Goal: Task Accomplishment & Management: Manage account settings

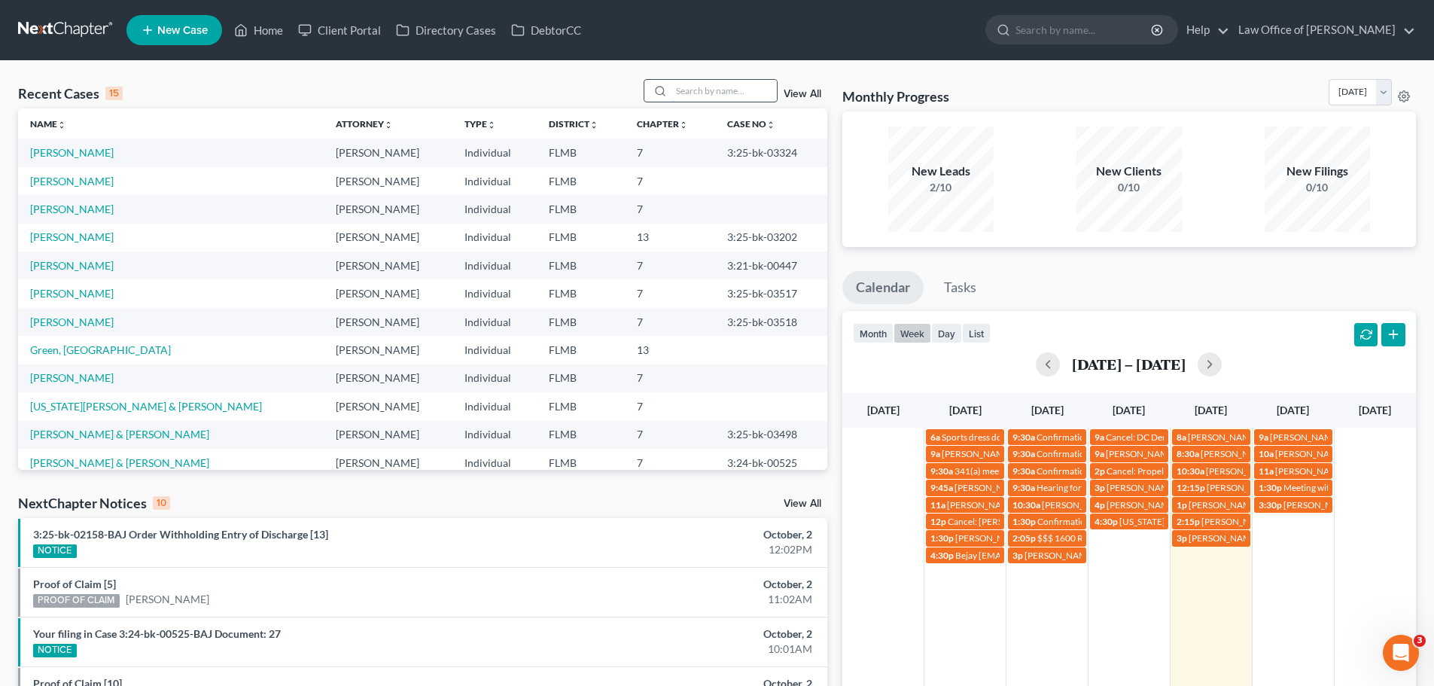
click at [746, 89] on input "search" at bounding box center [723, 91] width 105 height 22
type input "[PERSON_NAME]"
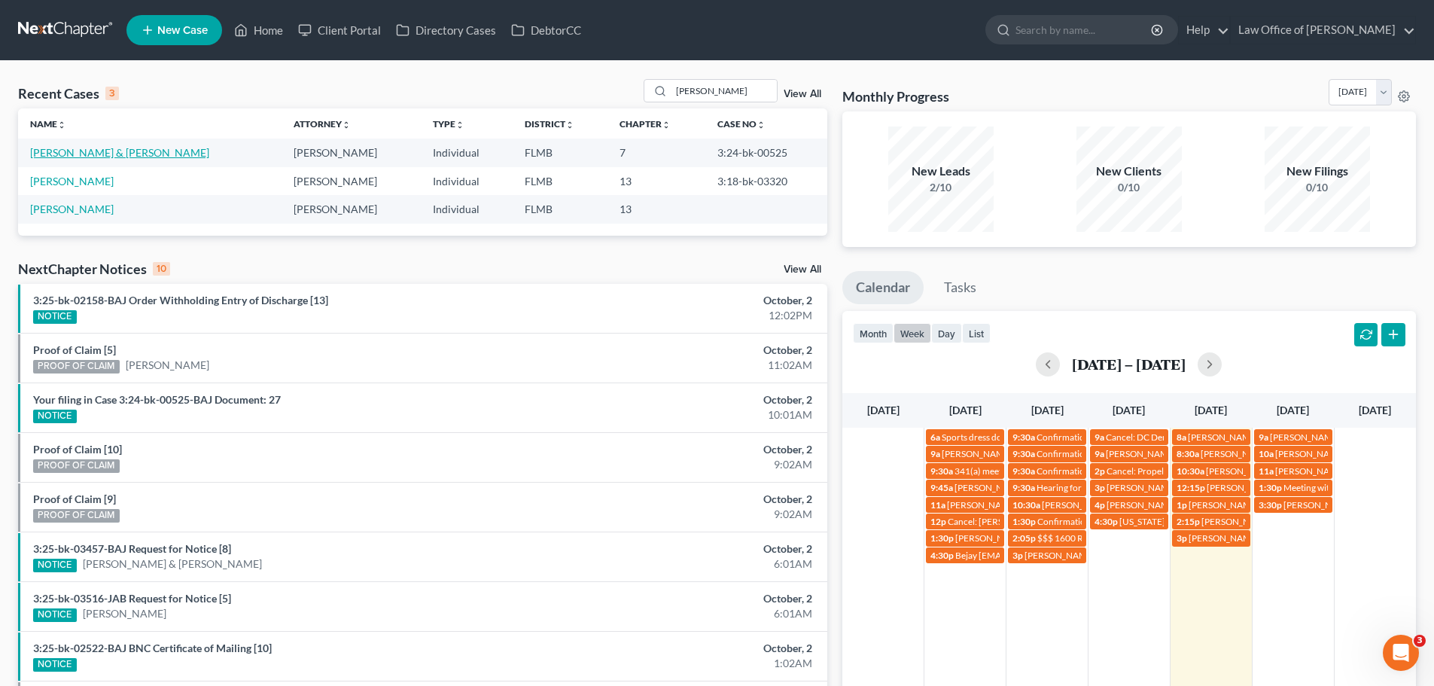
click at [71, 151] on link "[PERSON_NAME] & [PERSON_NAME]" at bounding box center [119, 152] width 179 height 13
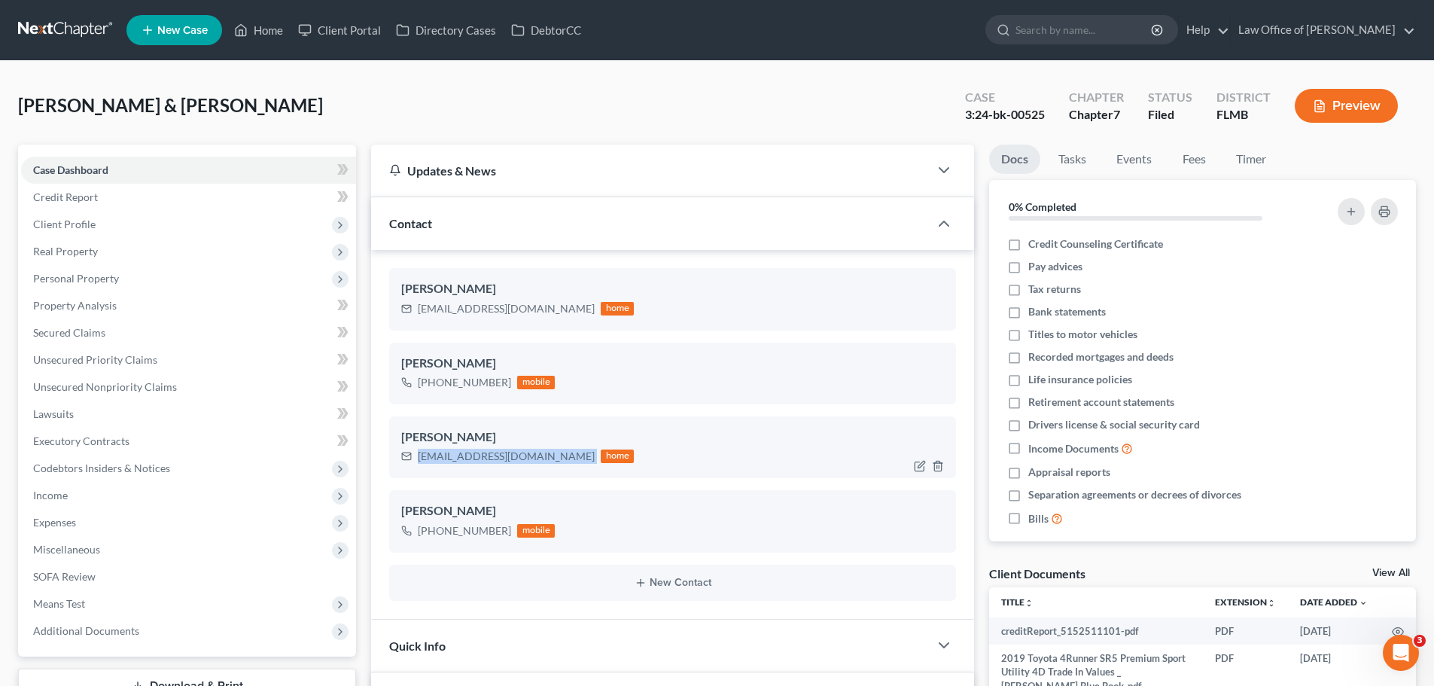
drag, startPoint x: 562, startPoint y: 460, endPoint x: 407, endPoint y: 463, distance: 155.1
click at [407, 463] on div "[EMAIL_ADDRESS][DOMAIN_NAME] home" at bounding box center [517, 456] width 233 height 20
click at [268, 37] on link "Home" at bounding box center [259, 30] width 64 height 27
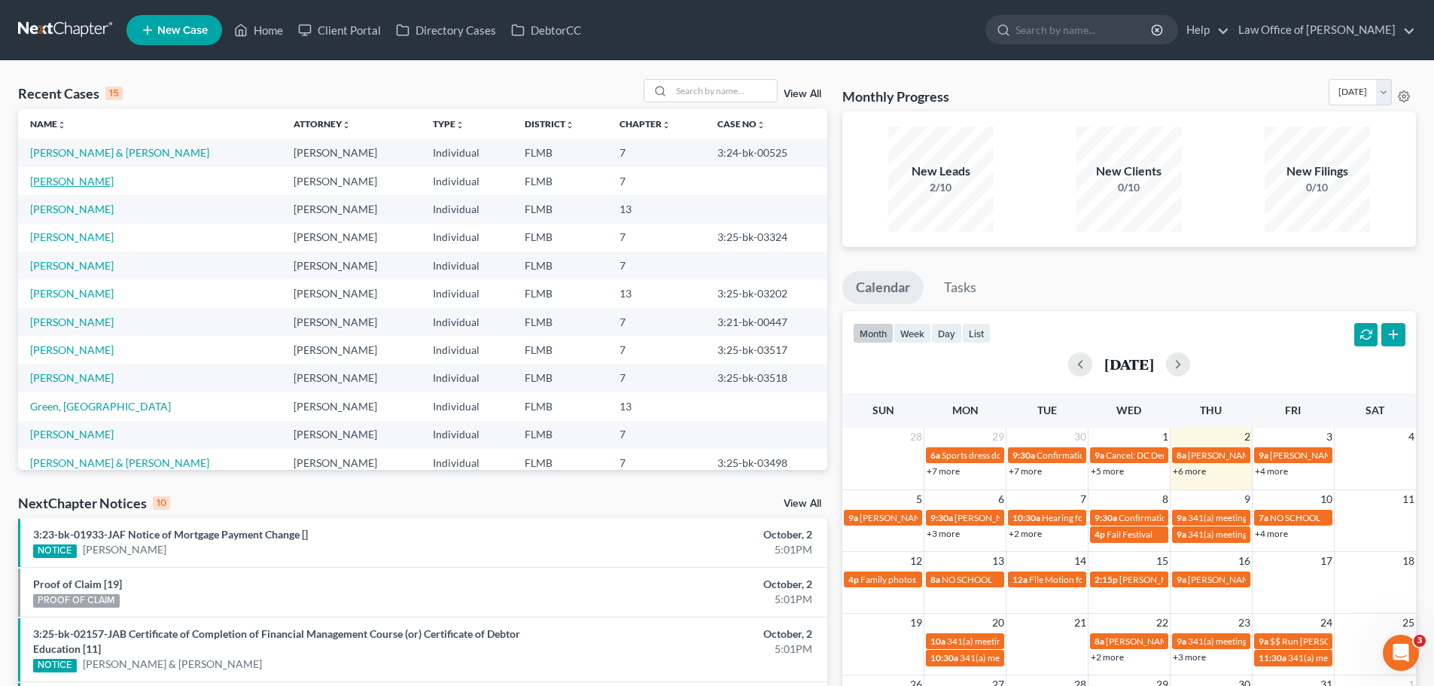
click at [75, 178] on link "[PERSON_NAME]" at bounding box center [72, 181] width 84 height 13
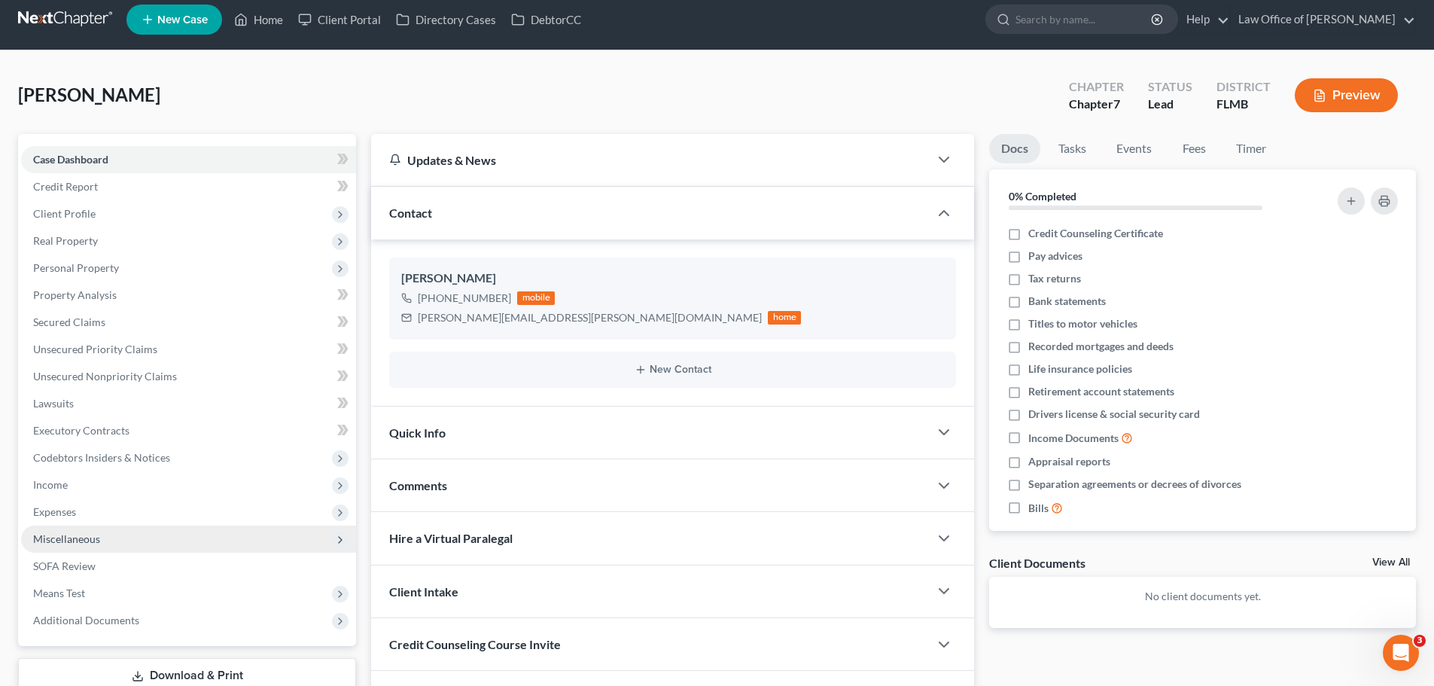
scroll to position [114, 0]
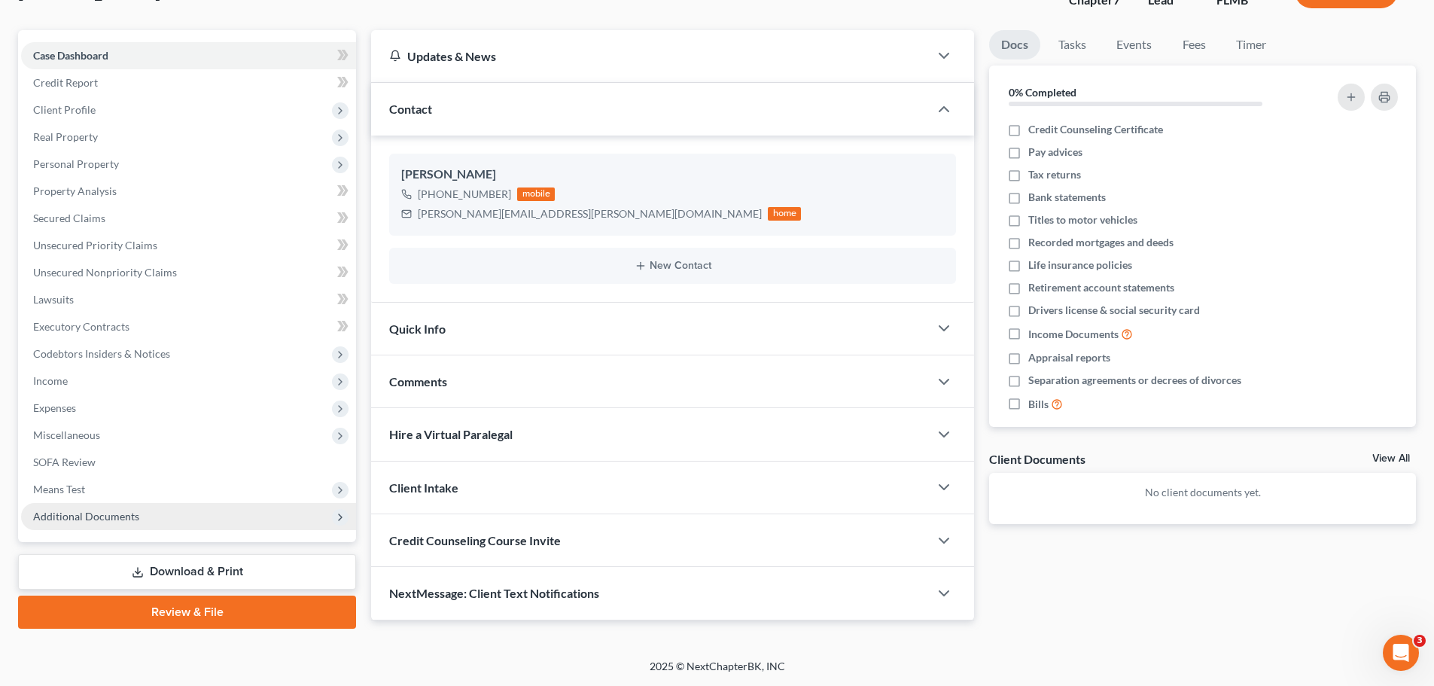
click at [111, 515] on span "Additional Documents" at bounding box center [86, 515] width 106 height 13
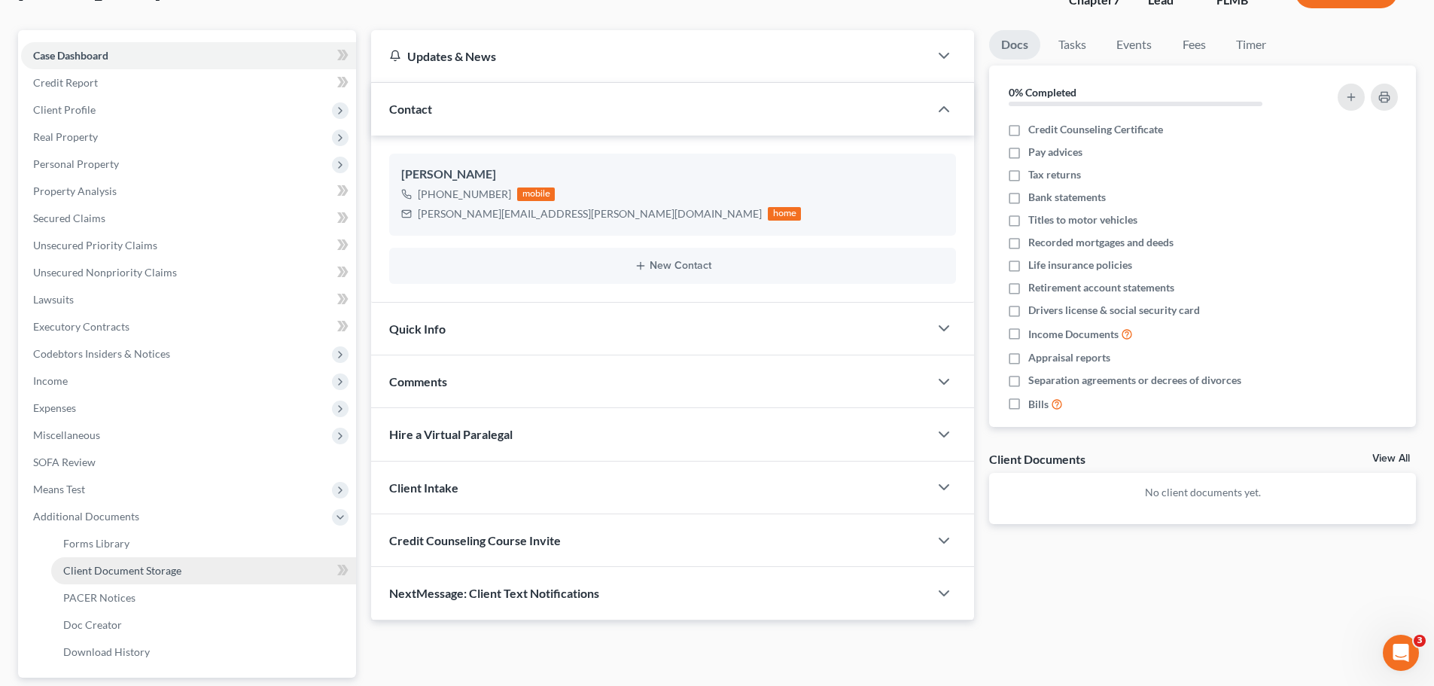
click at [138, 562] on link "Client Document Storage" at bounding box center [203, 570] width 305 height 27
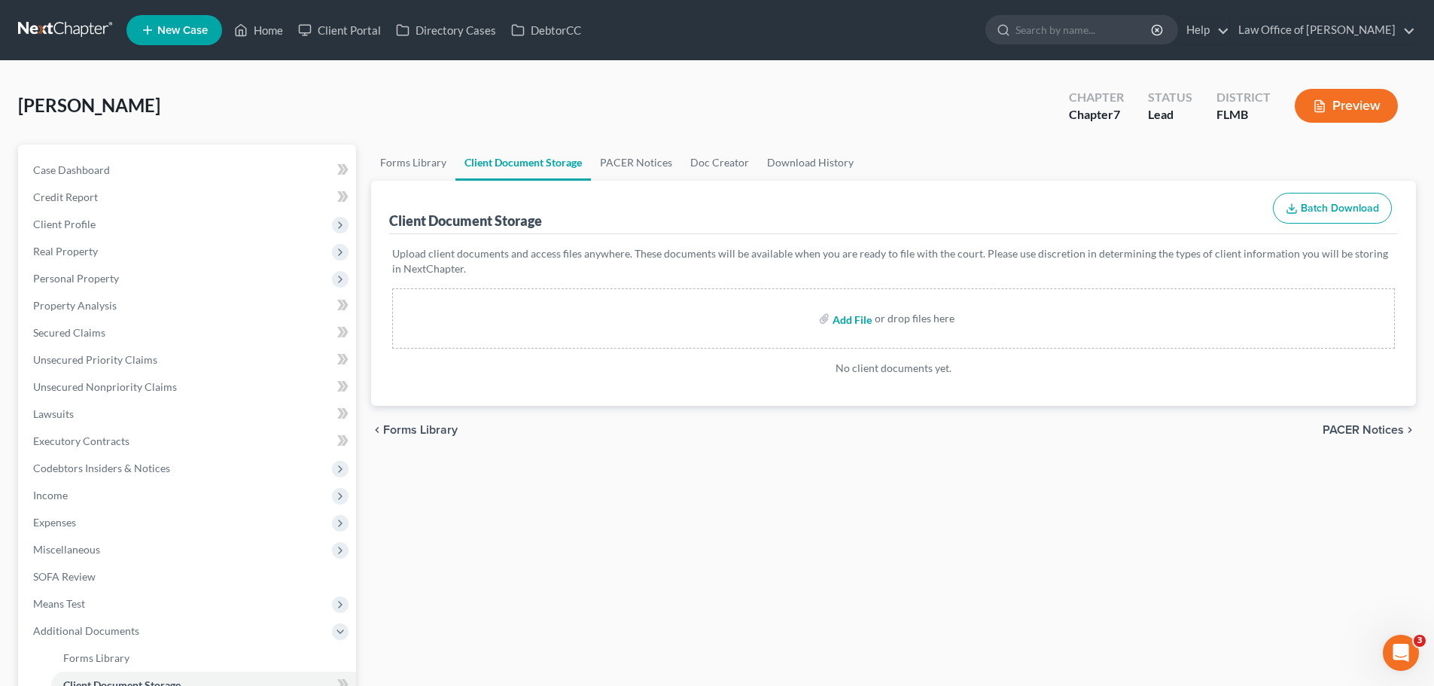
click at [857, 321] on input "file" at bounding box center [850, 318] width 36 height 27
type input "C:\fakepath\Pre-Petition Chapter 7 [MEDICAL_DATA]_Aronne.pdf"
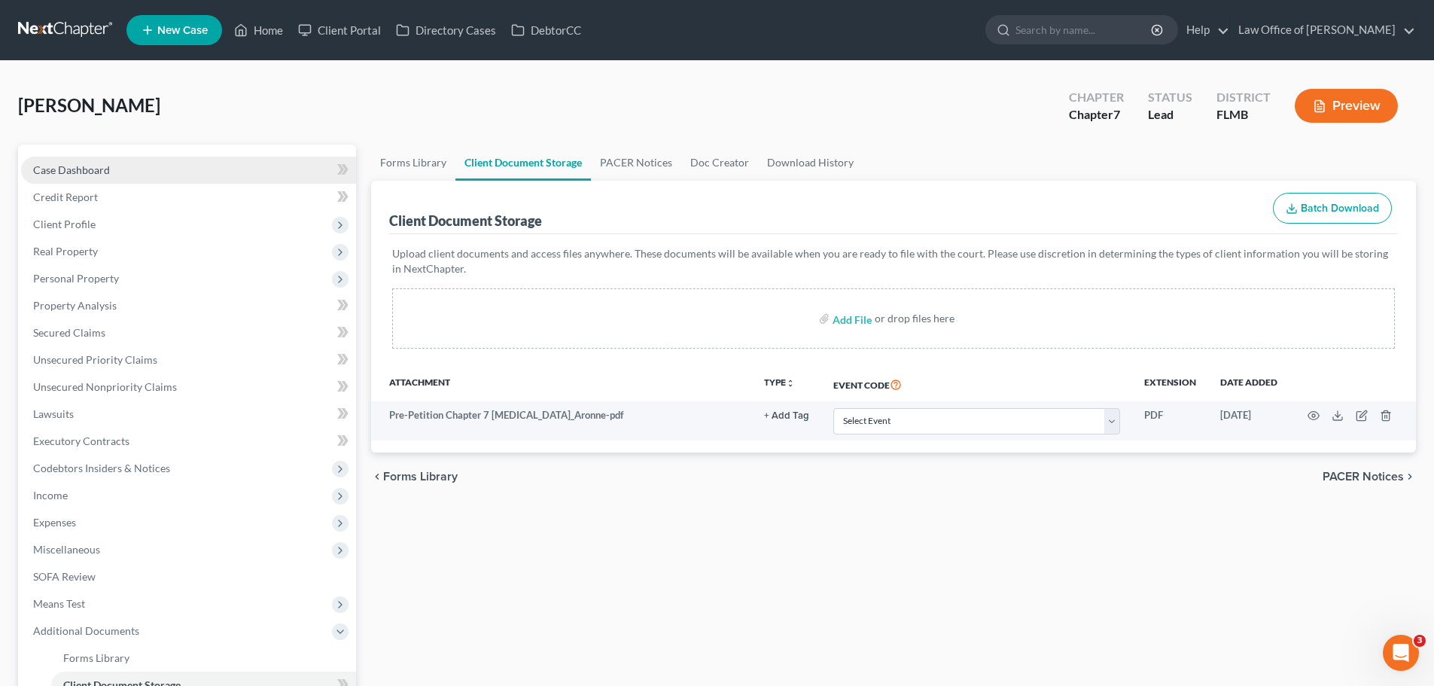
click at [129, 164] on link "Case Dashboard" at bounding box center [188, 170] width 335 height 27
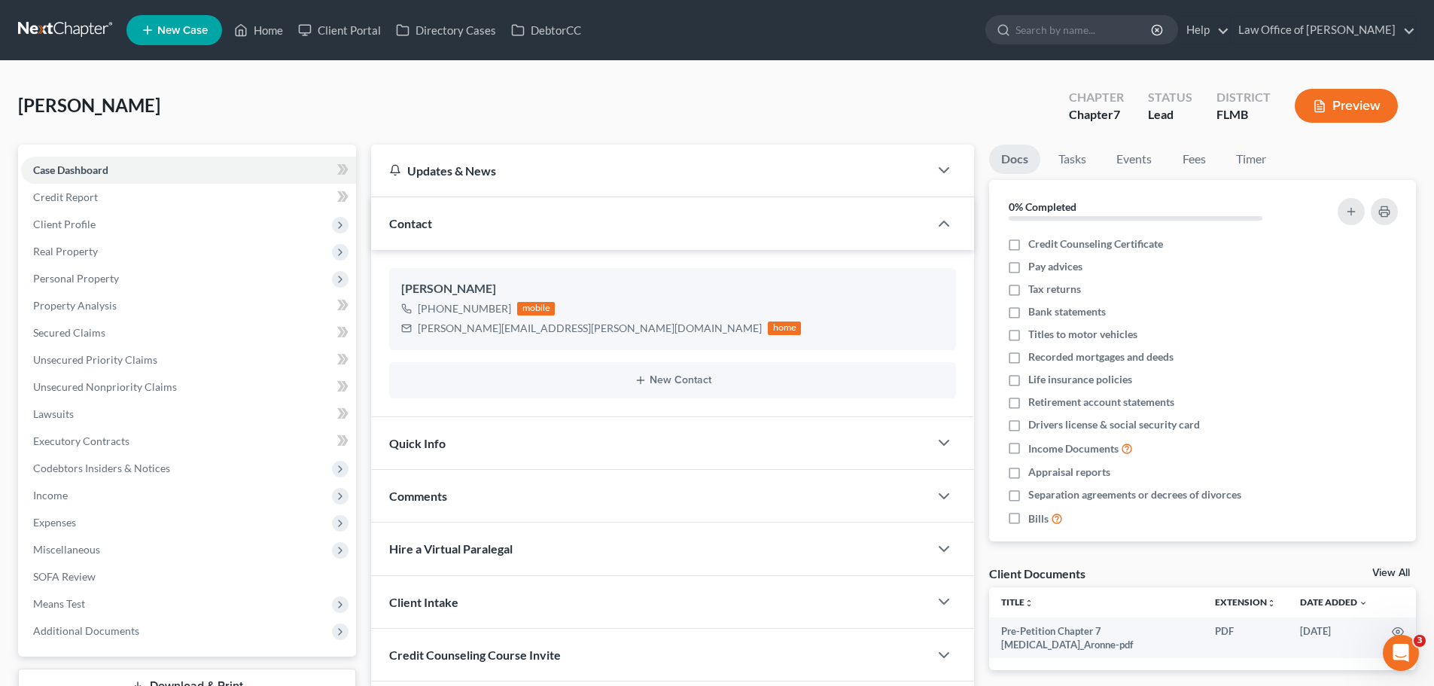
click at [449, 488] on div "Comments" at bounding box center [650, 496] width 558 height 52
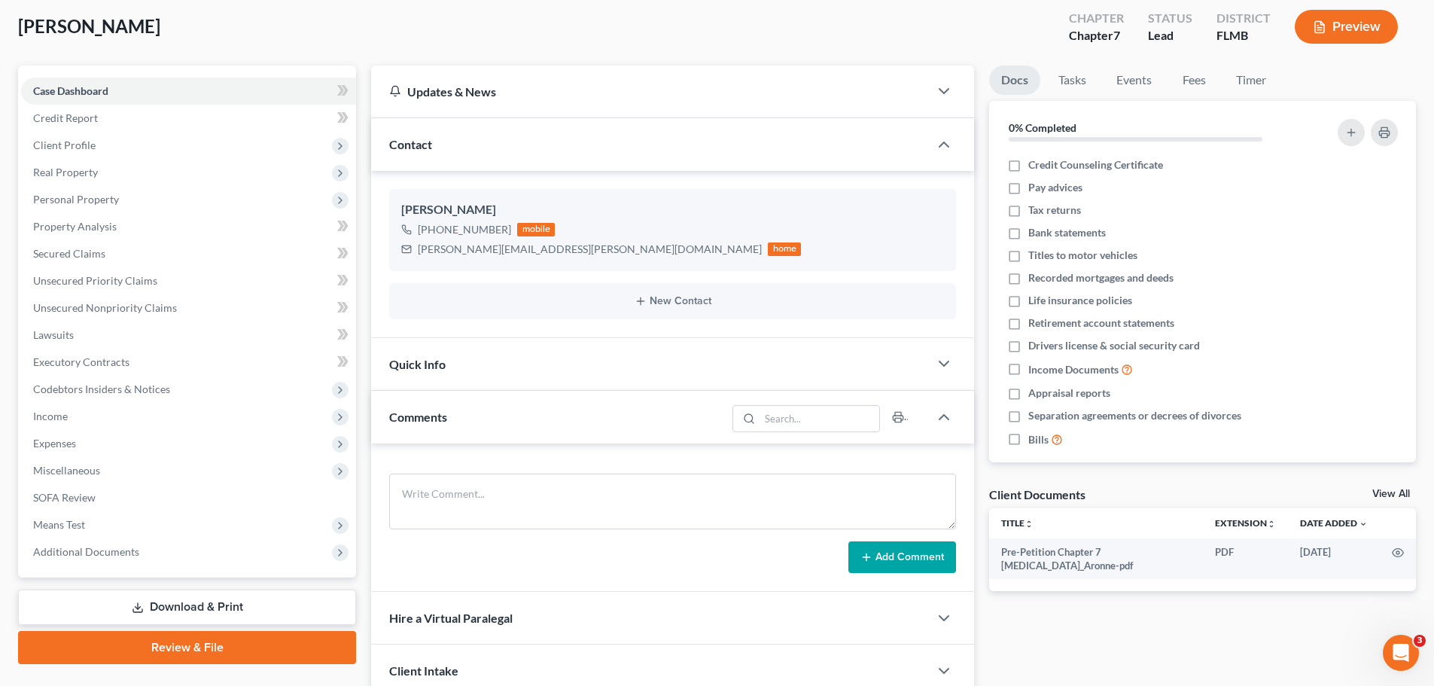
scroll to position [226, 0]
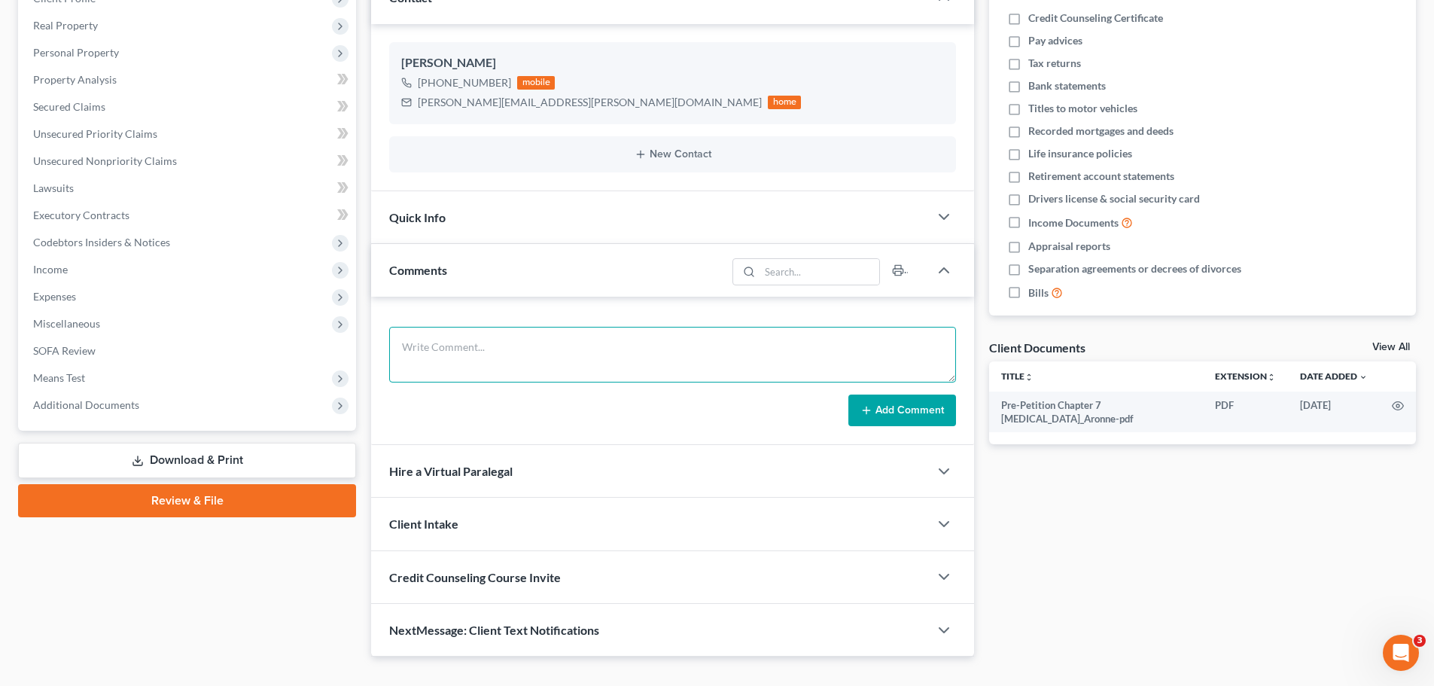
click at [465, 348] on textarea at bounding box center [672, 355] width 567 height 56
type textarea "T"
type textarea "Chapter 7 fee $2300.00 Paid $850.00"
click at [881, 400] on button "Add Comment" at bounding box center [902, 410] width 108 height 32
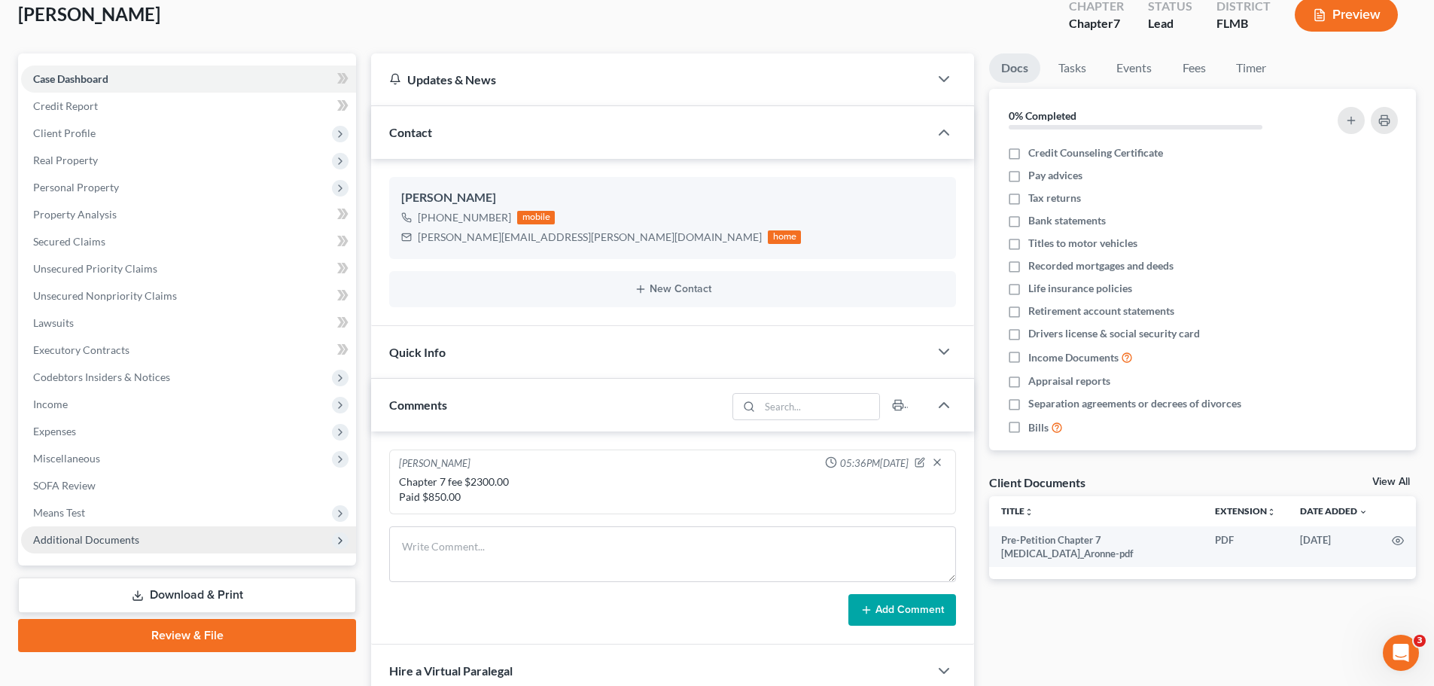
scroll to position [0, 0]
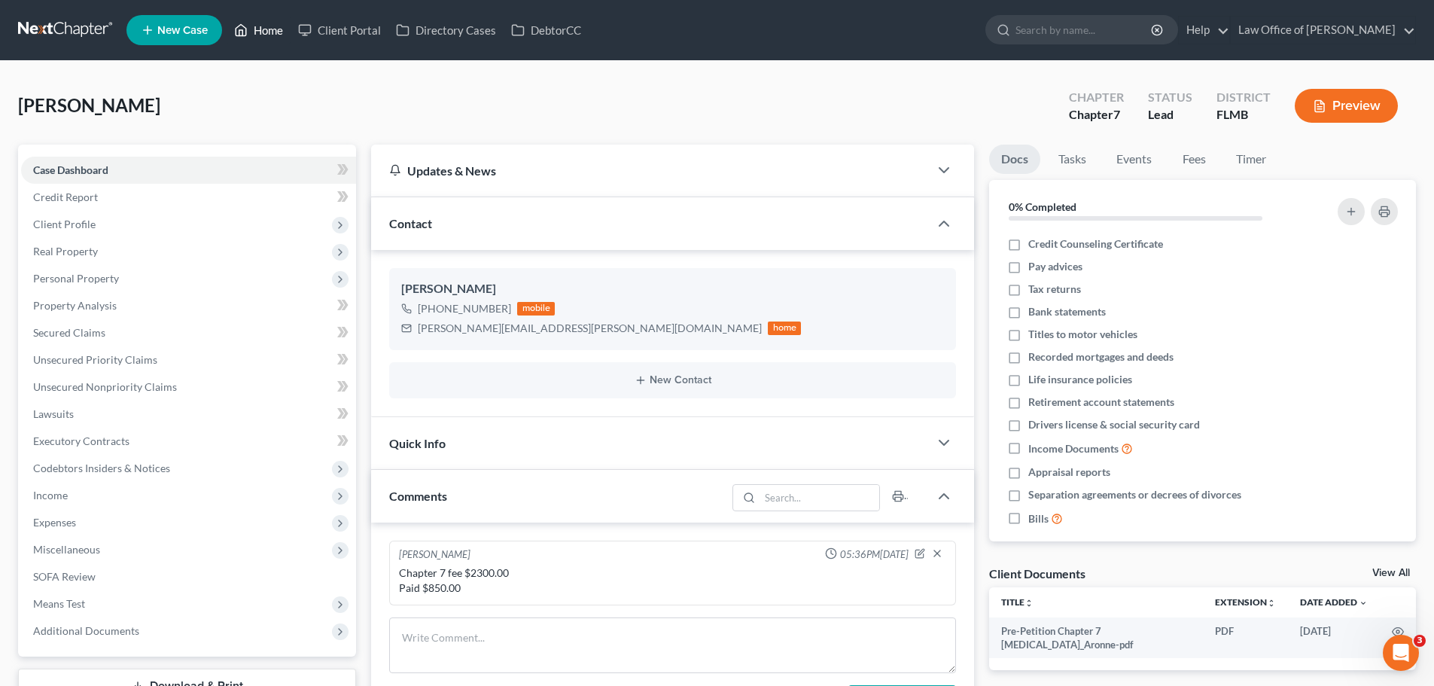
click at [264, 28] on link "Home" at bounding box center [259, 30] width 64 height 27
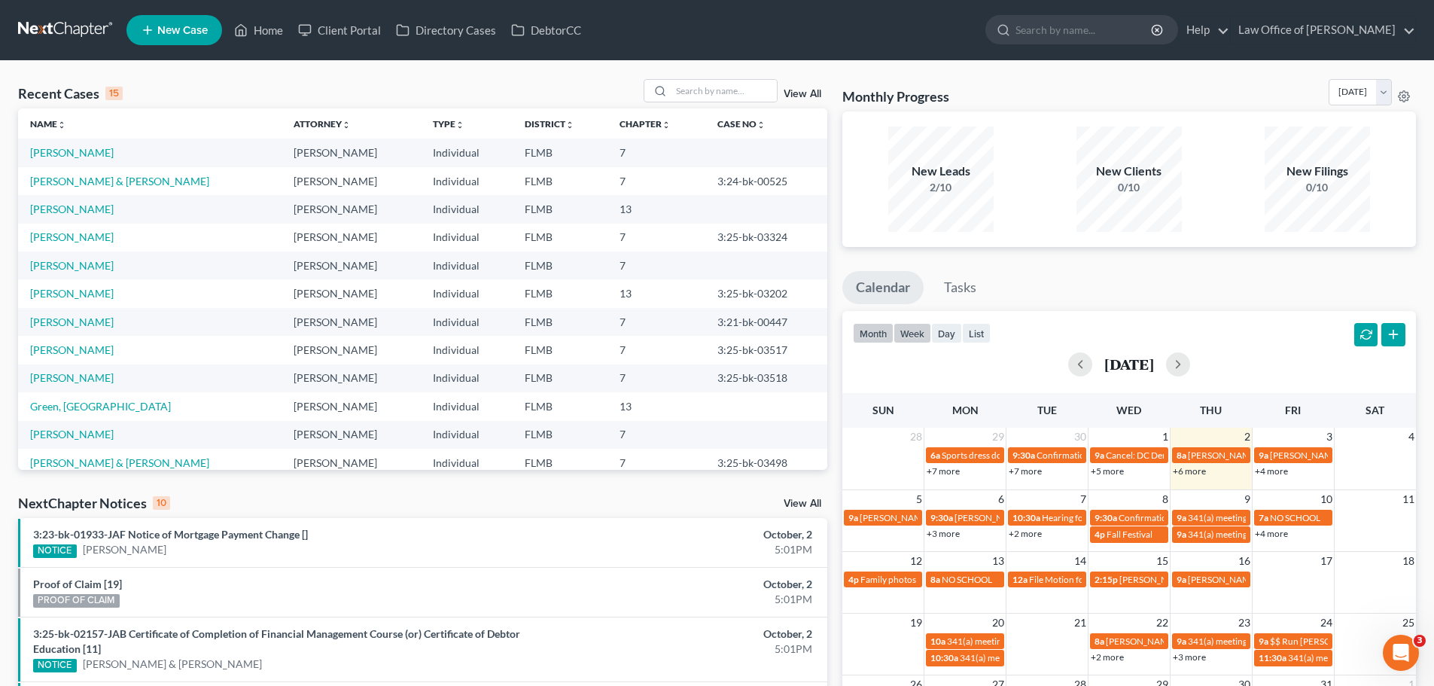
click at [916, 336] on button "week" at bounding box center [912, 333] width 38 height 20
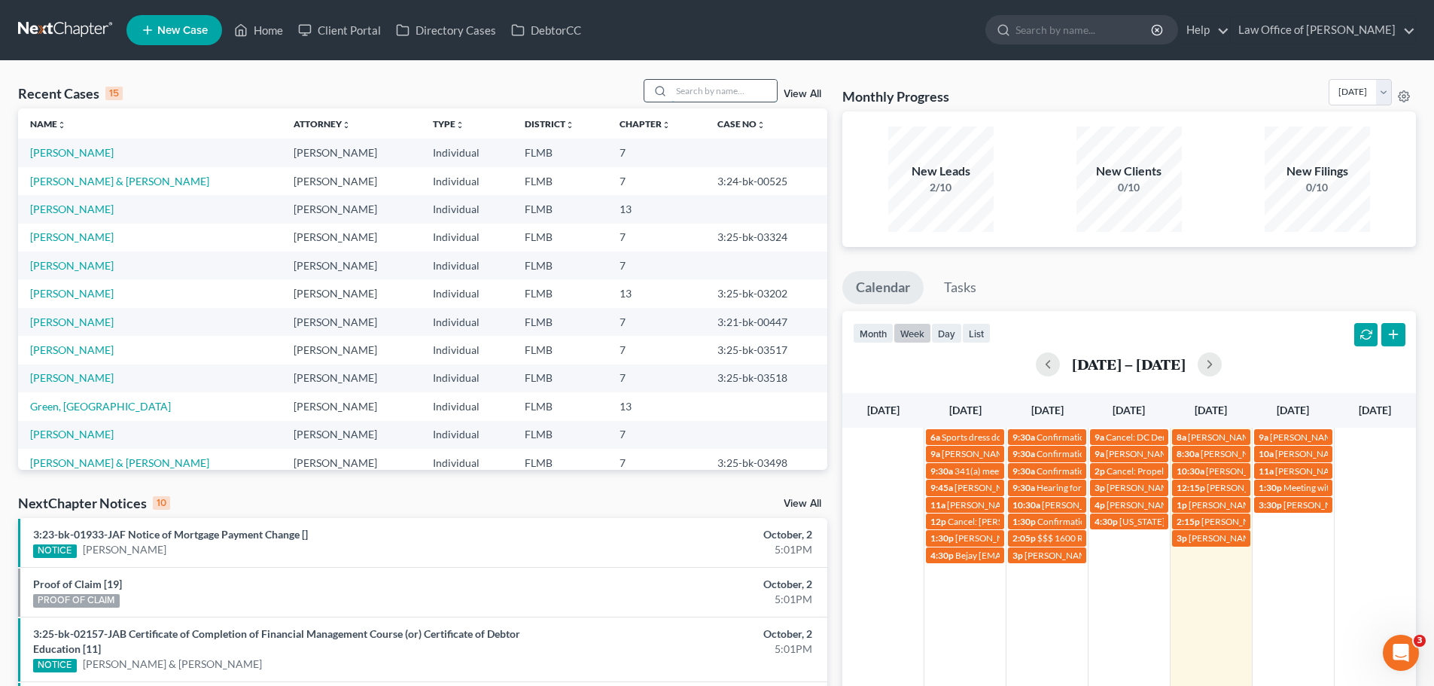
click at [734, 93] on input "search" at bounding box center [723, 91] width 105 height 22
click at [70, 184] on link "[PERSON_NAME] & [PERSON_NAME]" at bounding box center [119, 181] width 179 height 13
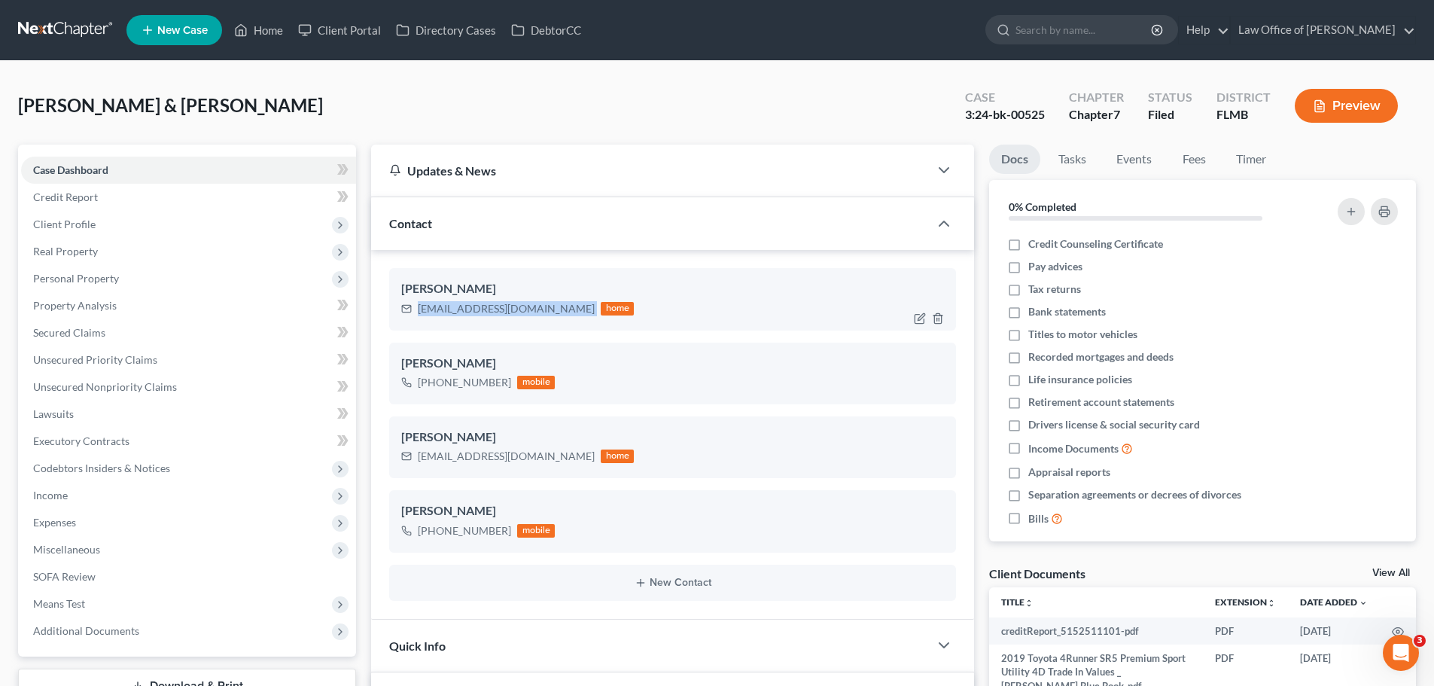
drag, startPoint x: 526, startPoint y: 309, endPoint x: 414, endPoint y: 308, distance: 112.1
click at [414, 308] on div "[EMAIL_ADDRESS][DOMAIN_NAME] home" at bounding box center [517, 309] width 233 height 20
drag, startPoint x: 561, startPoint y: 458, endPoint x: 418, endPoint y: 458, distance: 142.2
click at [418, 458] on div "[EMAIL_ADDRESS][DOMAIN_NAME] home" at bounding box center [517, 456] width 233 height 20
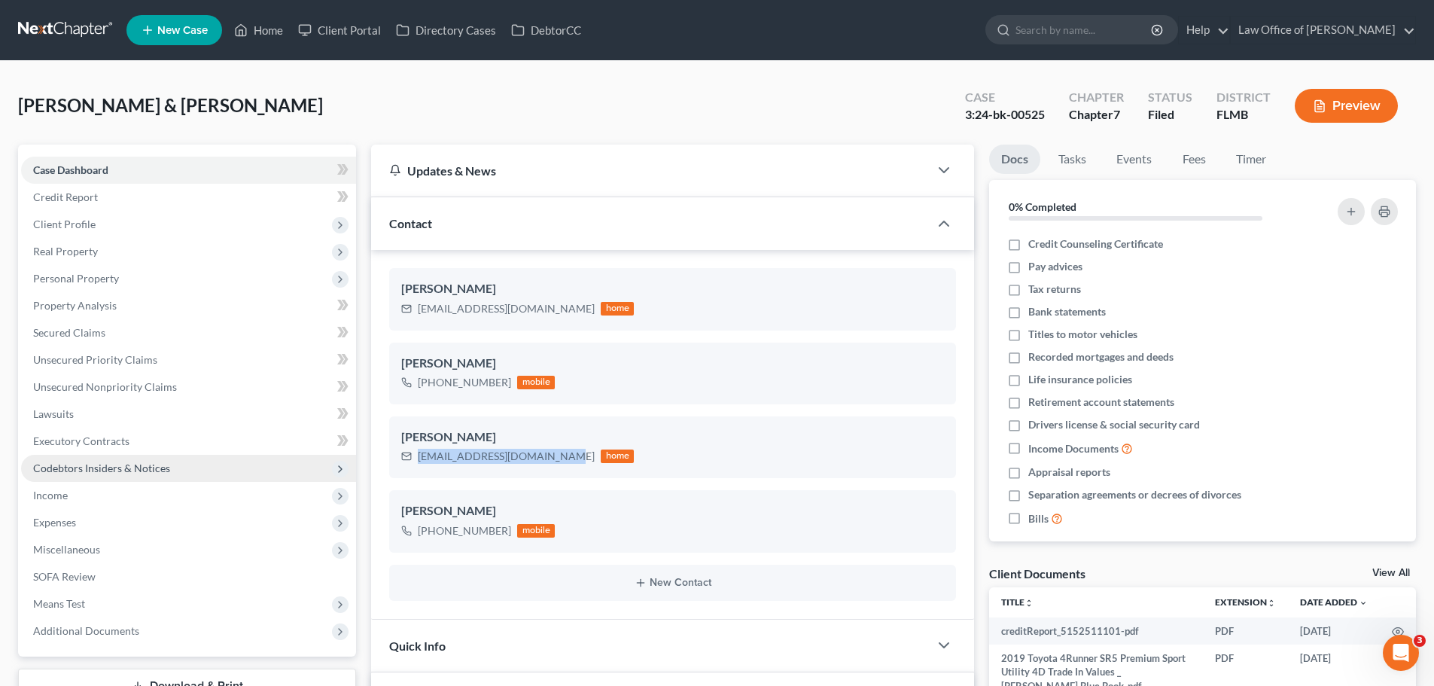
copy div "[EMAIL_ADDRESS][DOMAIN_NAME]"
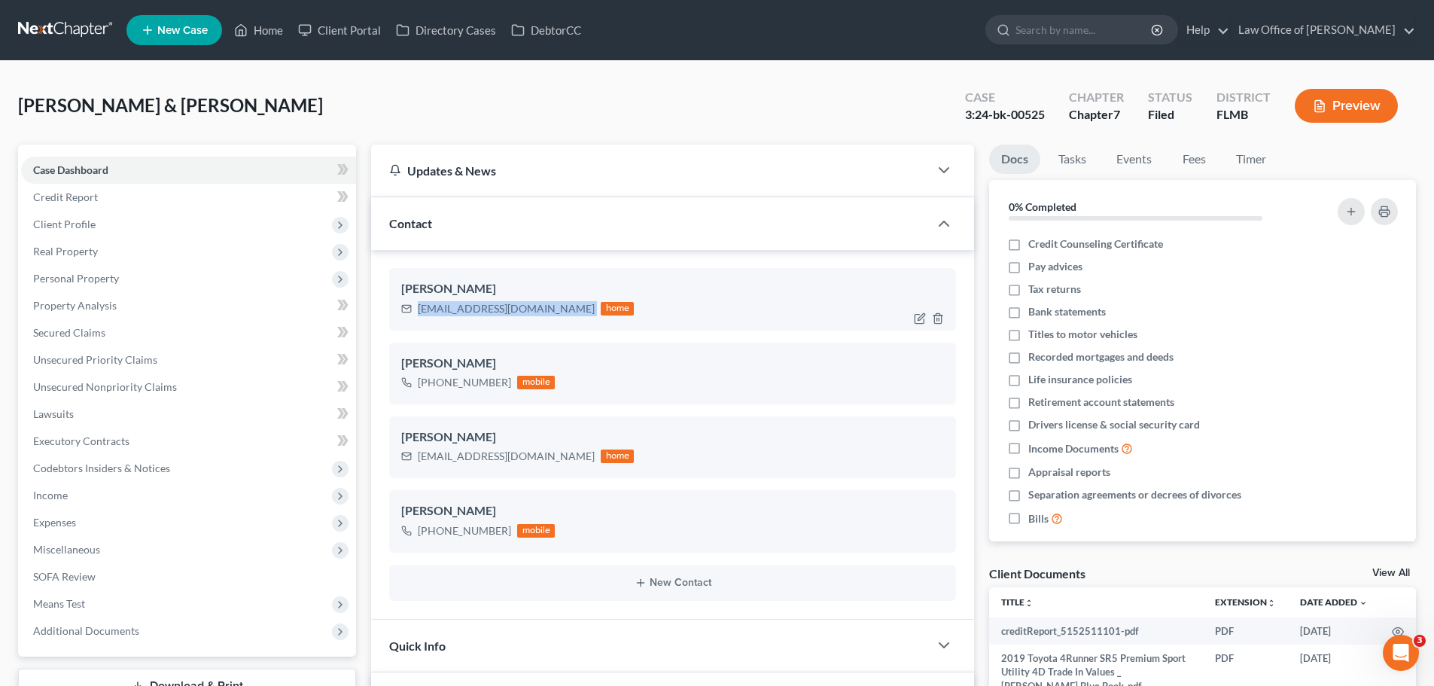
drag, startPoint x: 522, startPoint y: 315, endPoint x: 416, endPoint y: 307, distance: 105.7
click at [416, 307] on div "[EMAIL_ADDRESS][DOMAIN_NAME] home" at bounding box center [517, 309] width 233 height 20
copy div "[EMAIL_ADDRESS][DOMAIN_NAME]"
drag, startPoint x: 564, startPoint y: 462, endPoint x: 416, endPoint y: 459, distance: 148.3
click at [416, 459] on div "[EMAIL_ADDRESS][DOMAIN_NAME] home" at bounding box center [517, 456] width 233 height 20
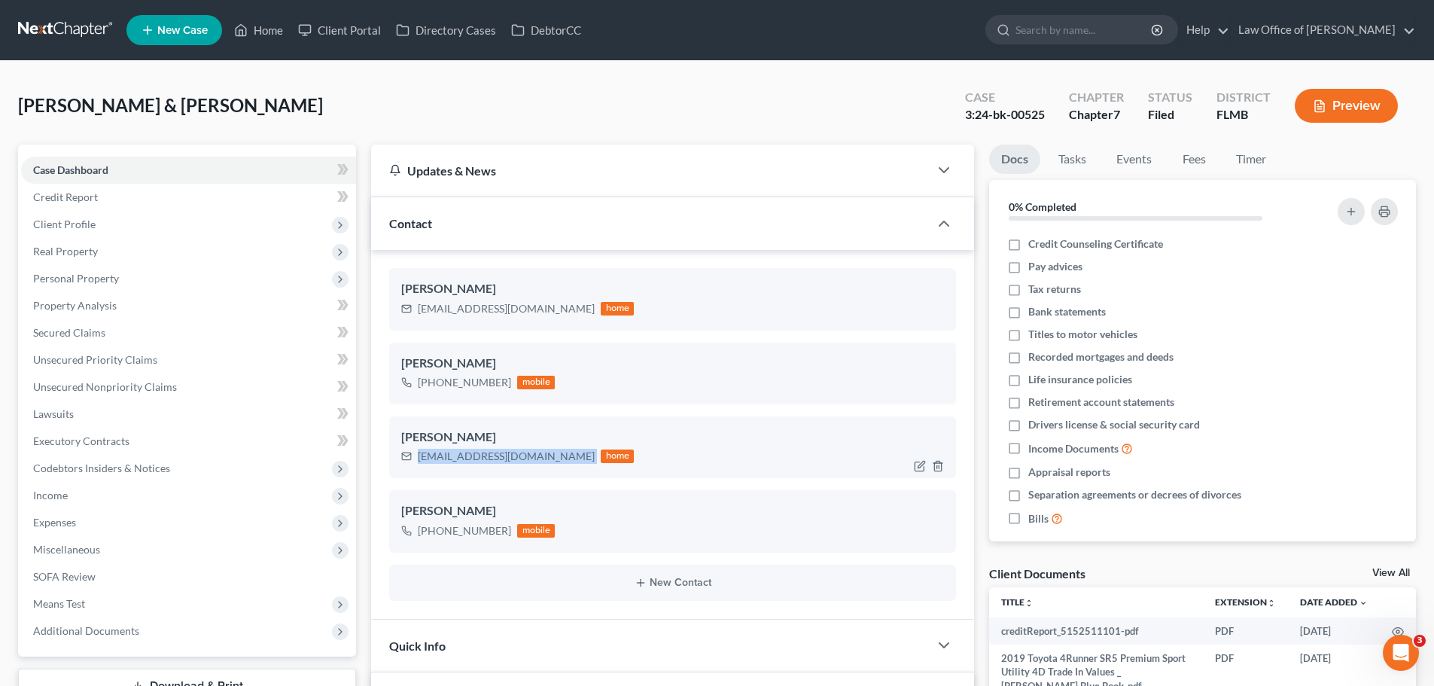
copy div "[EMAIL_ADDRESS][DOMAIN_NAME]"
click at [251, 29] on link "Home" at bounding box center [259, 30] width 64 height 27
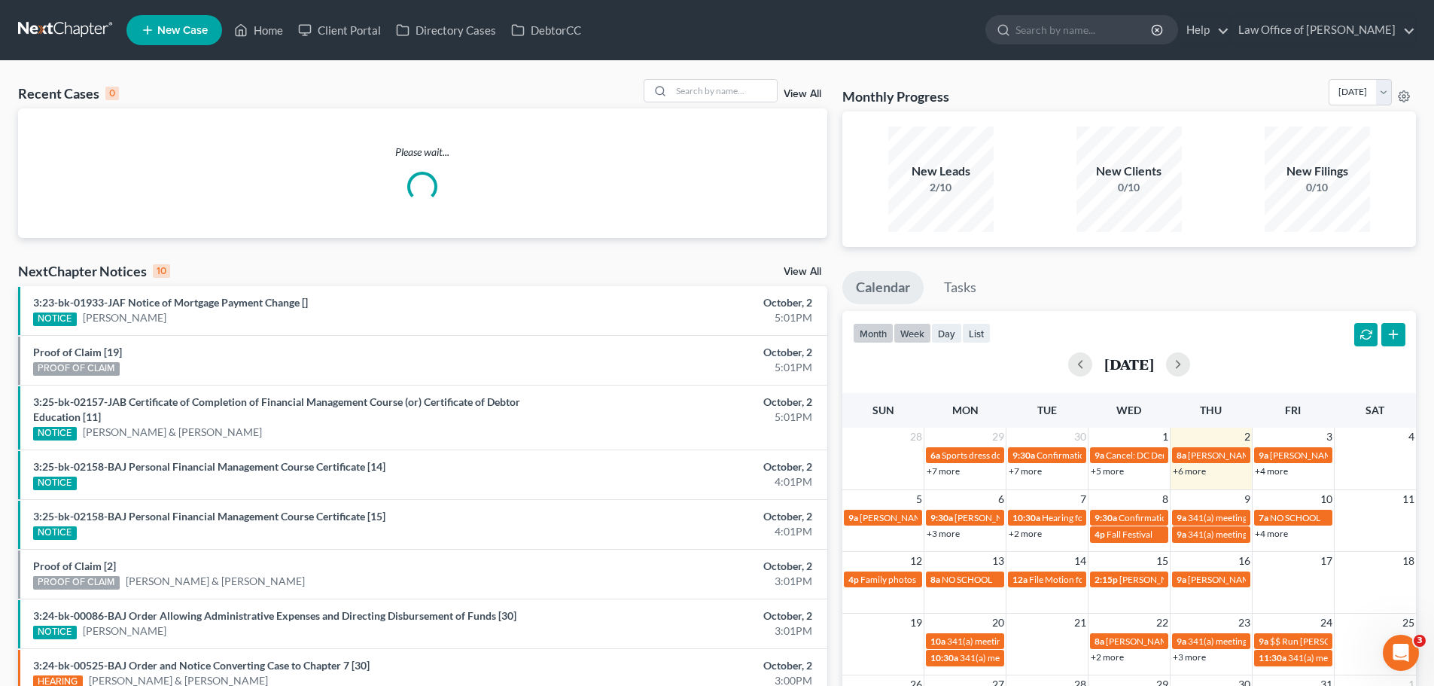
click at [924, 335] on button "week" at bounding box center [912, 333] width 38 height 20
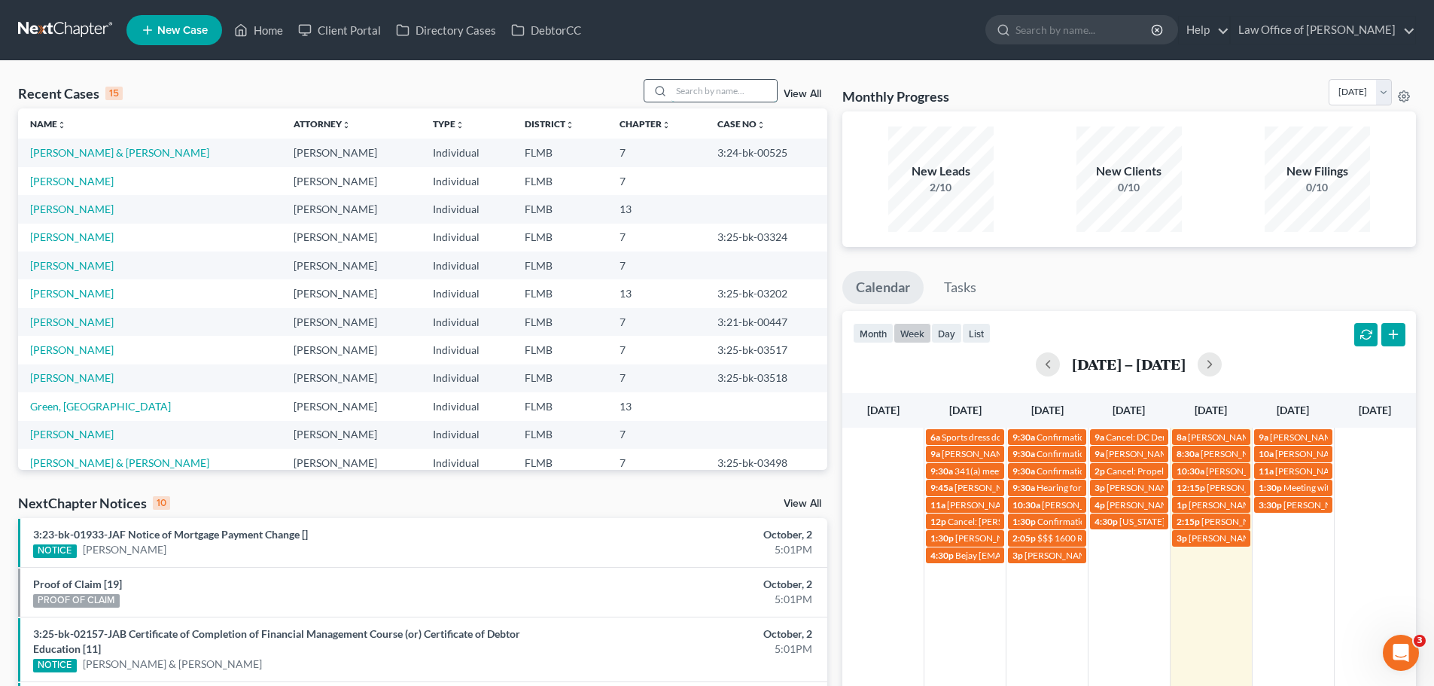
click at [681, 100] on input "search" at bounding box center [723, 91] width 105 height 22
type input "[PERSON_NAME]"
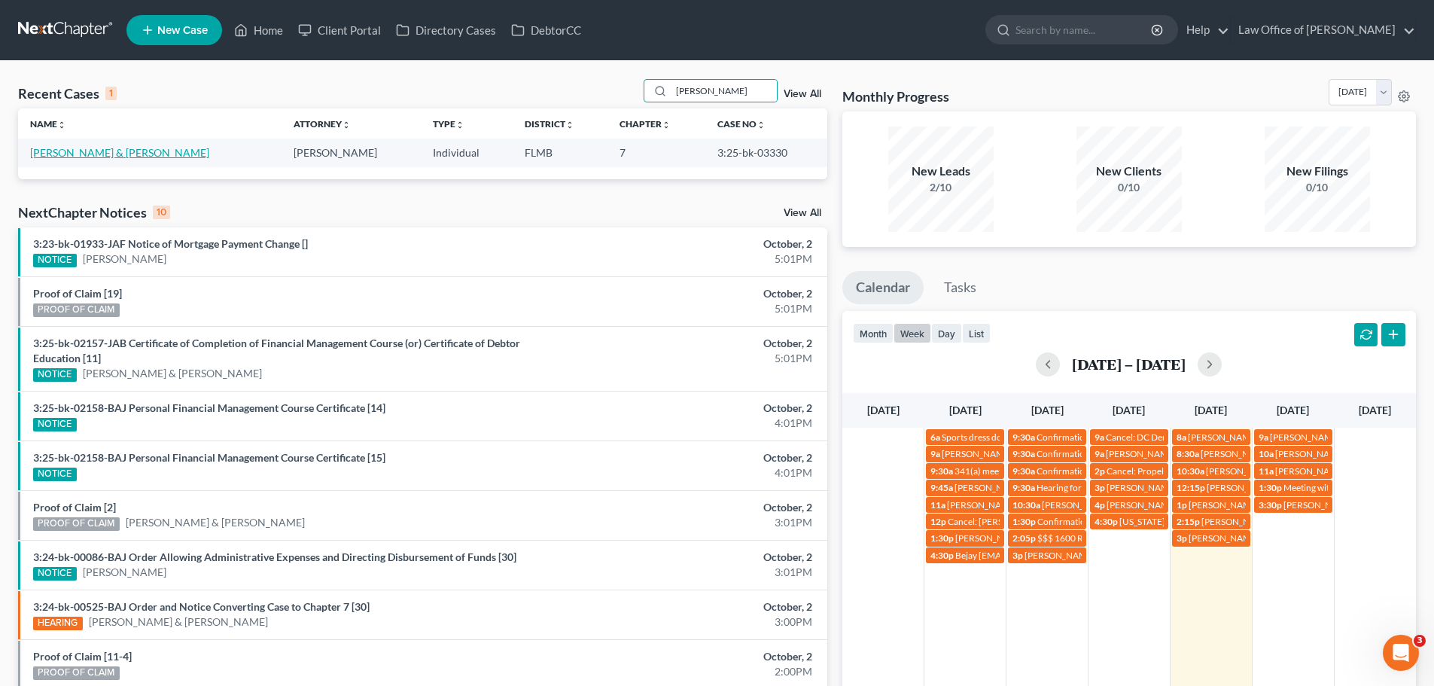
click at [107, 148] on link "[PERSON_NAME] & [PERSON_NAME]" at bounding box center [119, 152] width 179 height 13
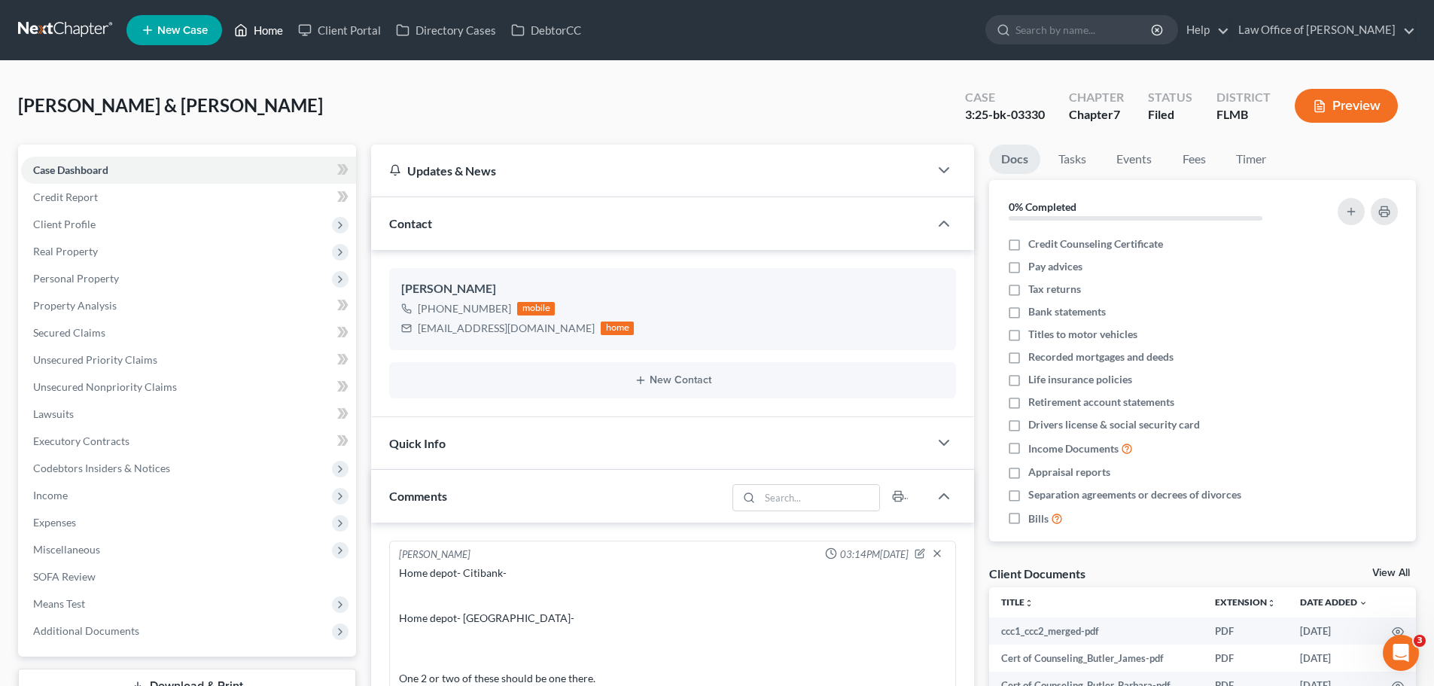
click at [260, 35] on link "Home" at bounding box center [259, 30] width 64 height 27
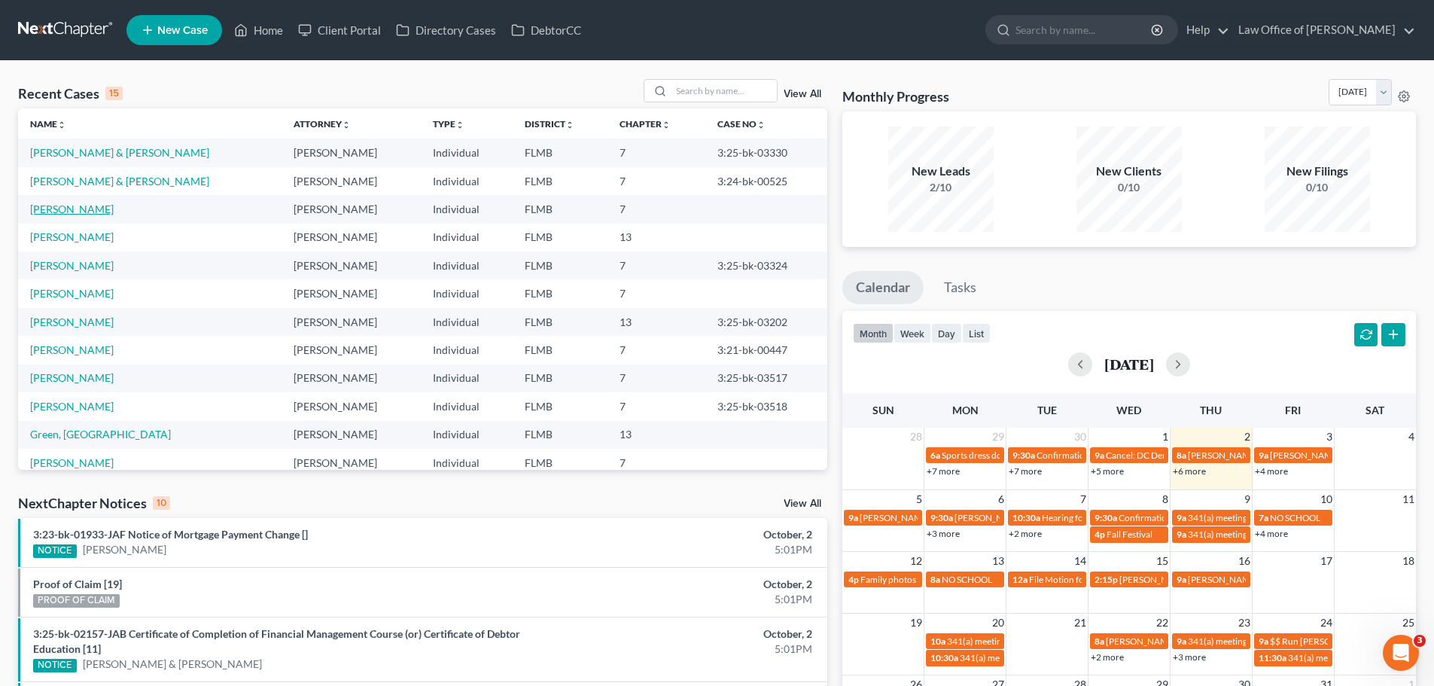
click at [86, 213] on link "[PERSON_NAME]" at bounding box center [72, 208] width 84 height 13
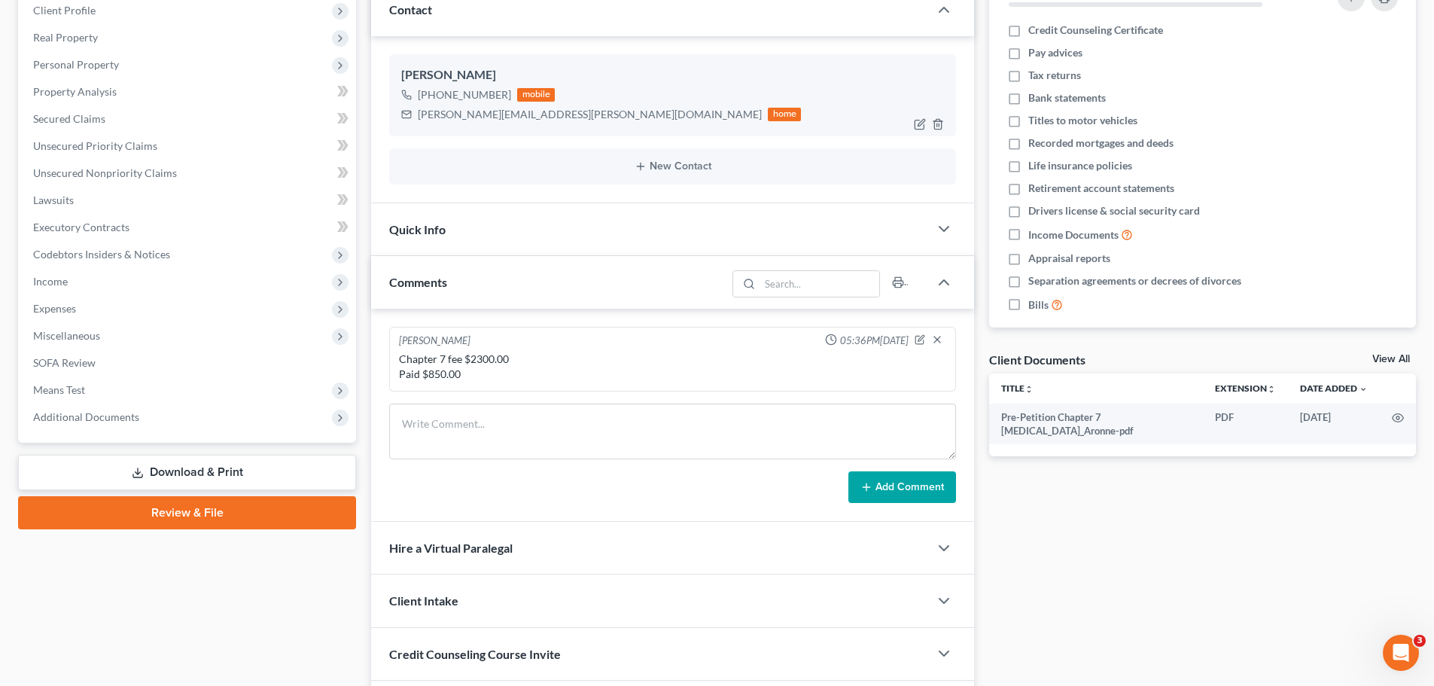
scroll to position [226, 0]
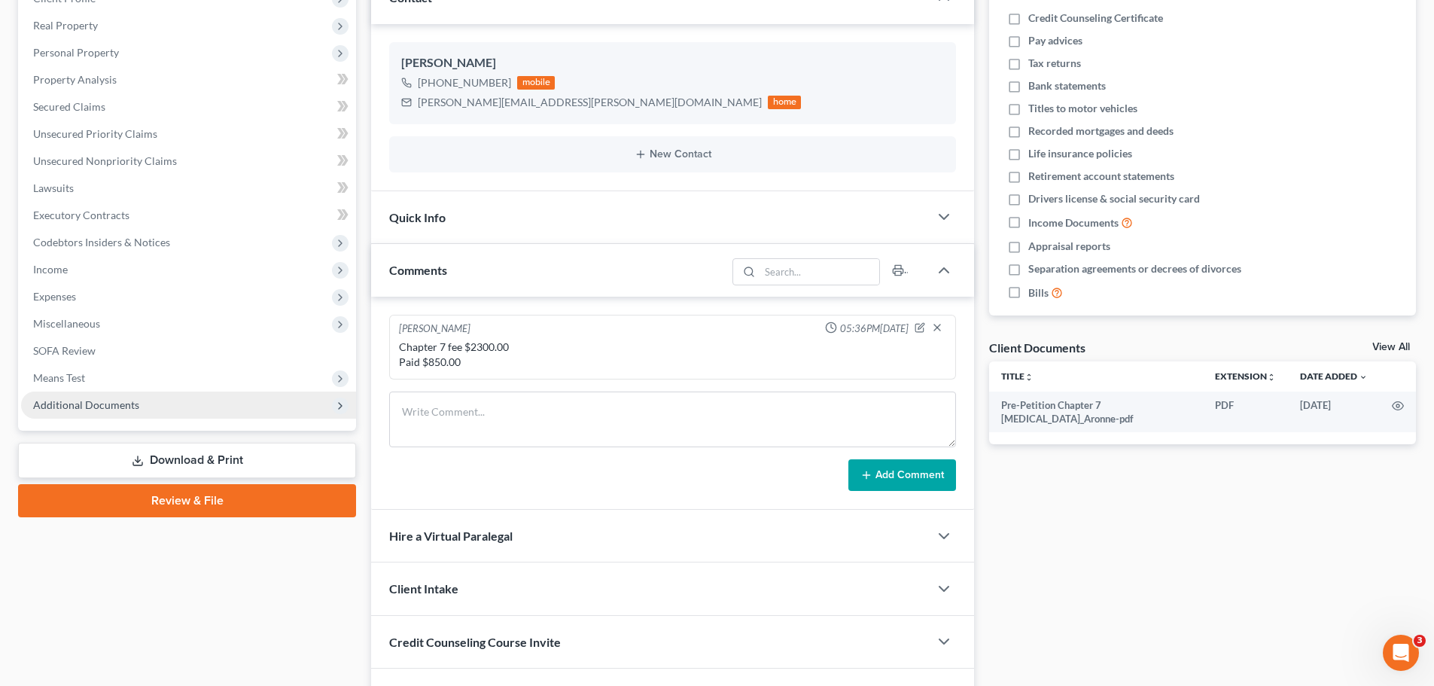
click at [99, 406] on span "Additional Documents" at bounding box center [86, 404] width 106 height 13
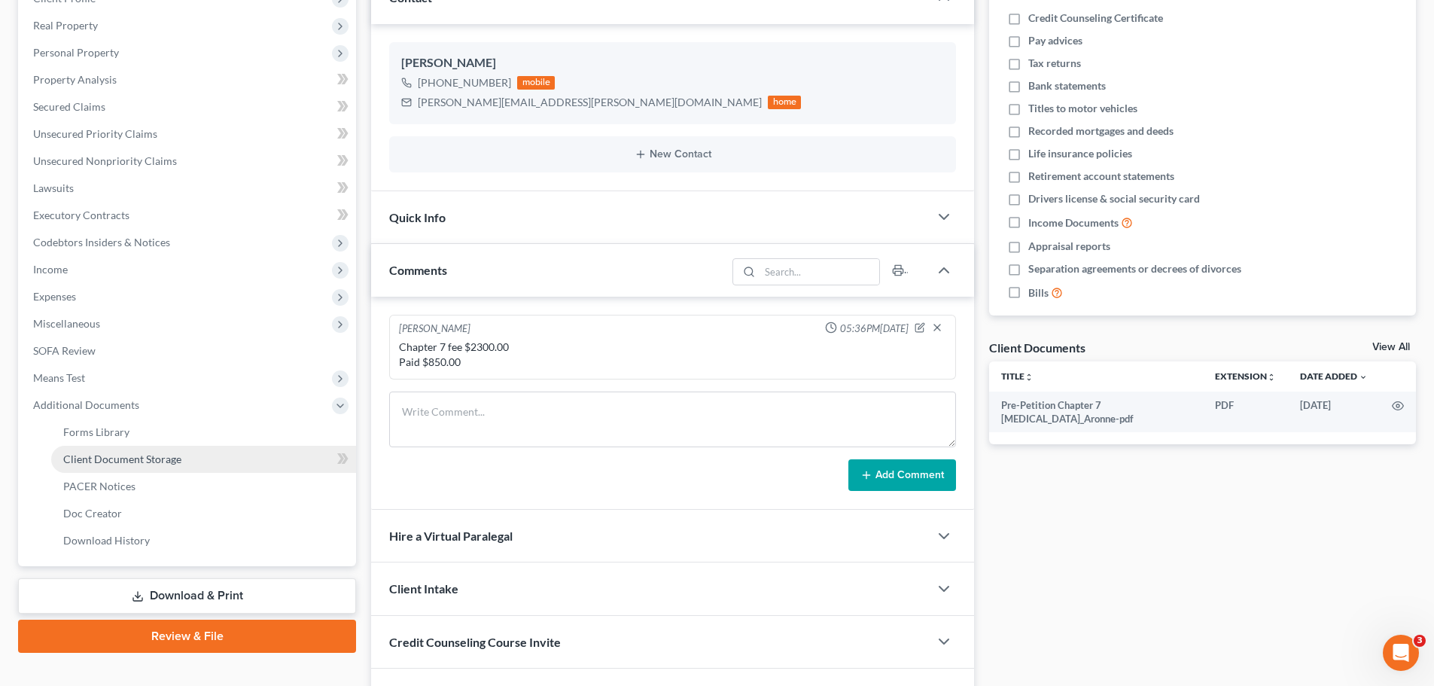
click at [130, 465] on link "Client Document Storage" at bounding box center [203, 458] width 305 height 27
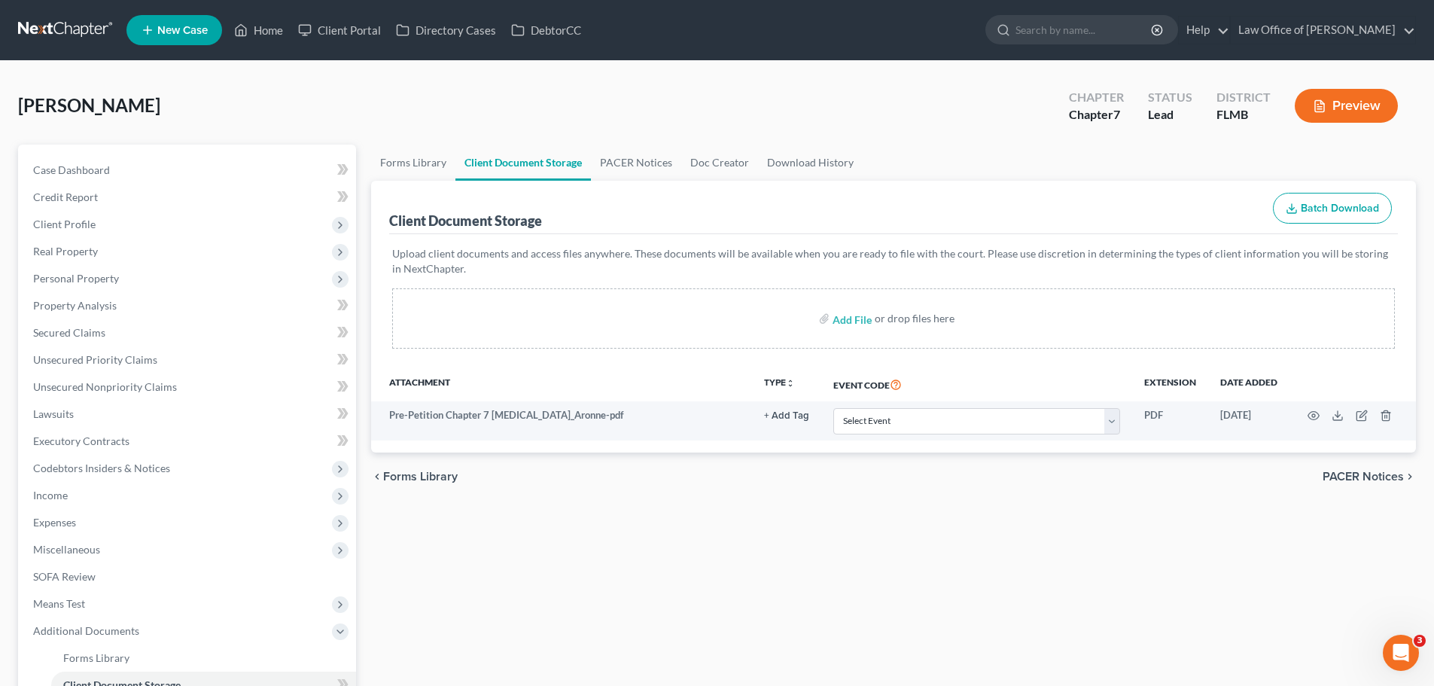
click at [117, 145] on div "Case Dashboard Payments Invoices Payments Payments Credit Report Client Profile…" at bounding box center [187, 467] width 338 height 647
click at [93, 172] on span "Case Dashboard" at bounding box center [71, 169] width 77 height 13
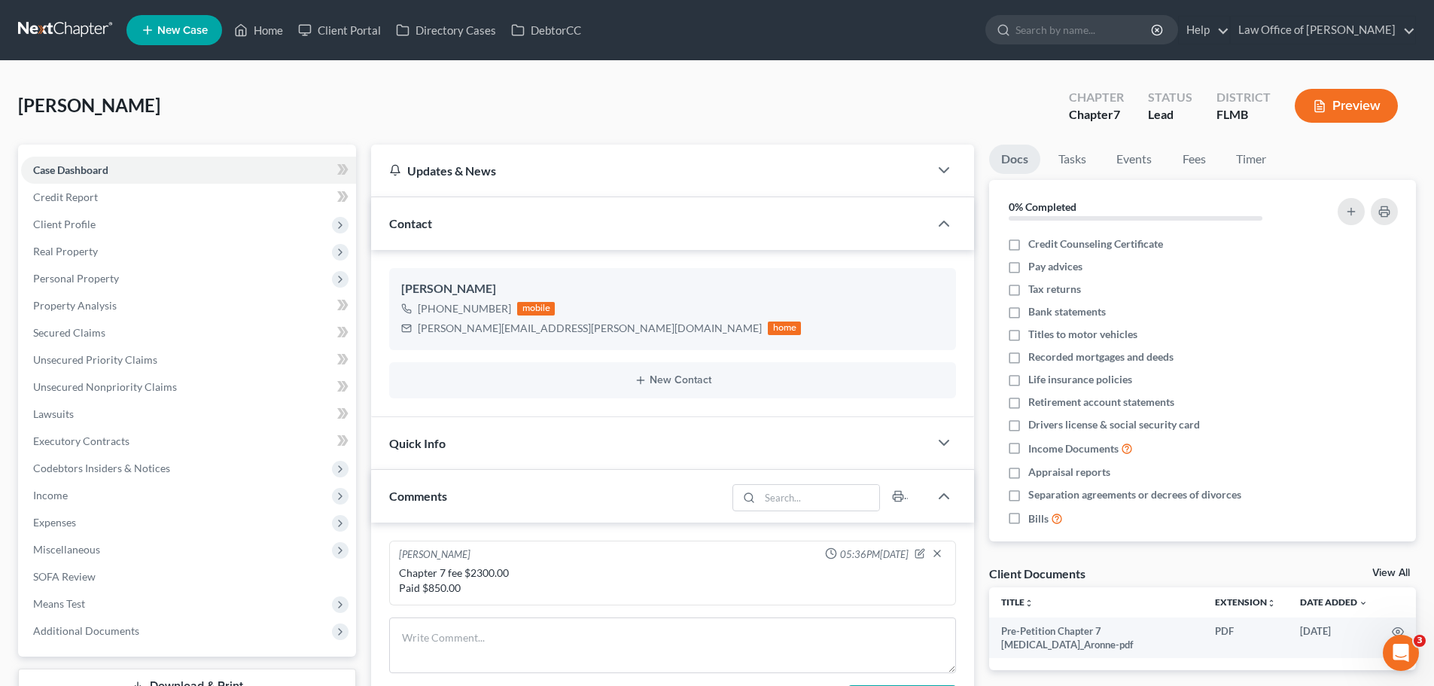
click at [479, 449] on div "Quick Info" at bounding box center [650, 443] width 558 height 52
click at [452, 444] on div "Quick Info" at bounding box center [650, 443] width 558 height 52
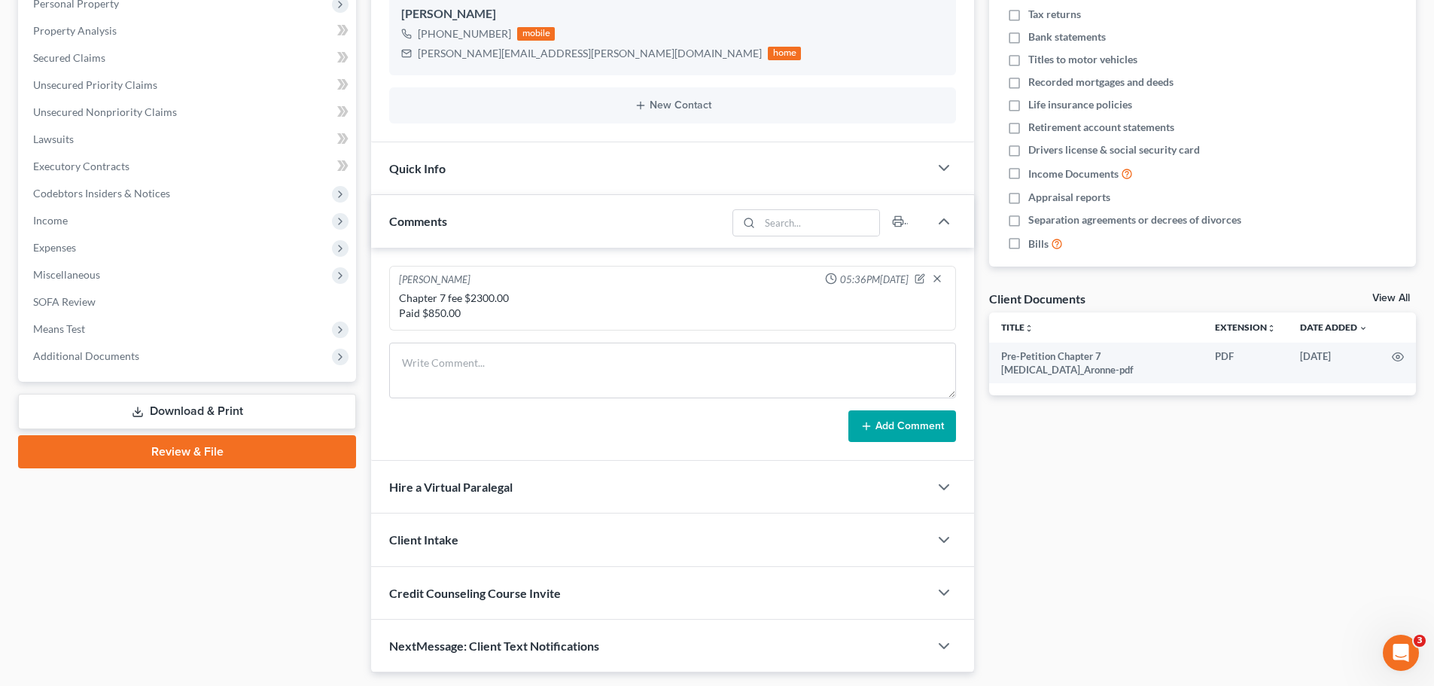
scroll to position [301, 0]
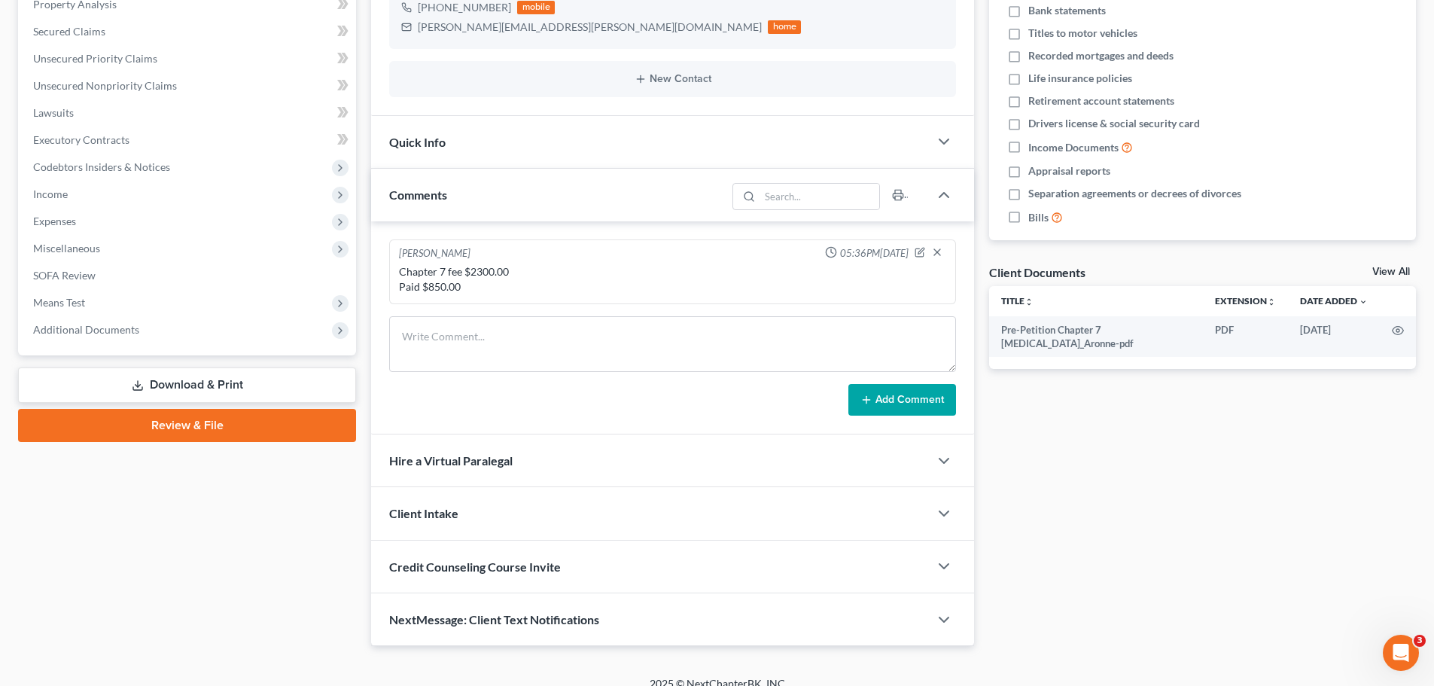
click at [507, 461] on span "Hire a Virtual Paralegal" at bounding box center [450, 460] width 123 height 14
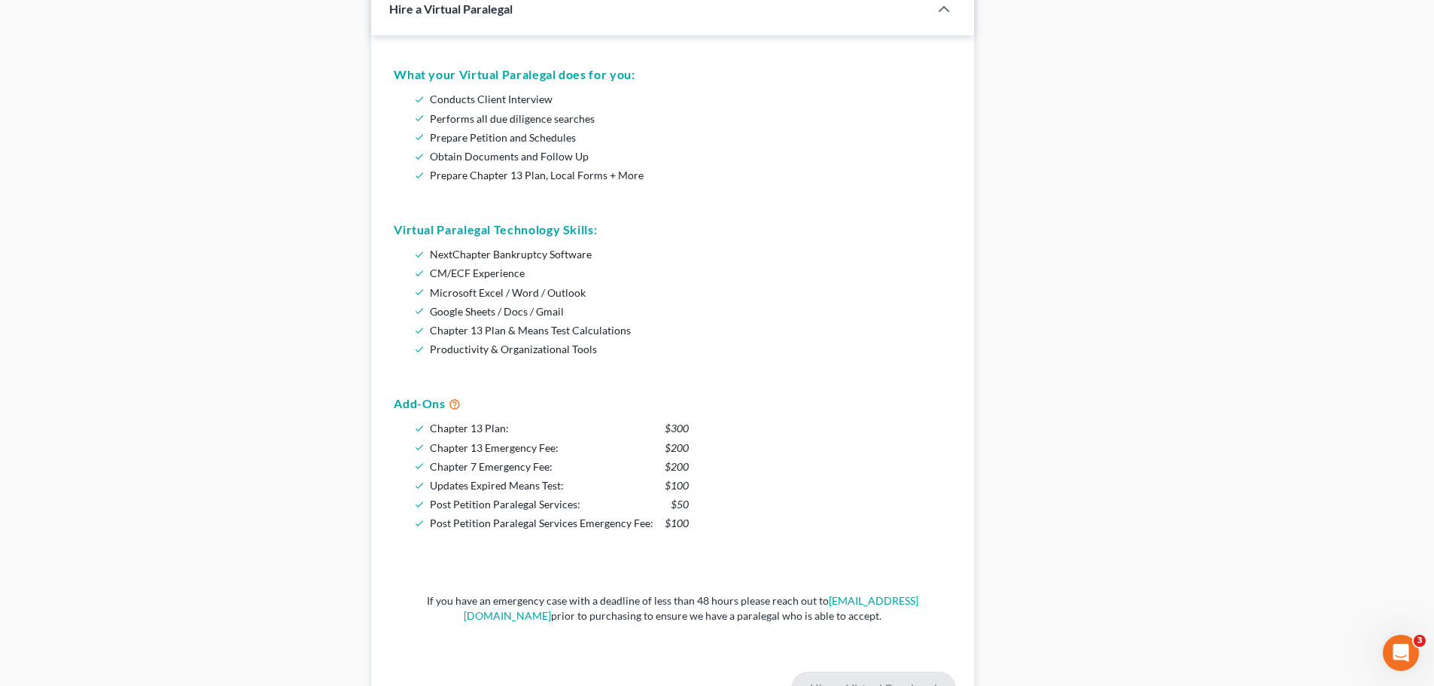
scroll to position [1008, 0]
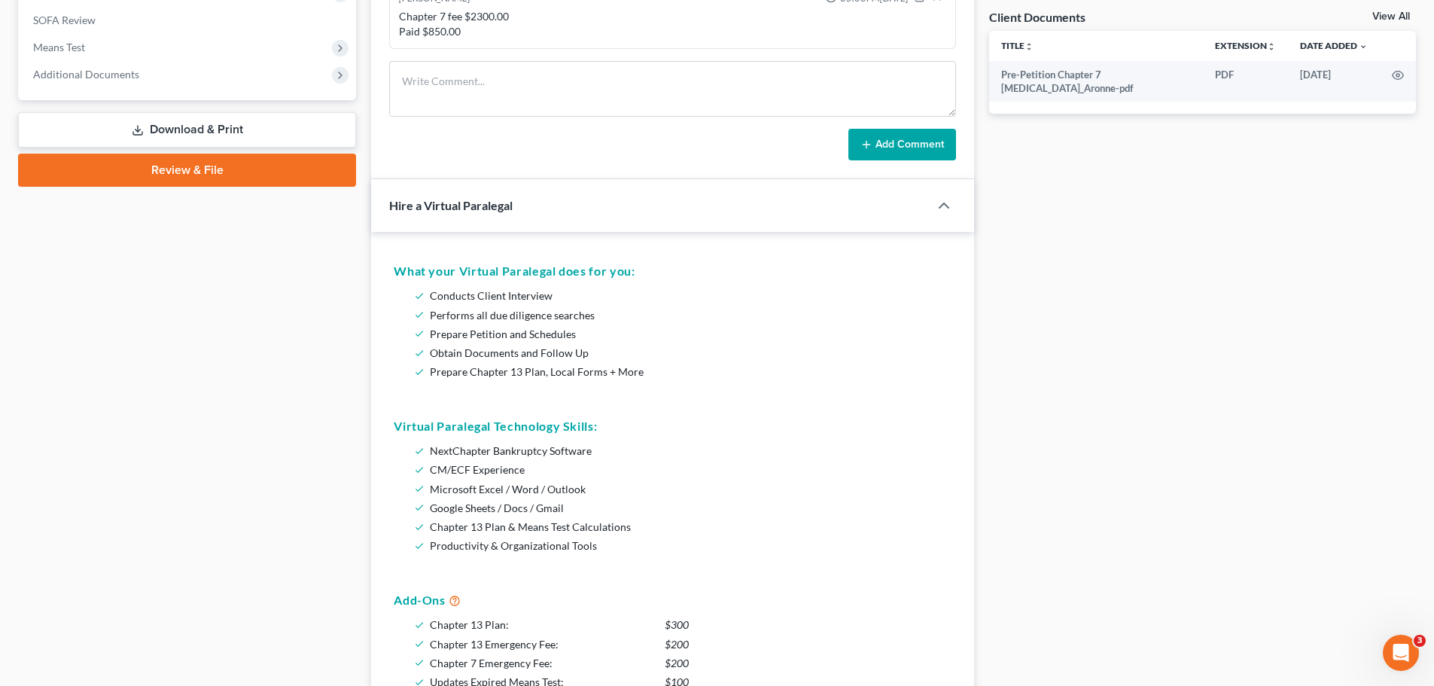
click at [465, 225] on div "Hire a Virtual Paralegal" at bounding box center [639, 205] width 537 height 52
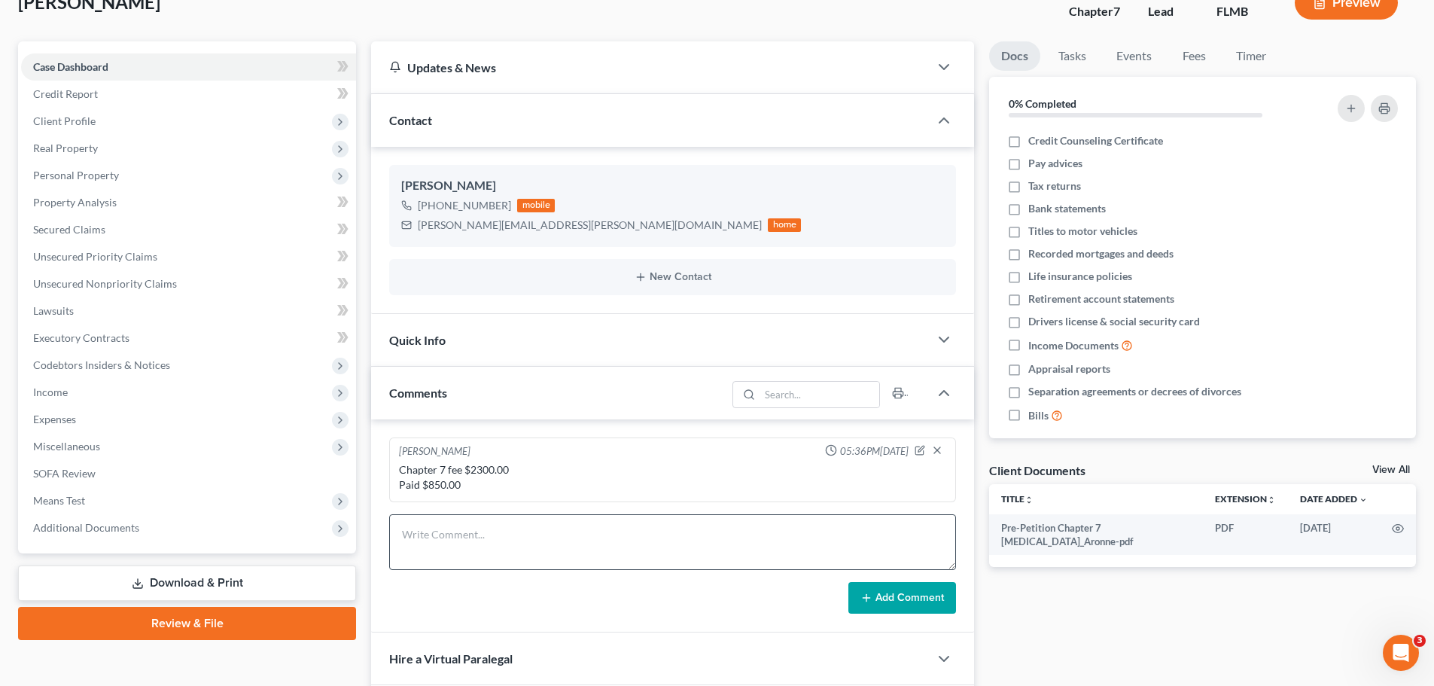
scroll to position [0, 0]
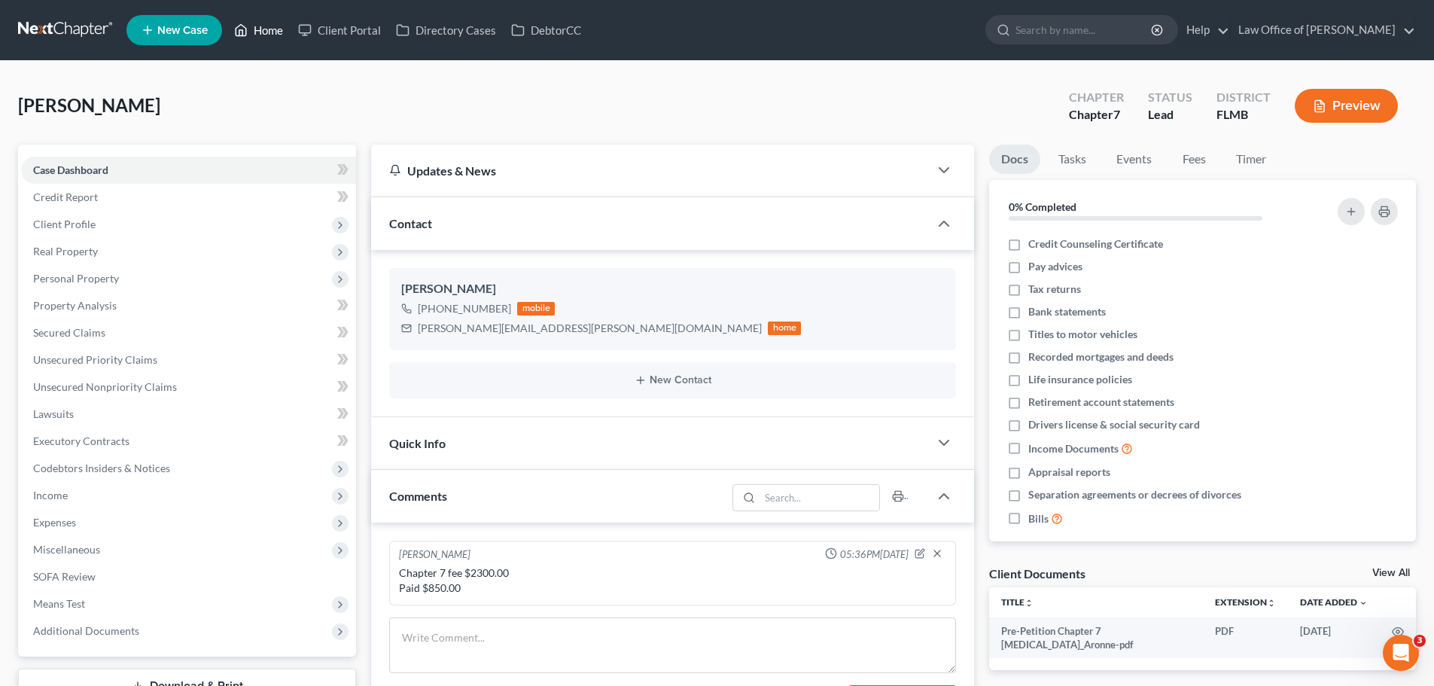
click at [262, 23] on link "Home" at bounding box center [259, 30] width 64 height 27
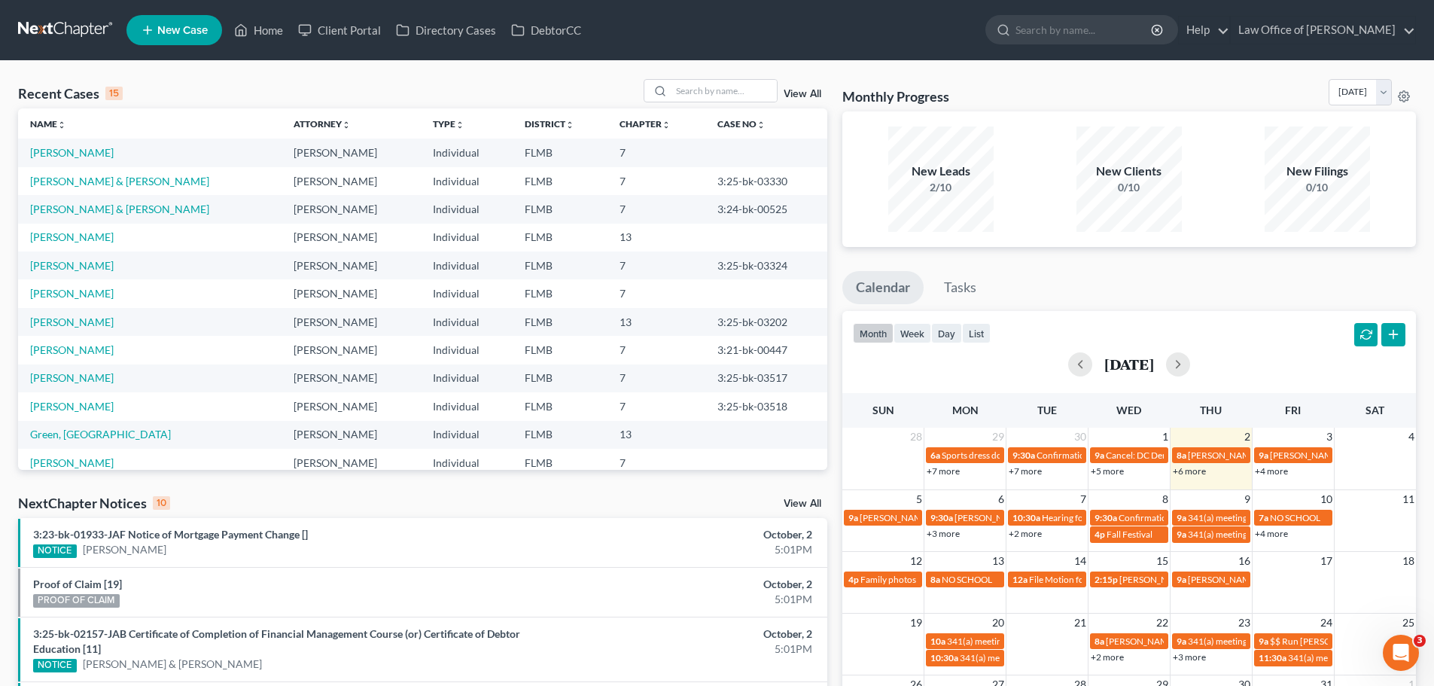
click at [1195, 475] on link "+6 more" at bounding box center [1188, 470] width 33 height 11
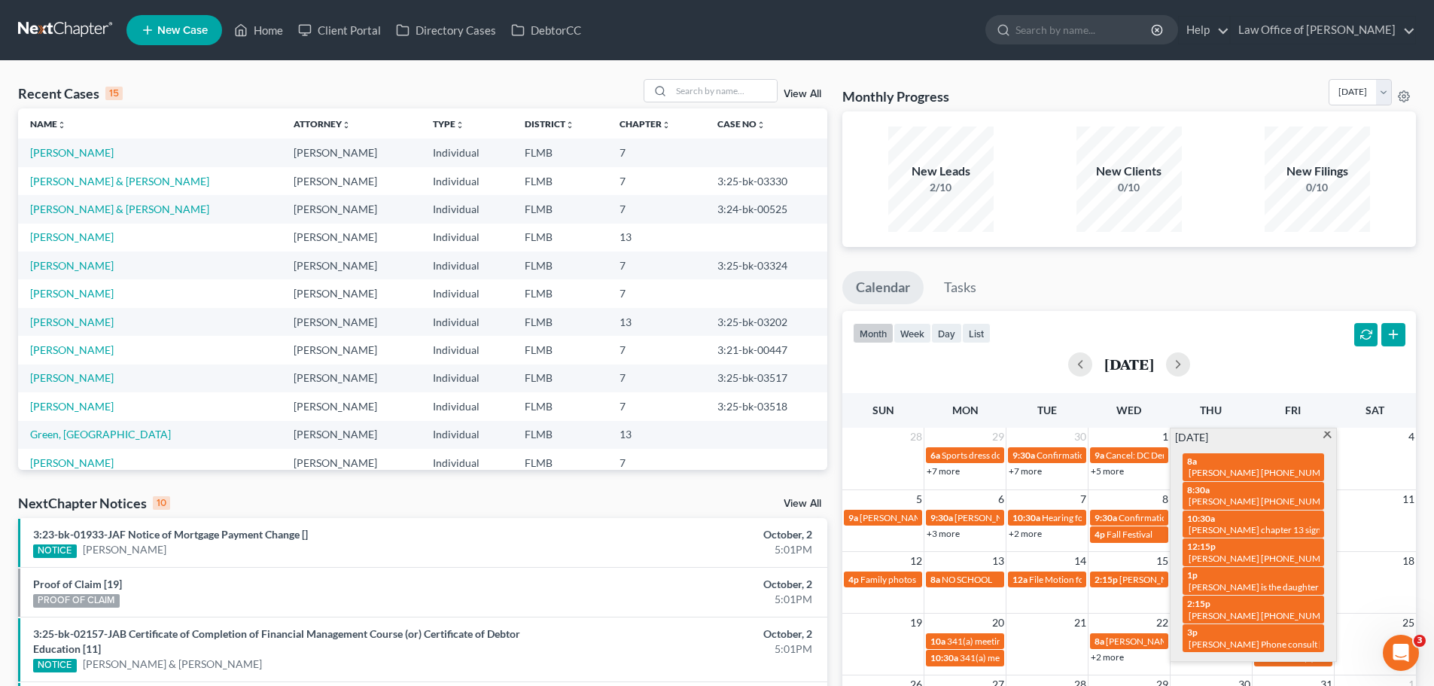
click at [1362, 462] on td at bounding box center [1374, 461] width 82 height 32
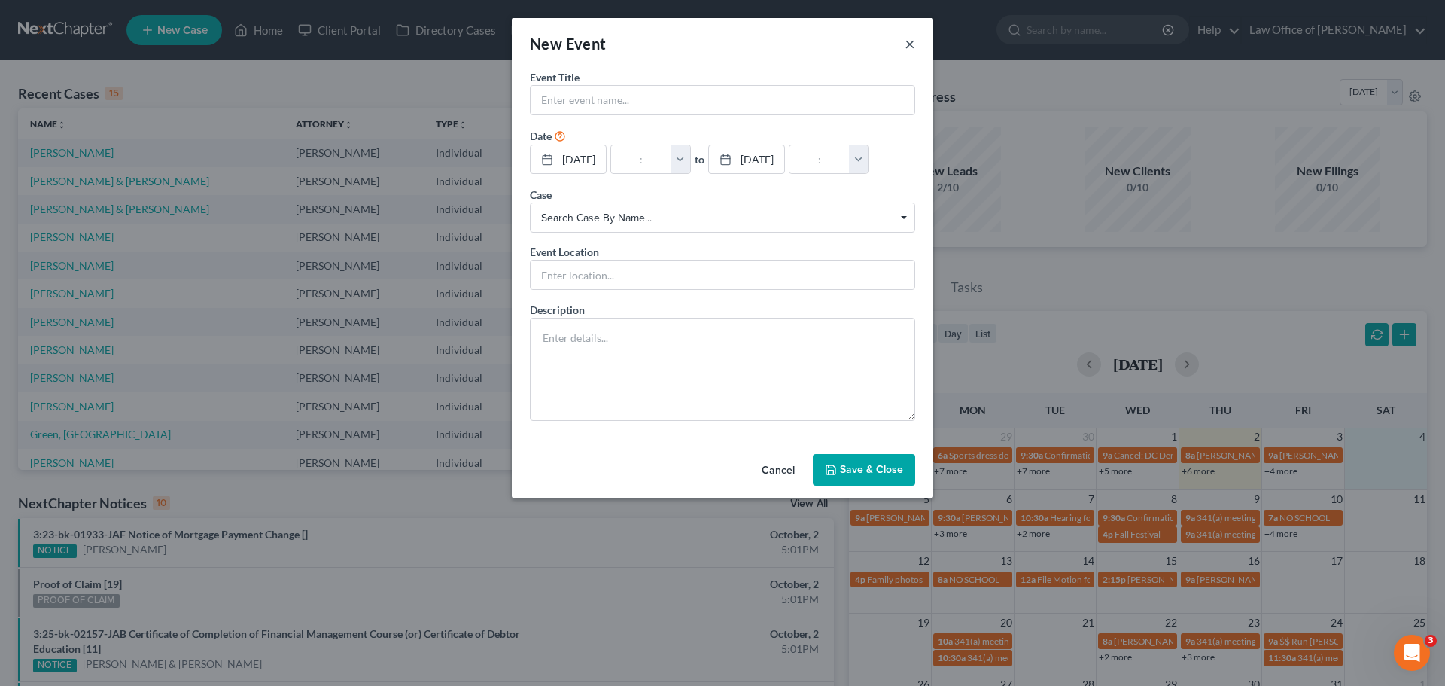
click at [914, 46] on button "×" at bounding box center [910, 44] width 11 height 18
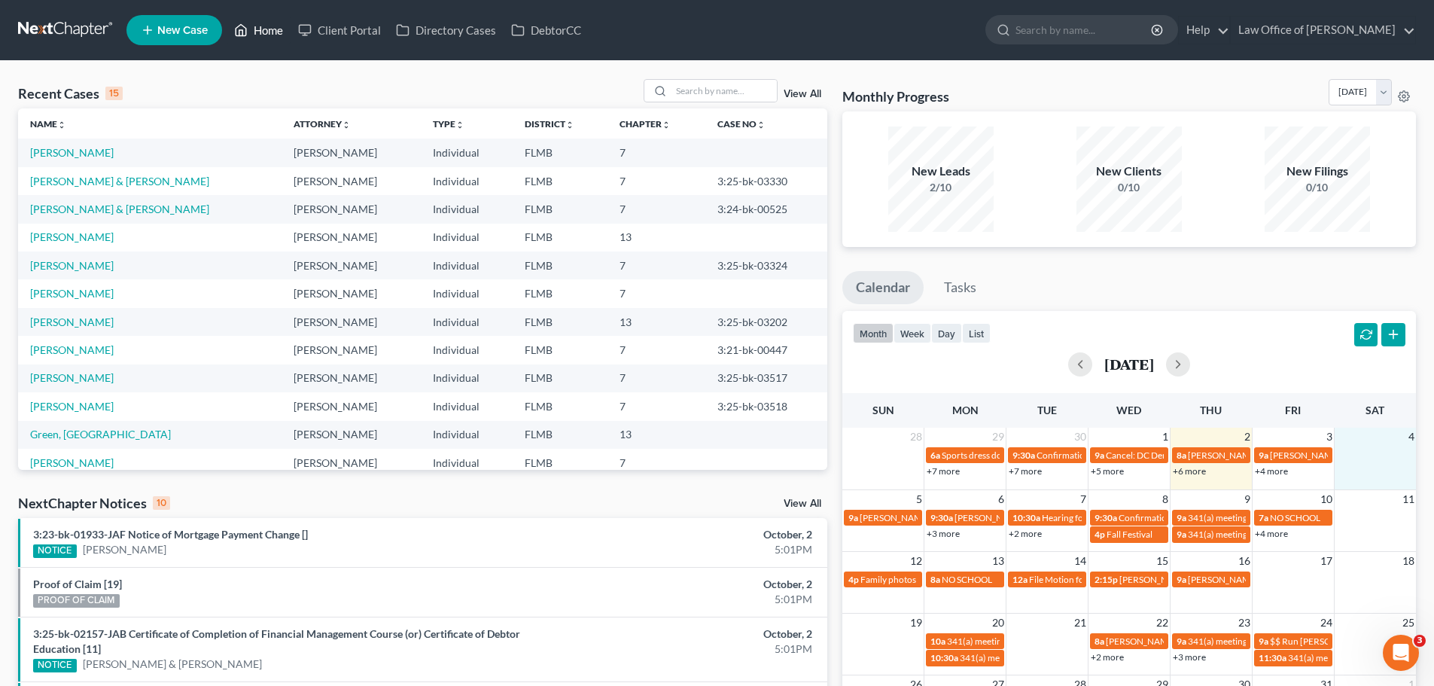
click at [246, 30] on icon at bounding box center [241, 30] width 14 height 18
click at [263, 27] on link "Home" at bounding box center [259, 30] width 64 height 27
click at [727, 87] on input "search" at bounding box center [723, 91] width 105 height 22
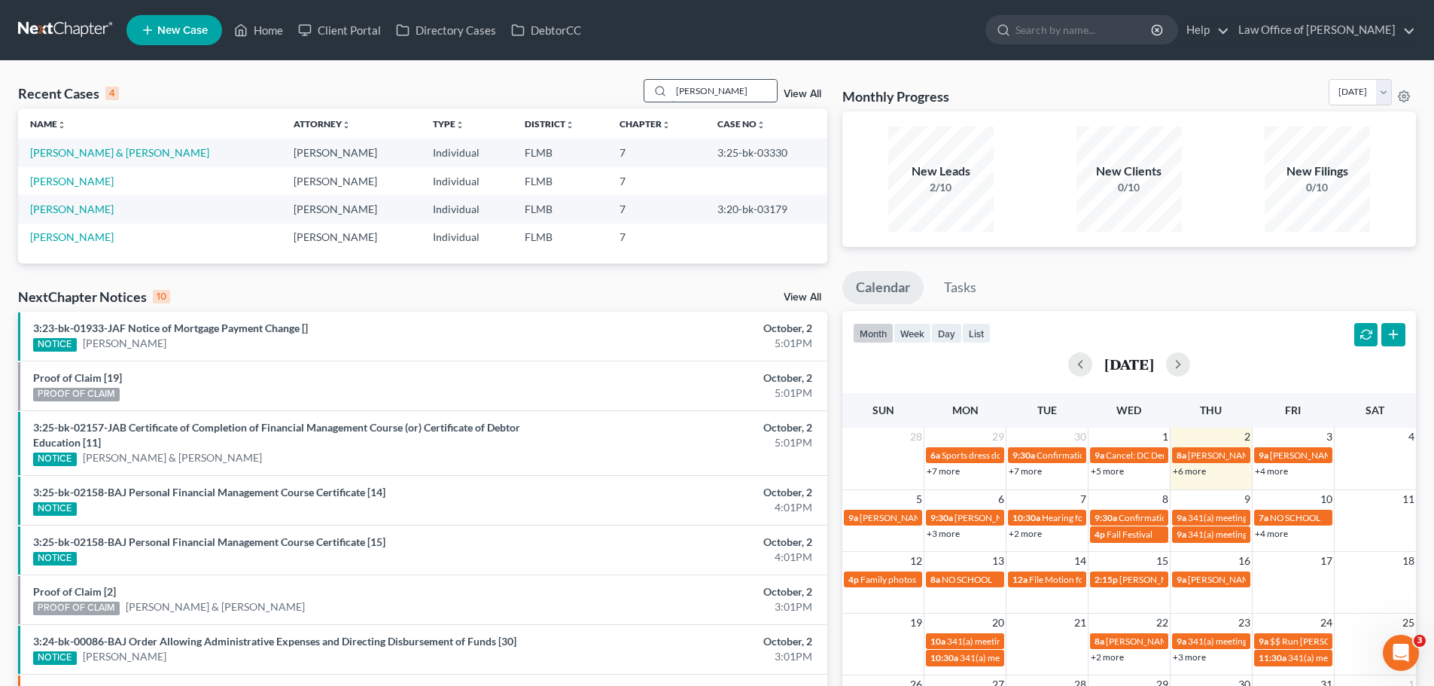
type input "[PERSON_NAME]"
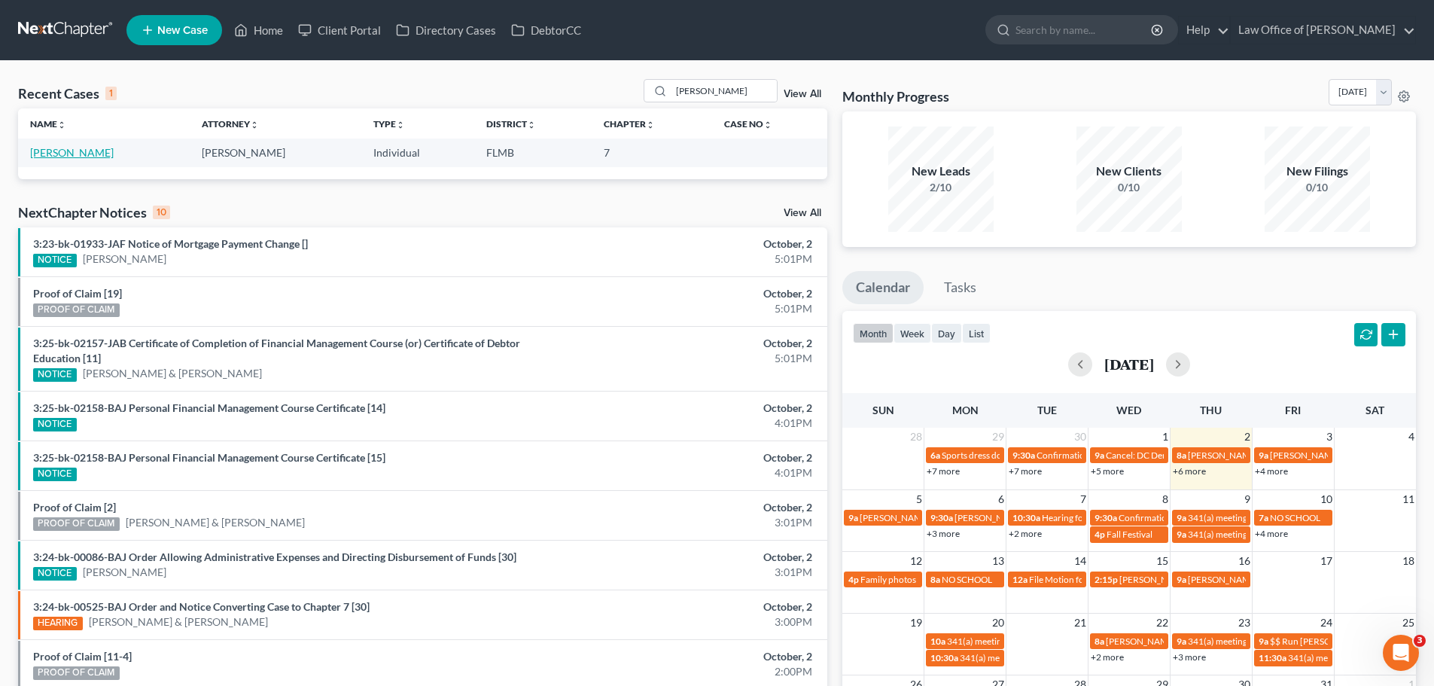
click at [87, 158] on link "[PERSON_NAME]" at bounding box center [72, 152] width 84 height 13
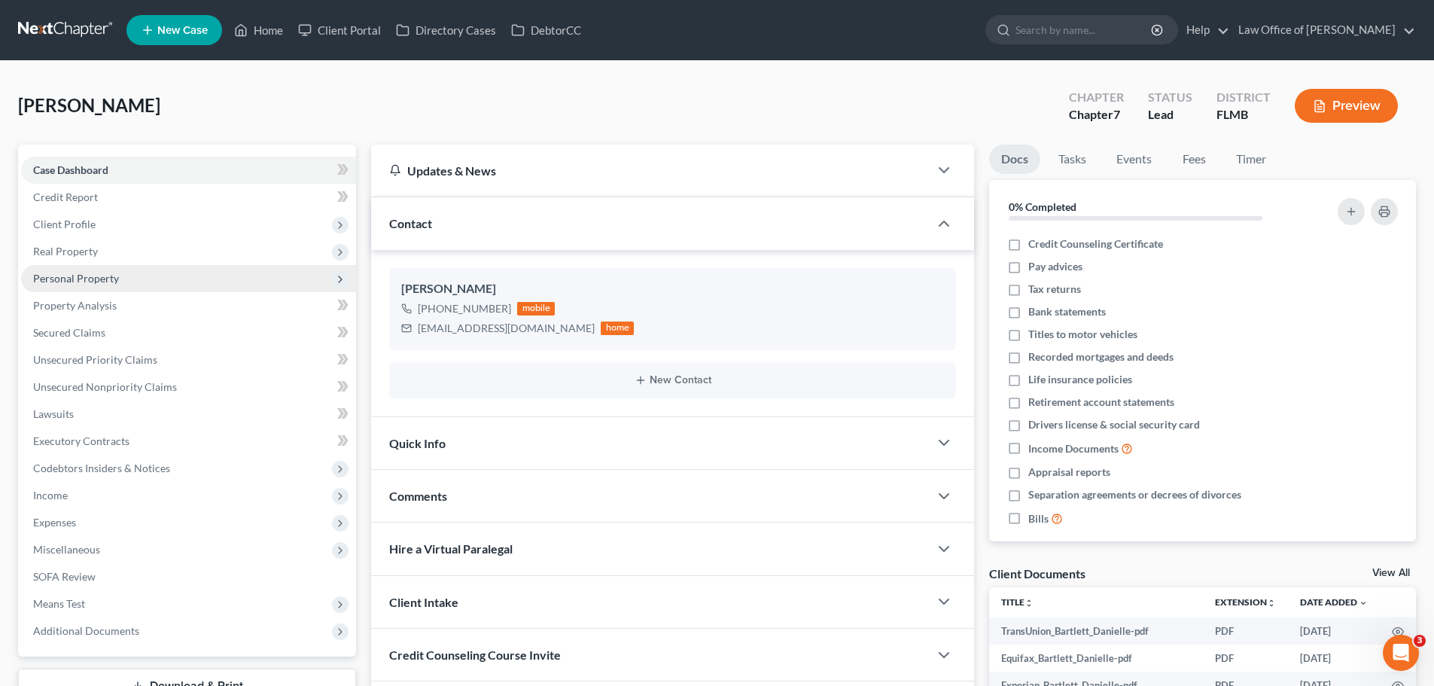
click at [120, 278] on span "Personal Property" at bounding box center [188, 278] width 335 height 27
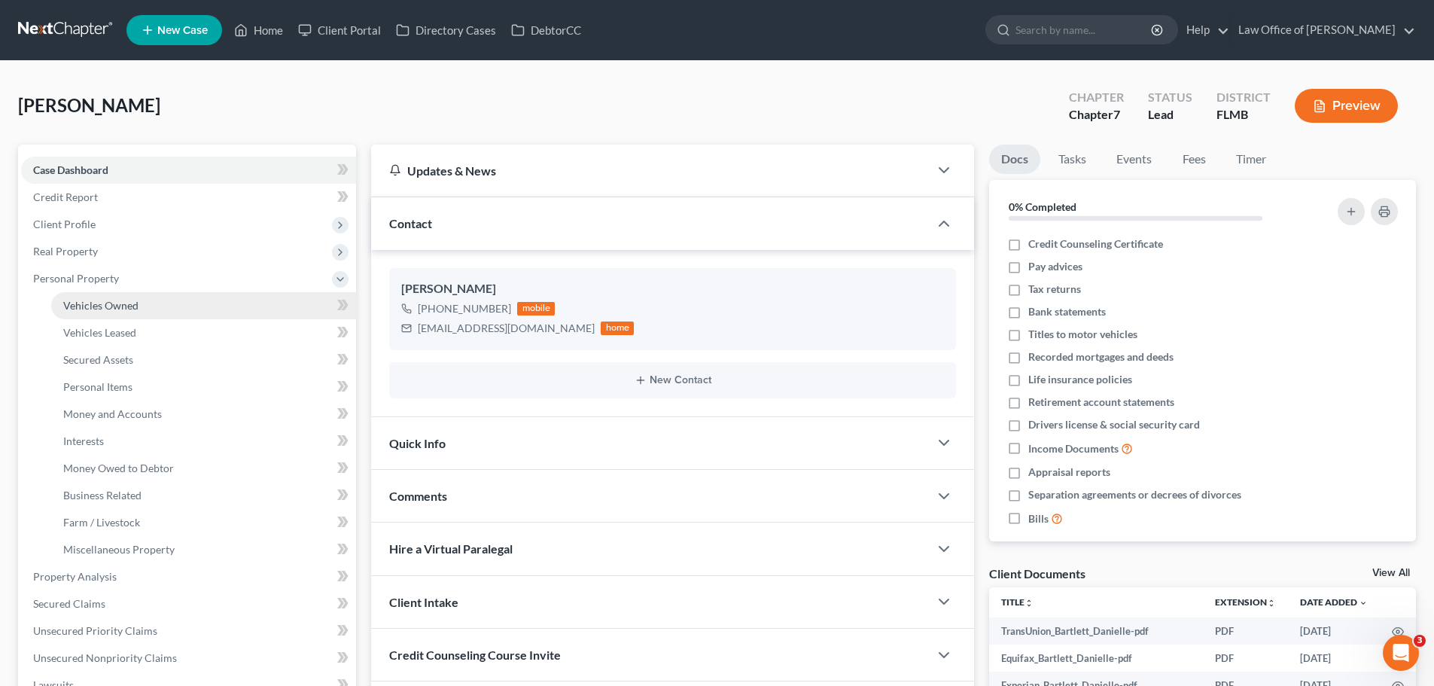
click at [127, 303] on span "Vehicles Owned" at bounding box center [100, 305] width 75 height 13
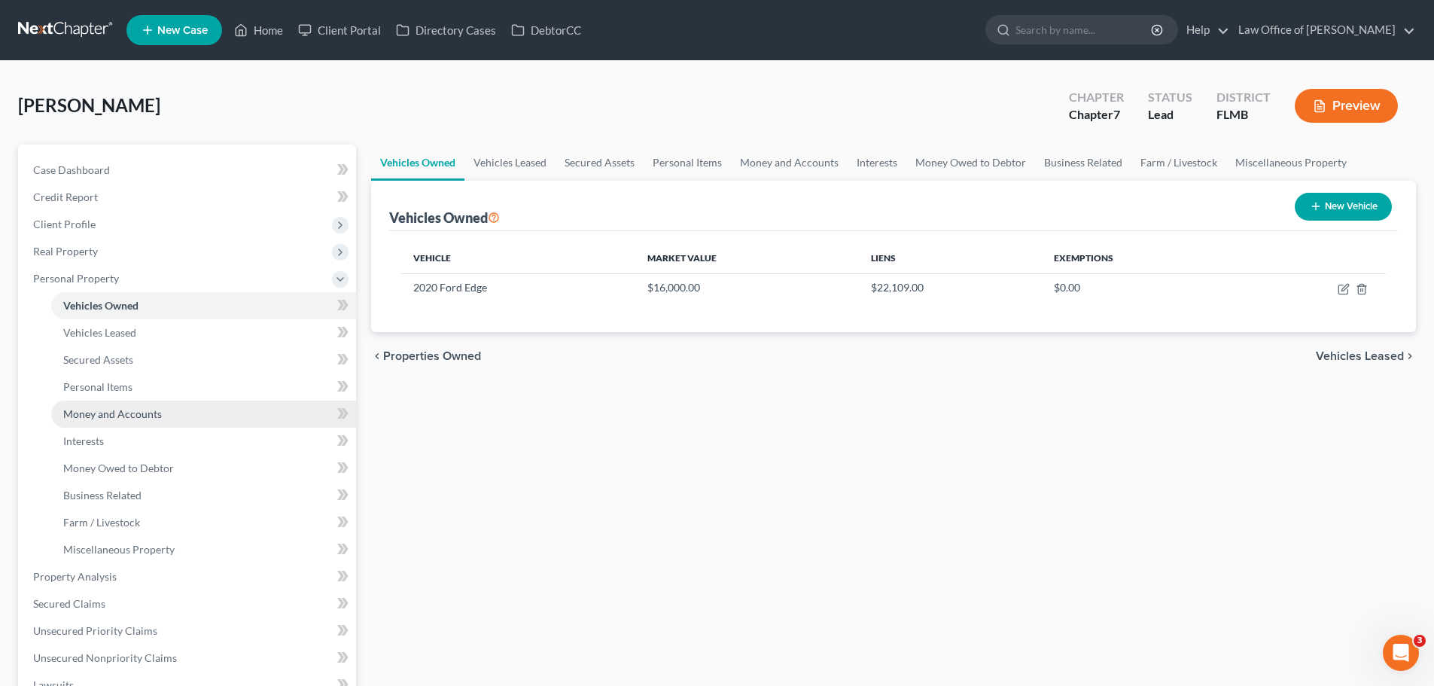
click at [144, 409] on span "Money and Accounts" at bounding box center [112, 413] width 99 height 13
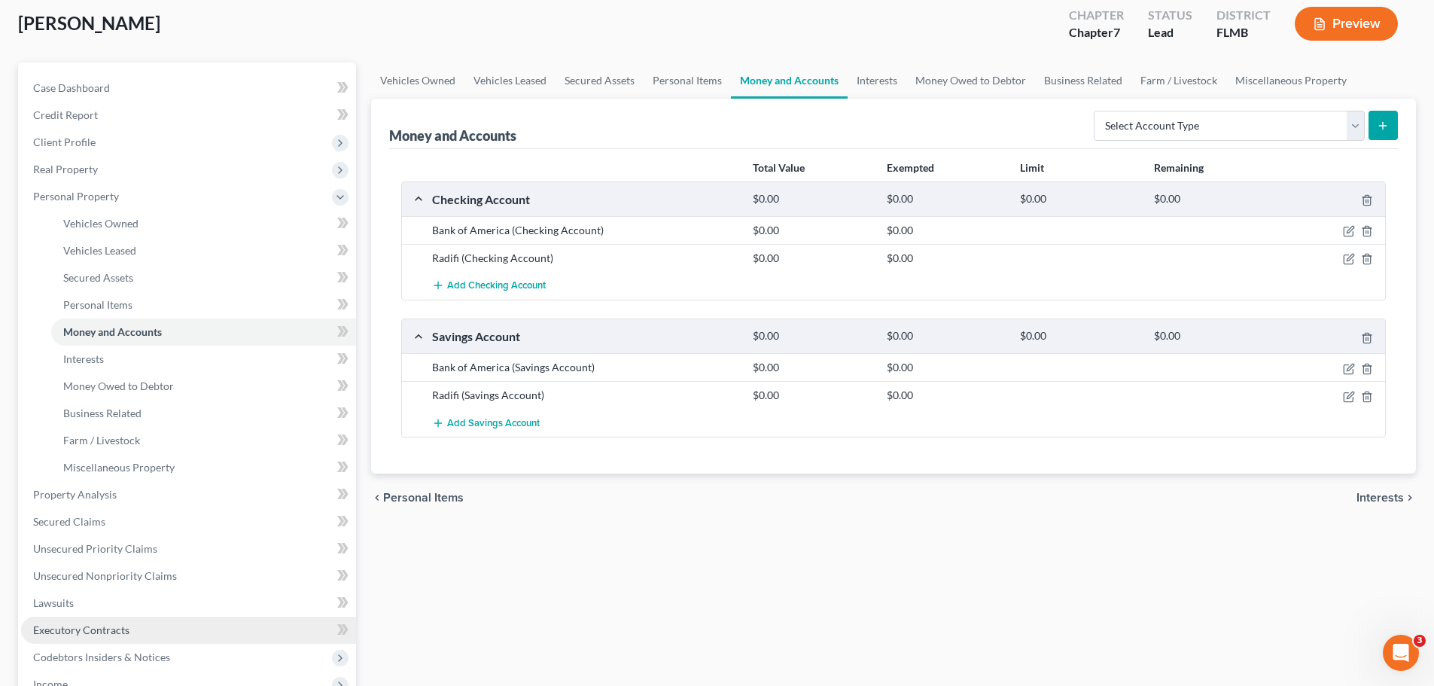
scroll to position [226, 0]
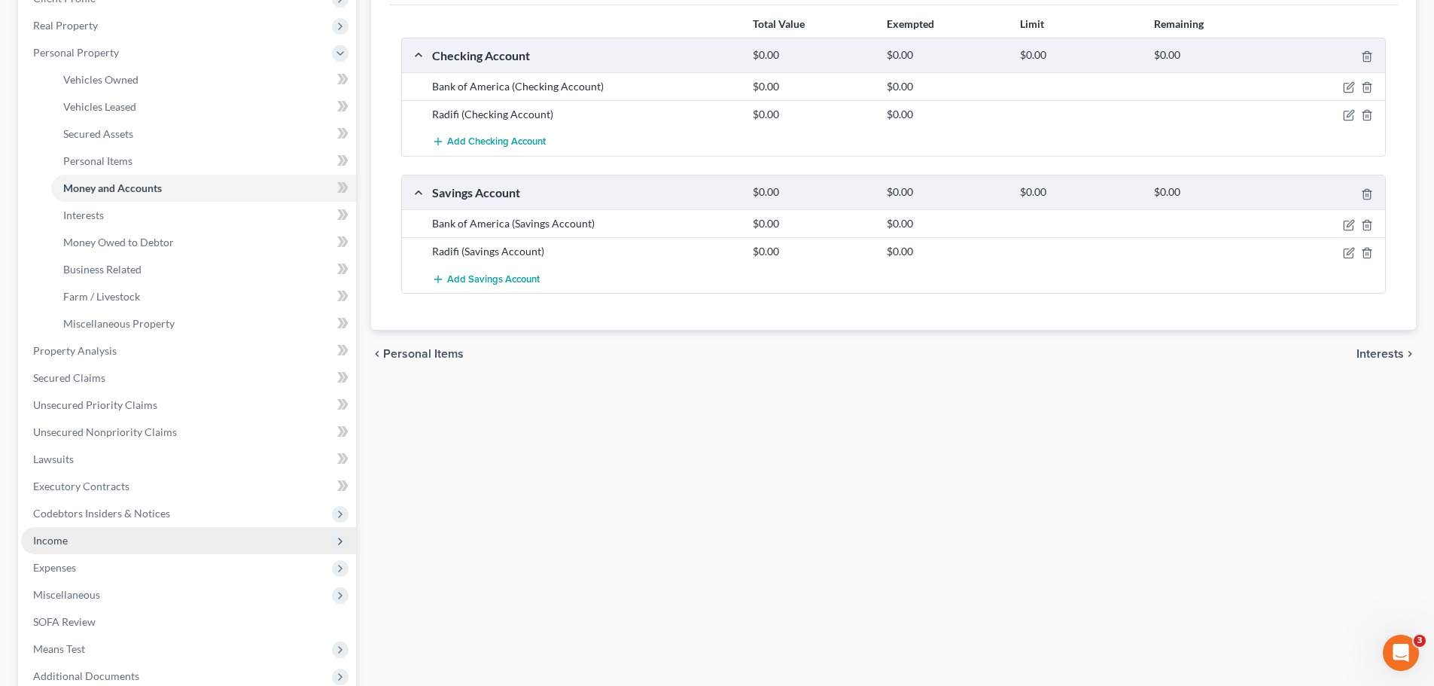
click at [123, 550] on span "Income" at bounding box center [188, 540] width 335 height 27
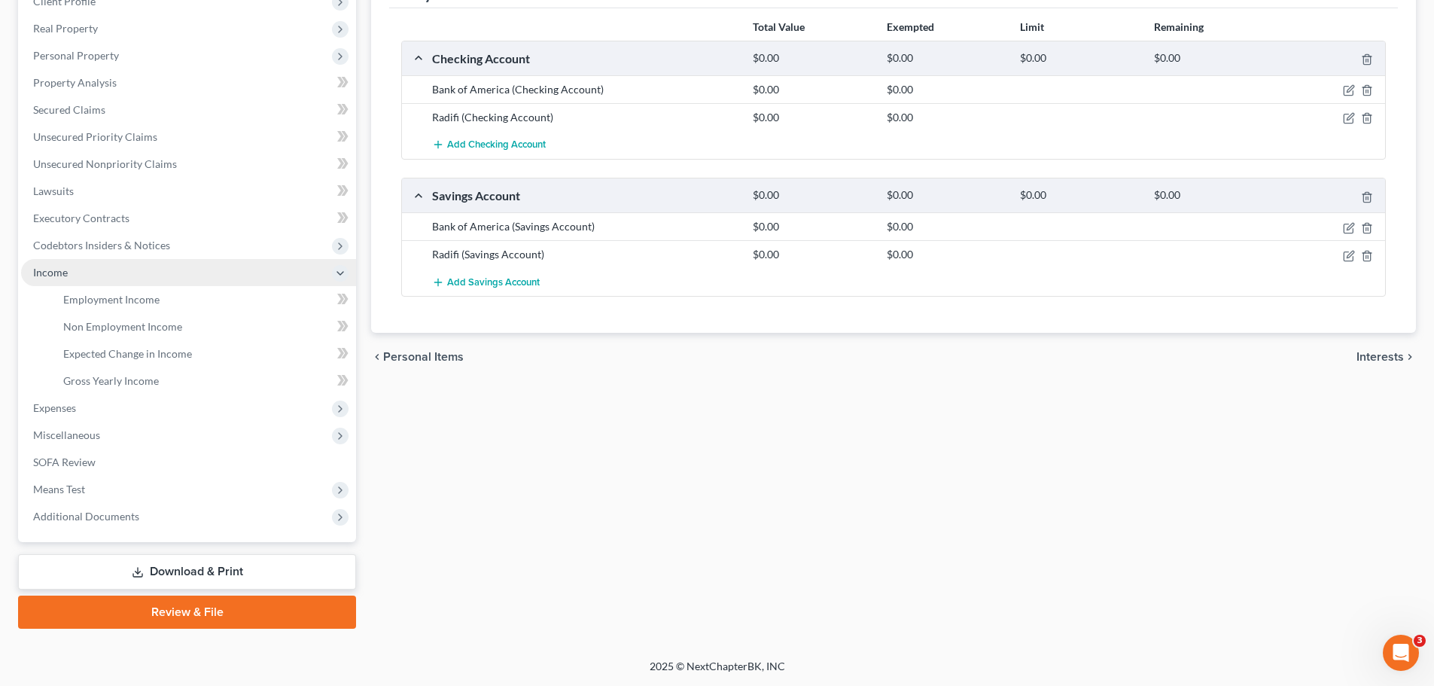
scroll to position [223, 0]
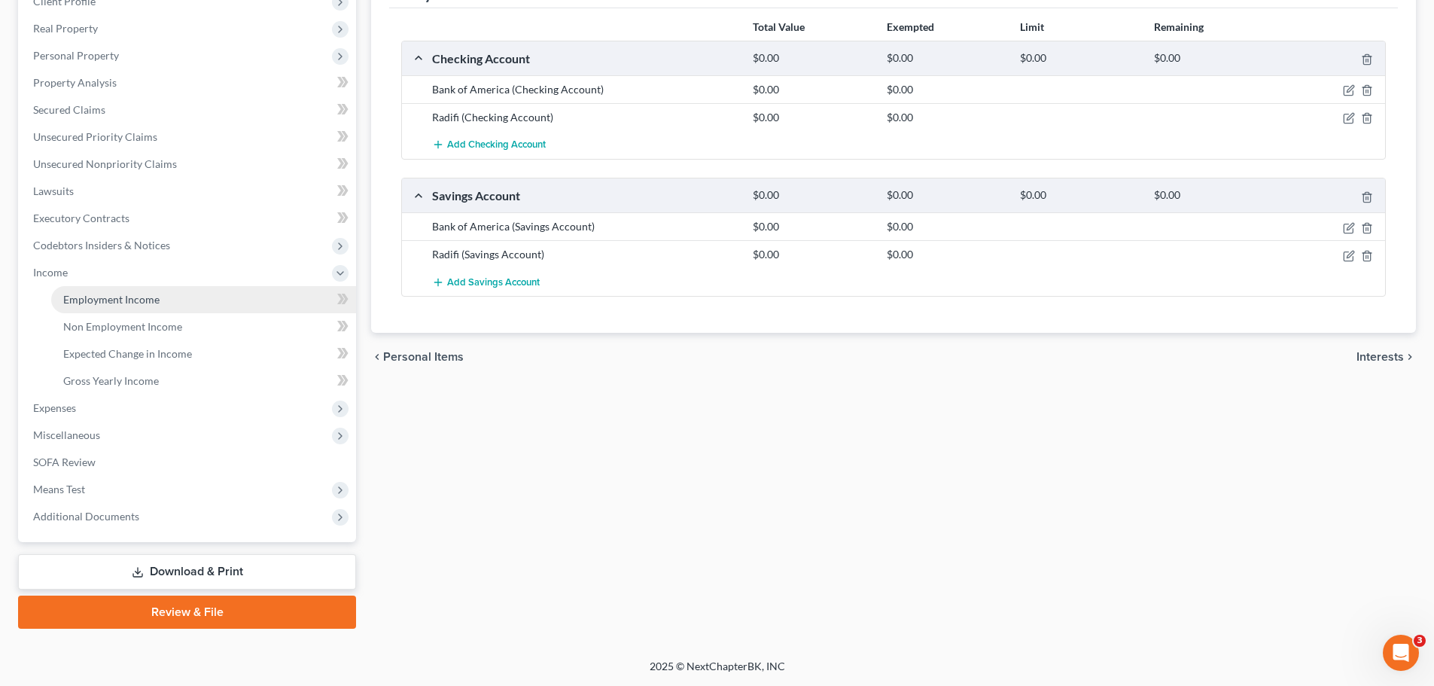
click at [152, 303] on span "Employment Income" at bounding box center [111, 299] width 96 height 13
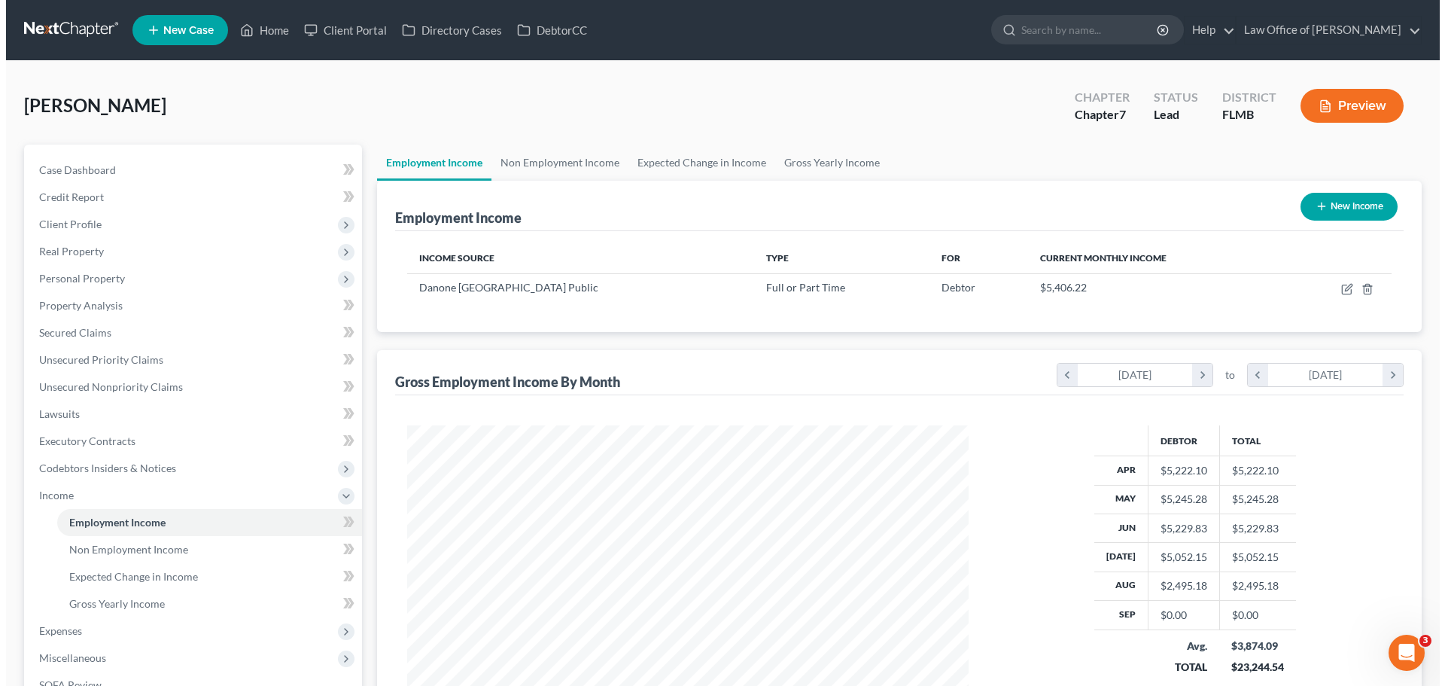
scroll to position [281, 591]
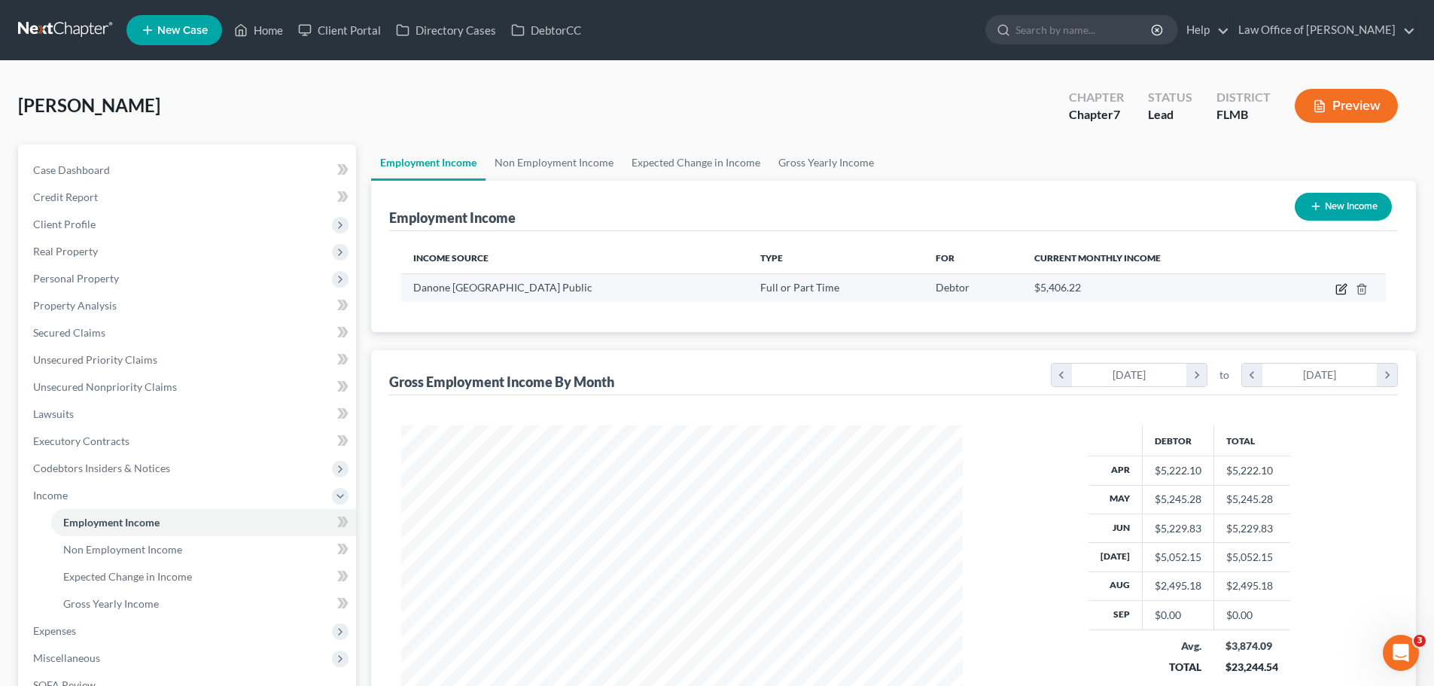
click at [1340, 287] on icon "button" at bounding box center [1341, 289] width 12 height 12
select select "0"
select select "5"
select select "2"
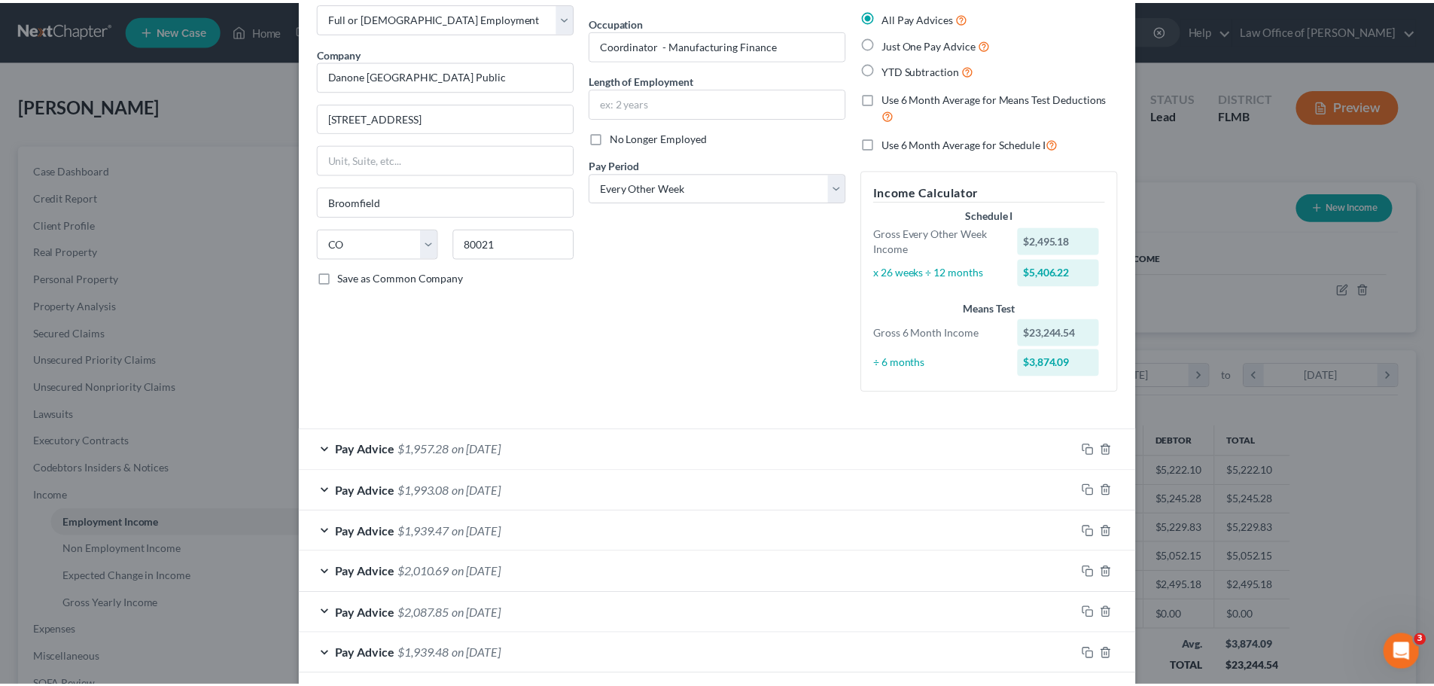
scroll to position [0, 0]
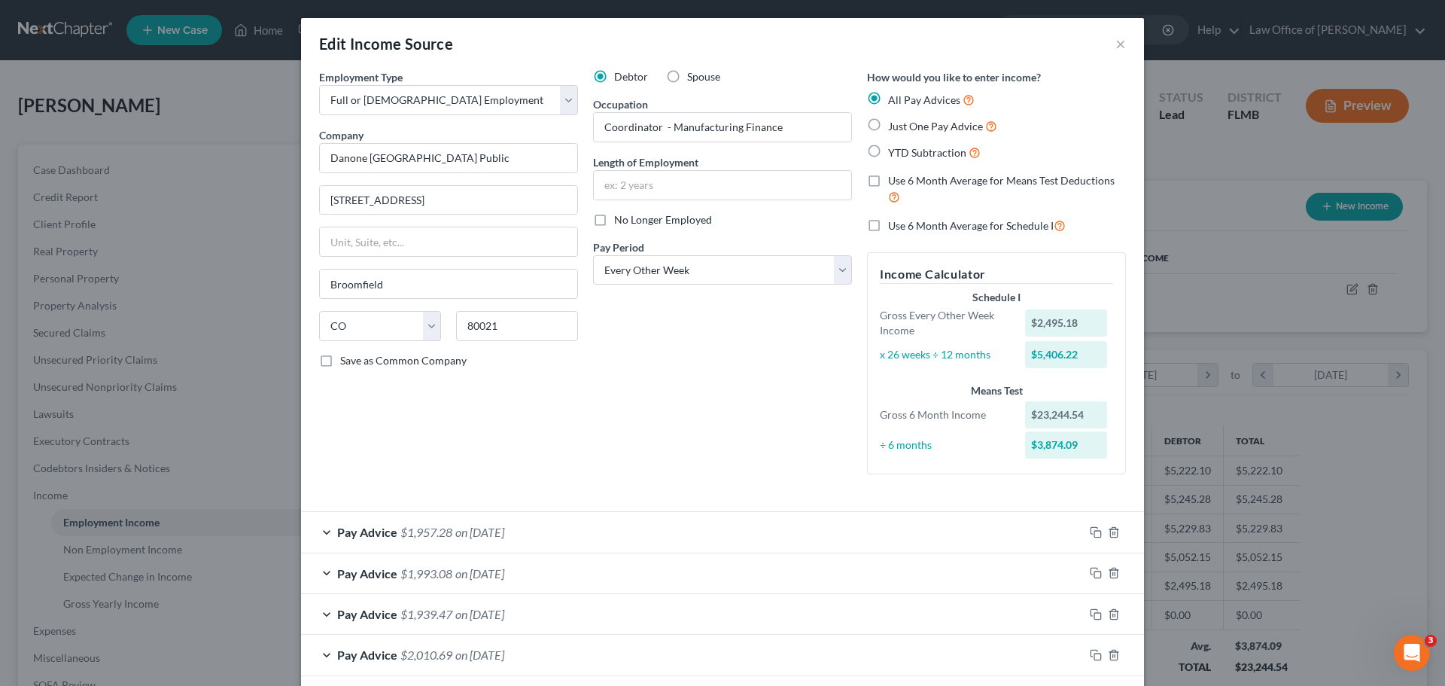
click at [1108, 41] on div "Edit Income Source ×" at bounding box center [722, 43] width 843 height 51
click at [1115, 49] on button "×" at bounding box center [1120, 44] width 11 height 18
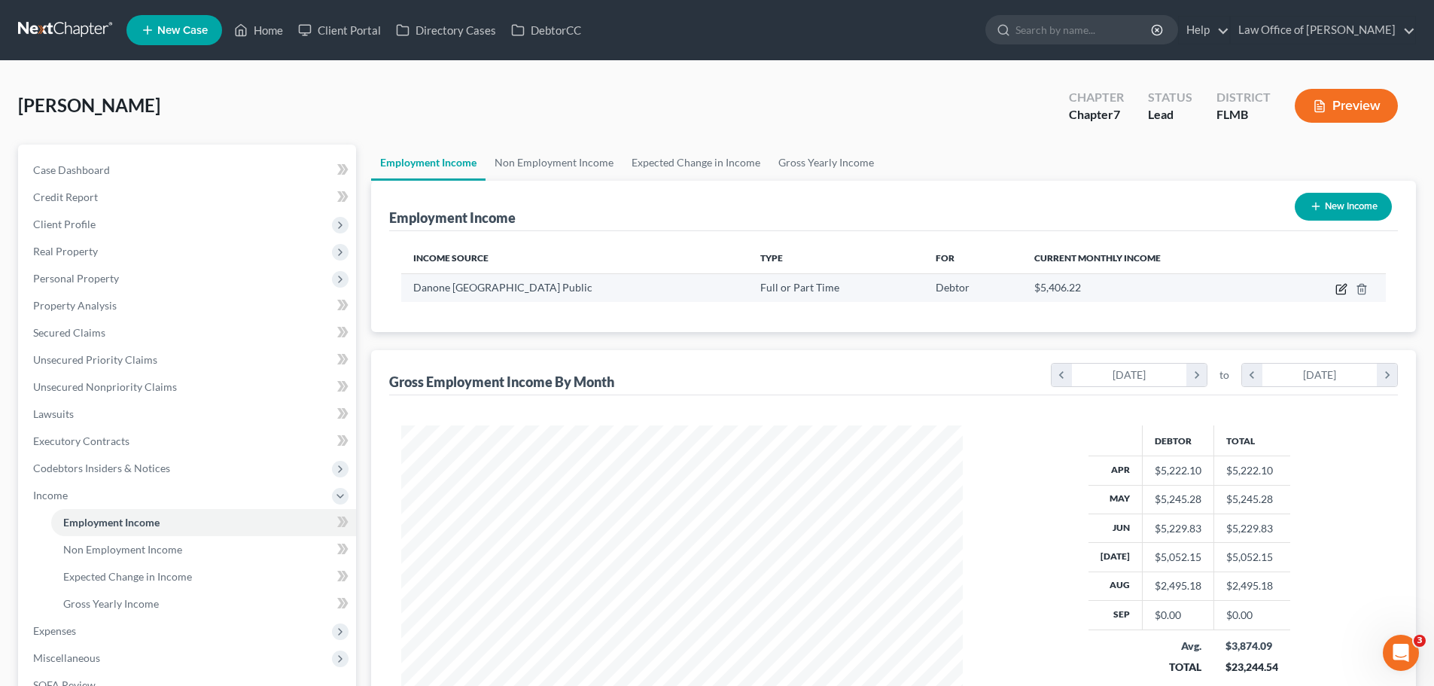
click at [1339, 292] on icon "button" at bounding box center [1341, 289] width 12 height 12
select select "0"
select select "5"
select select "2"
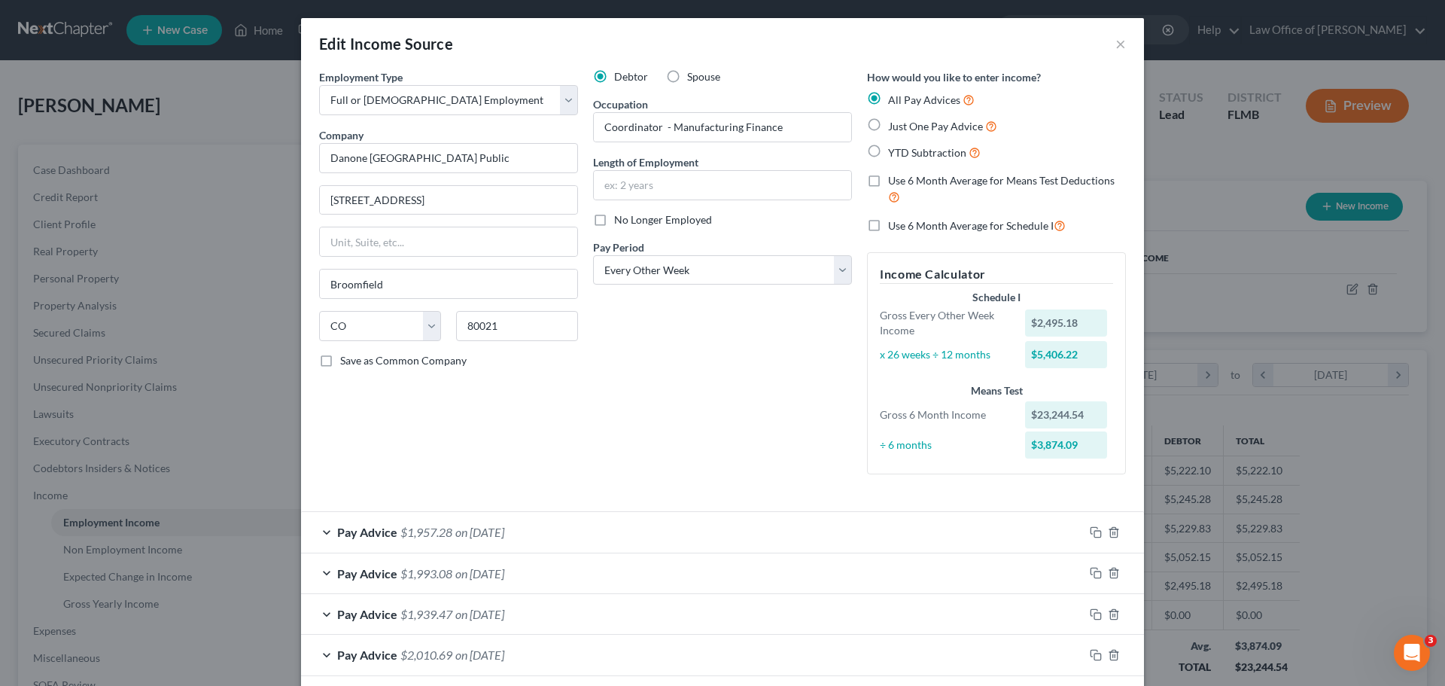
click at [1108, 41] on div "Edit Income Source ×" at bounding box center [722, 43] width 843 height 51
click at [1115, 45] on button "×" at bounding box center [1120, 44] width 11 height 18
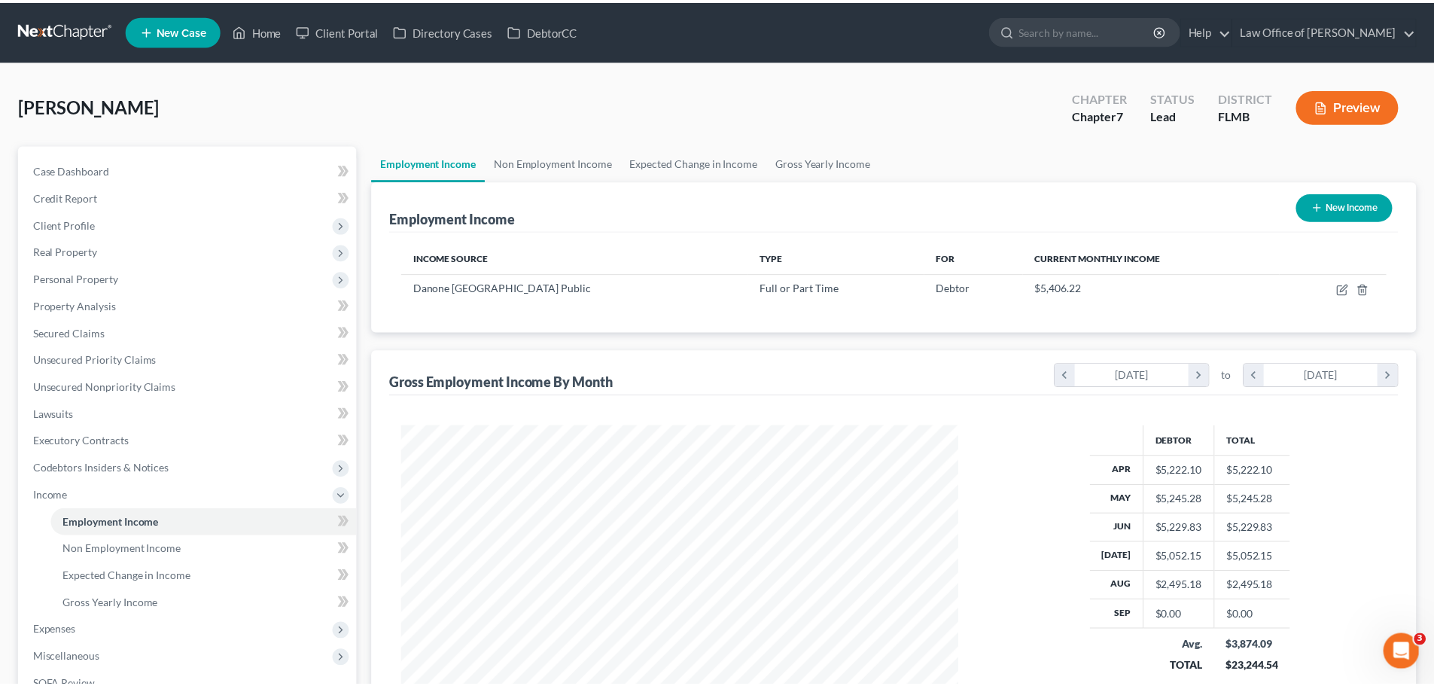
scroll to position [752249, 751938]
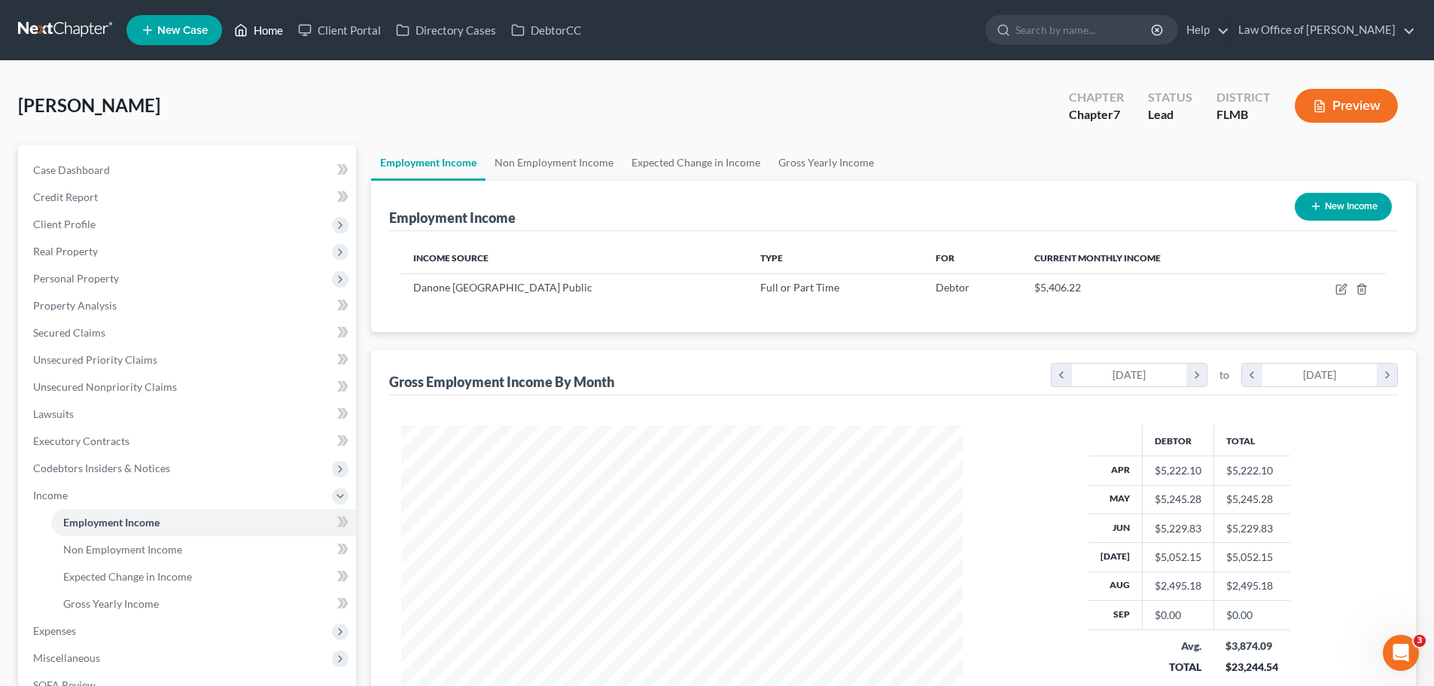
click at [259, 29] on link "Home" at bounding box center [259, 30] width 64 height 27
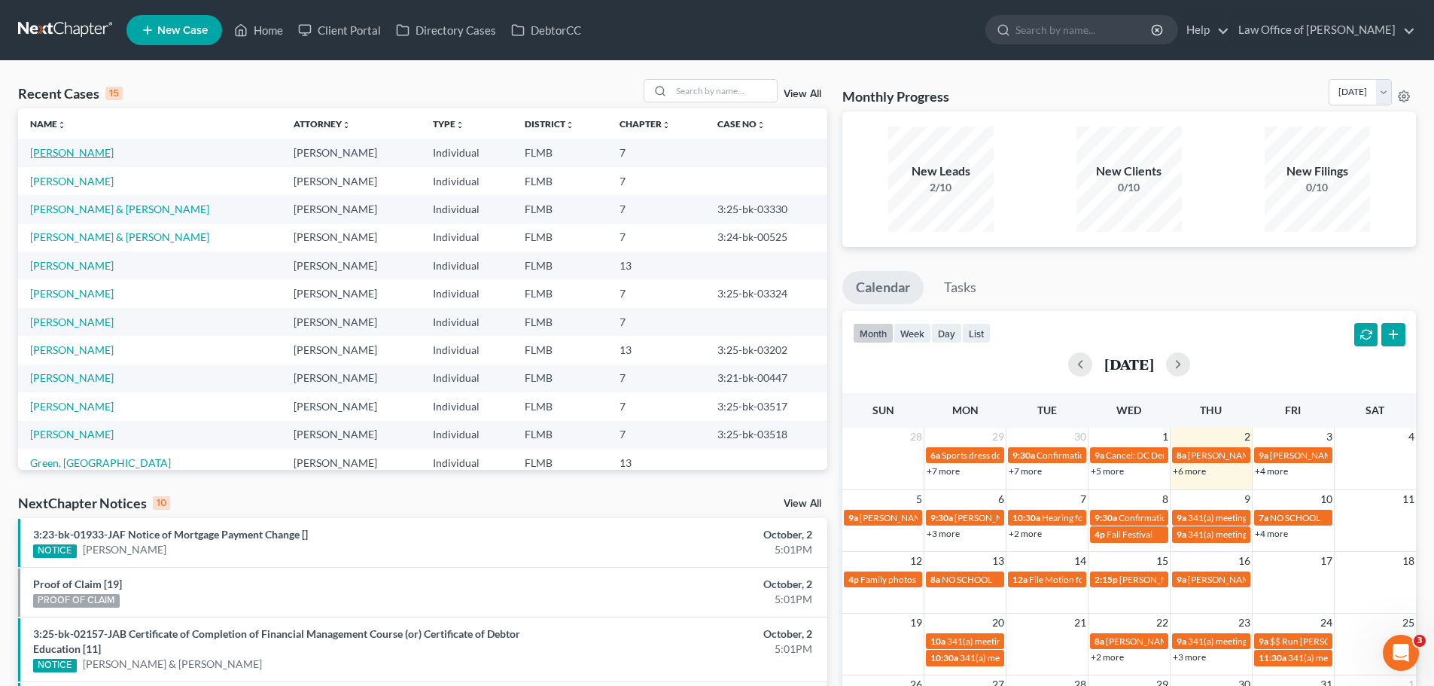
click at [93, 156] on link "[PERSON_NAME]" at bounding box center [72, 152] width 84 height 13
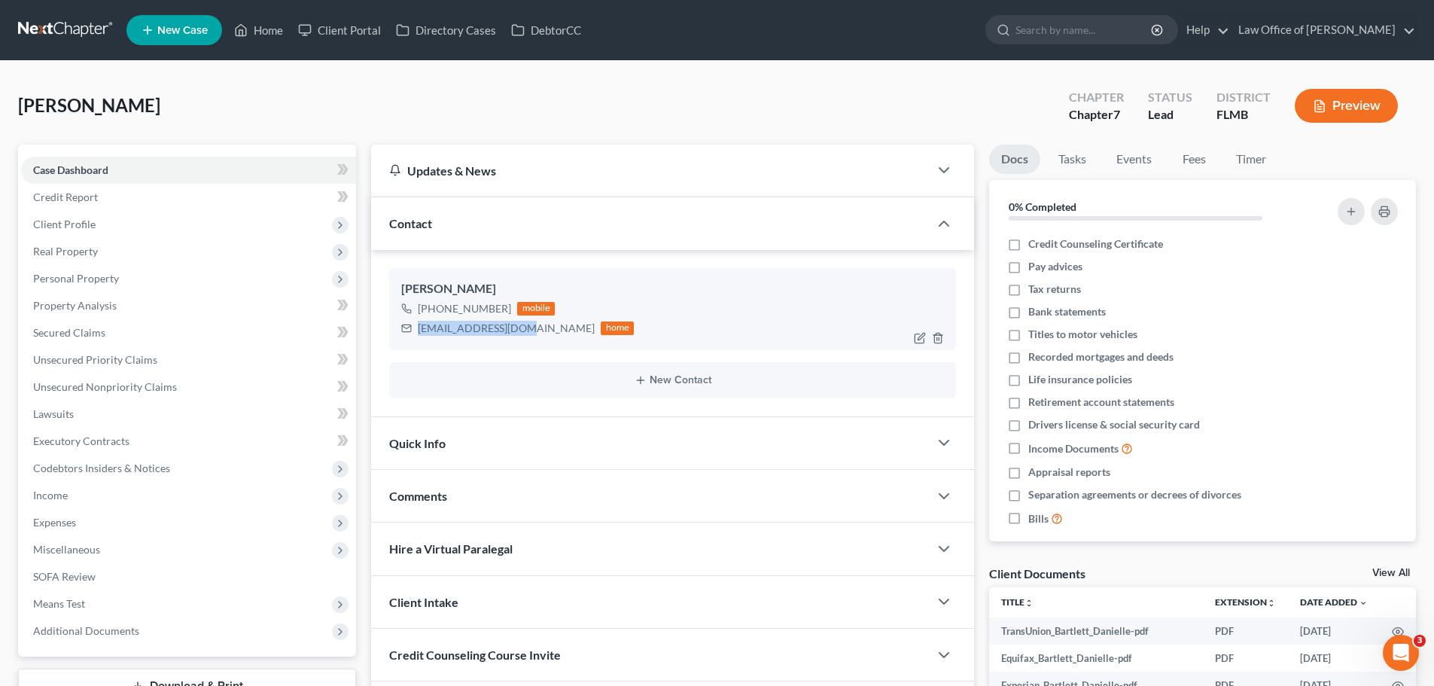
drag, startPoint x: 525, startPoint y: 331, endPoint x: 410, endPoint y: 336, distance: 115.2
click at [410, 336] on div "[EMAIL_ADDRESS][DOMAIN_NAME] home" at bounding box center [517, 328] width 233 height 20
copy div "[EMAIL_ADDRESS][DOMAIN_NAME]"
drag, startPoint x: 75, startPoint y: 273, endPoint x: 92, endPoint y: 294, distance: 26.8
click at [75, 273] on span "Personal Property" at bounding box center [76, 278] width 86 height 13
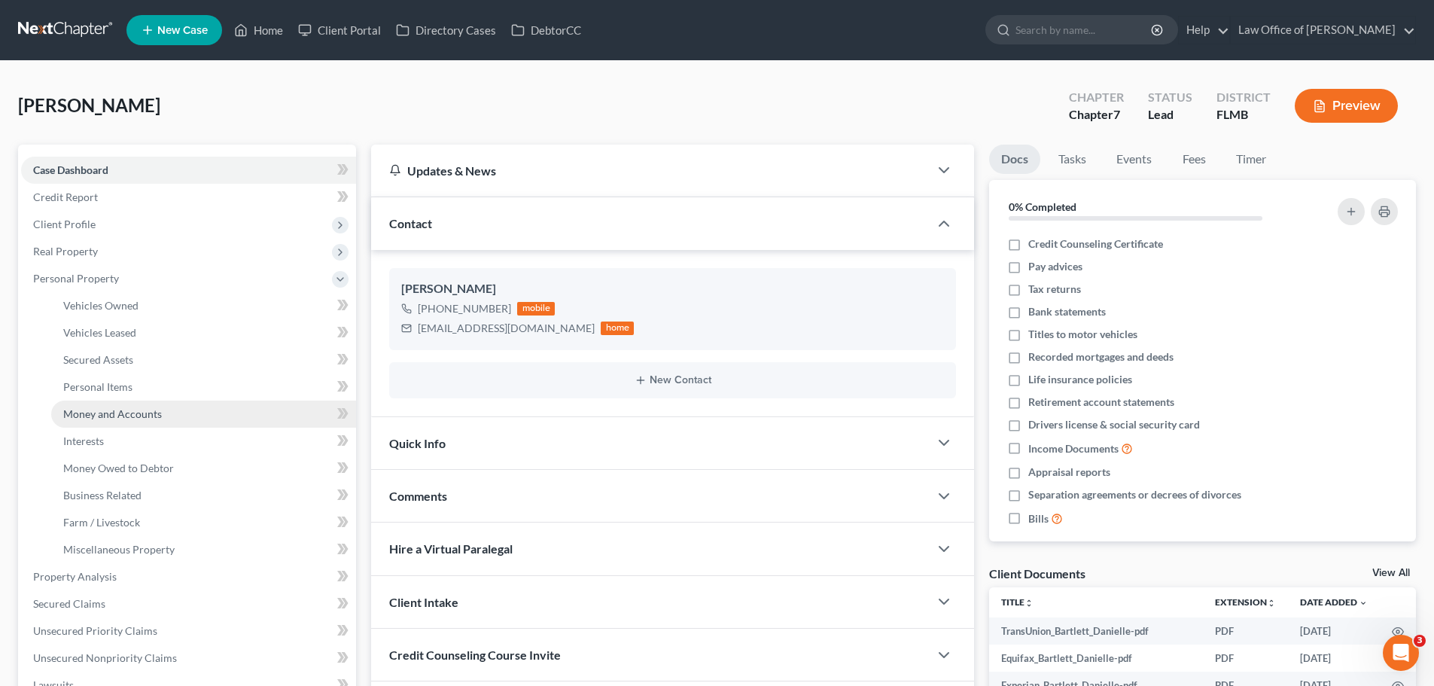
click at [131, 405] on link "Money and Accounts" at bounding box center [203, 413] width 305 height 27
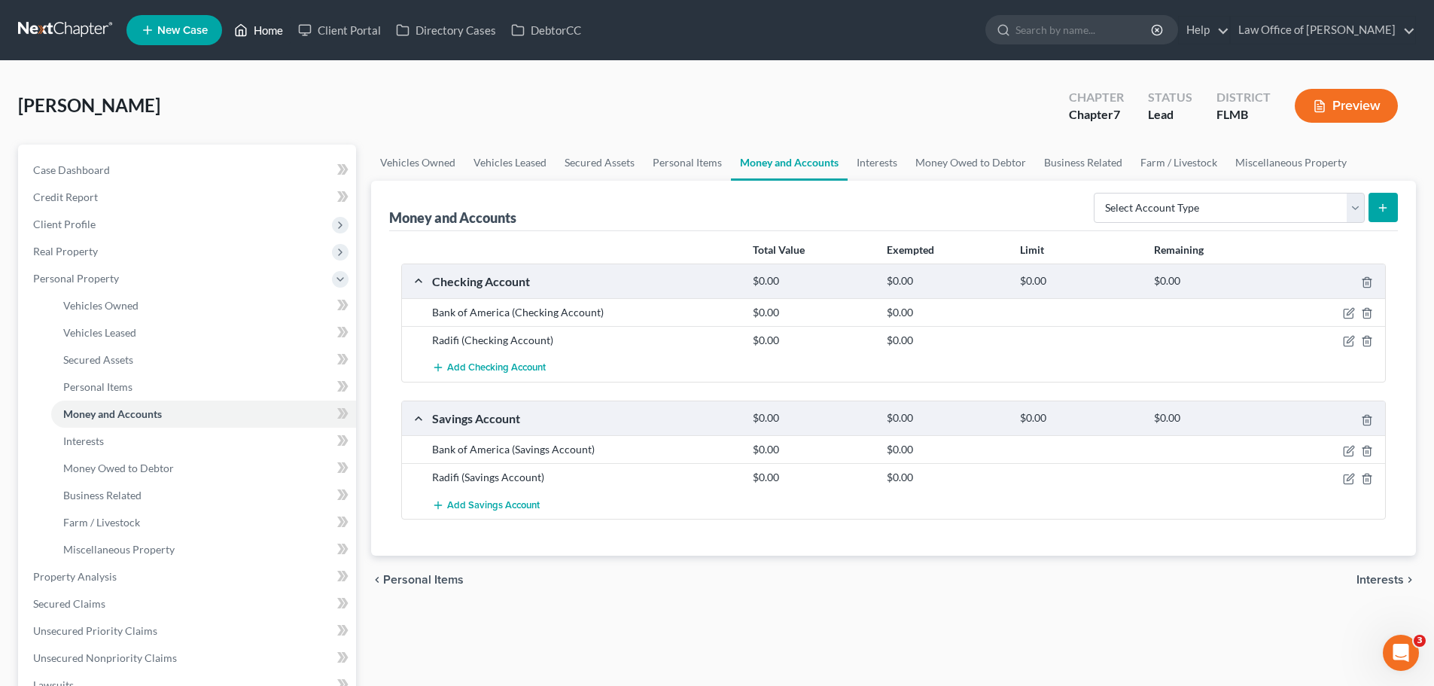
click at [264, 37] on link "Home" at bounding box center [259, 30] width 64 height 27
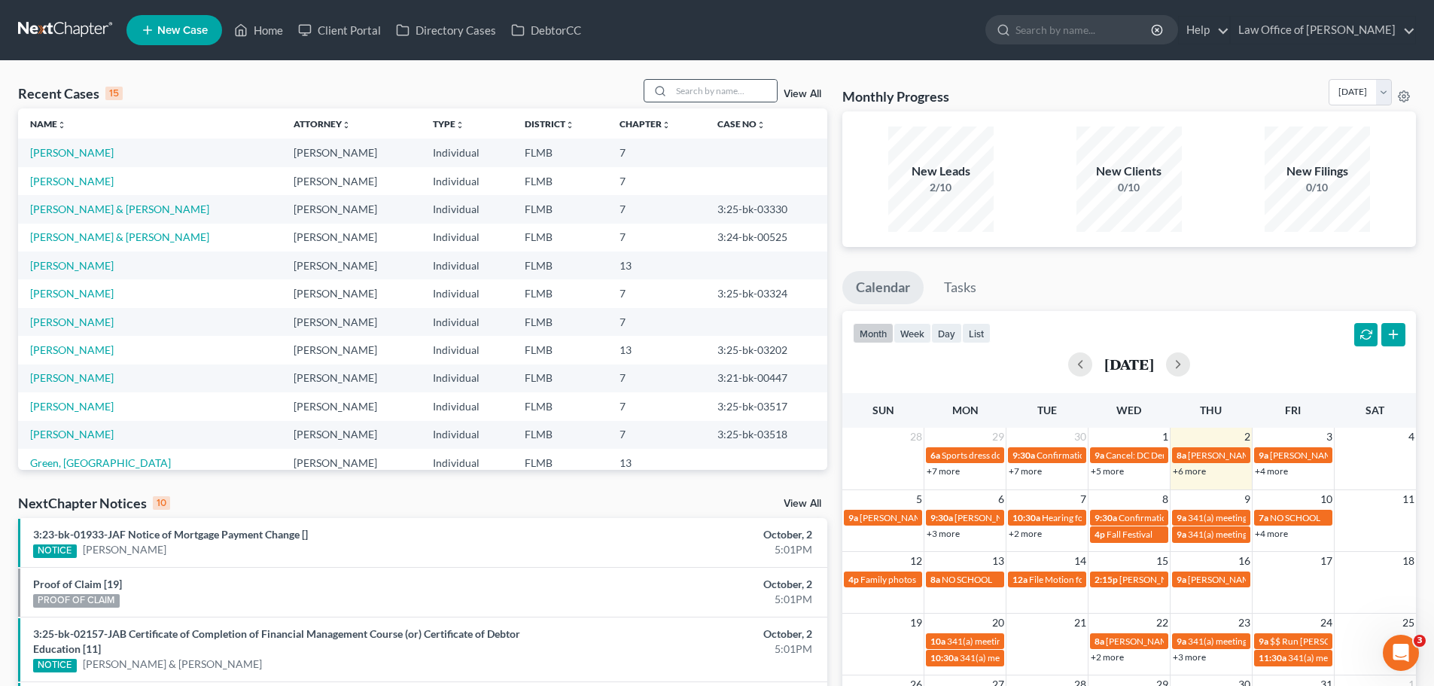
click at [664, 97] on div at bounding box center [657, 91] width 27 height 22
click at [698, 90] on input "search" at bounding box center [723, 91] width 105 height 22
type input "[PERSON_NAME]"
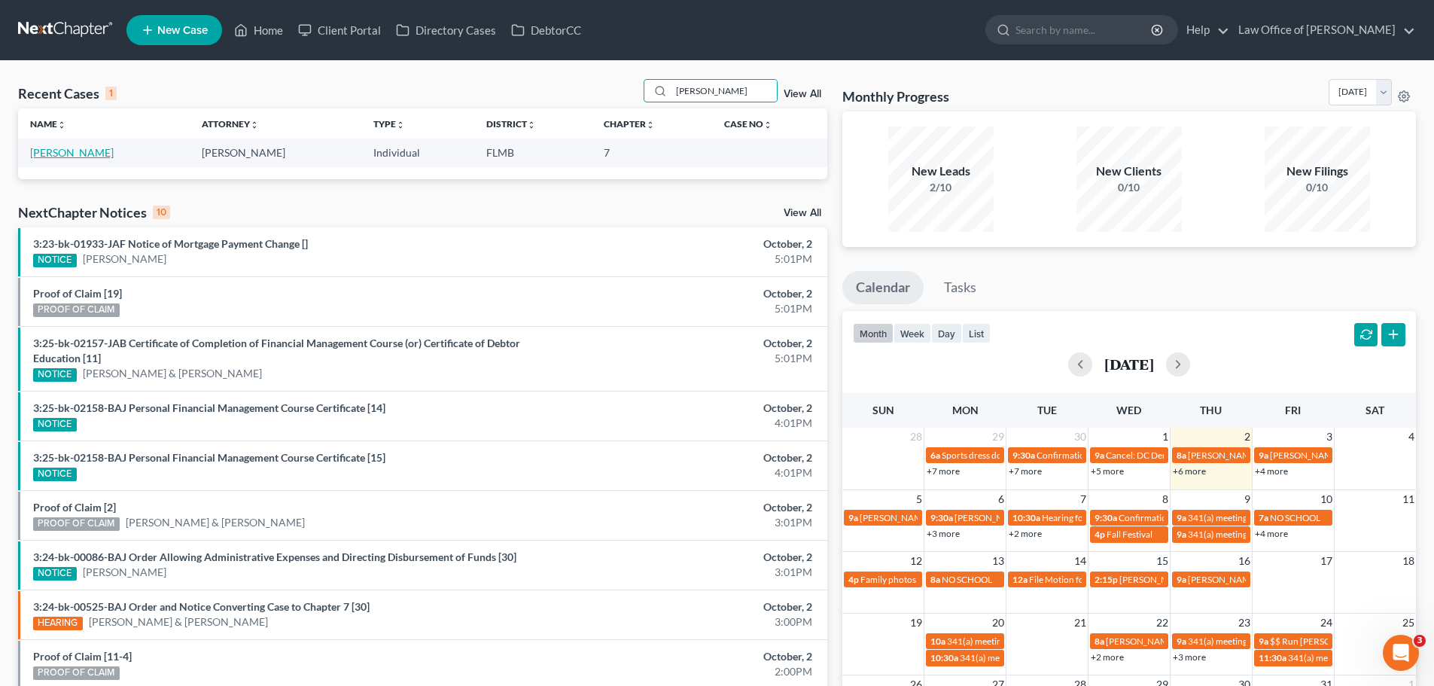
click at [81, 152] on link "[PERSON_NAME]" at bounding box center [72, 152] width 84 height 13
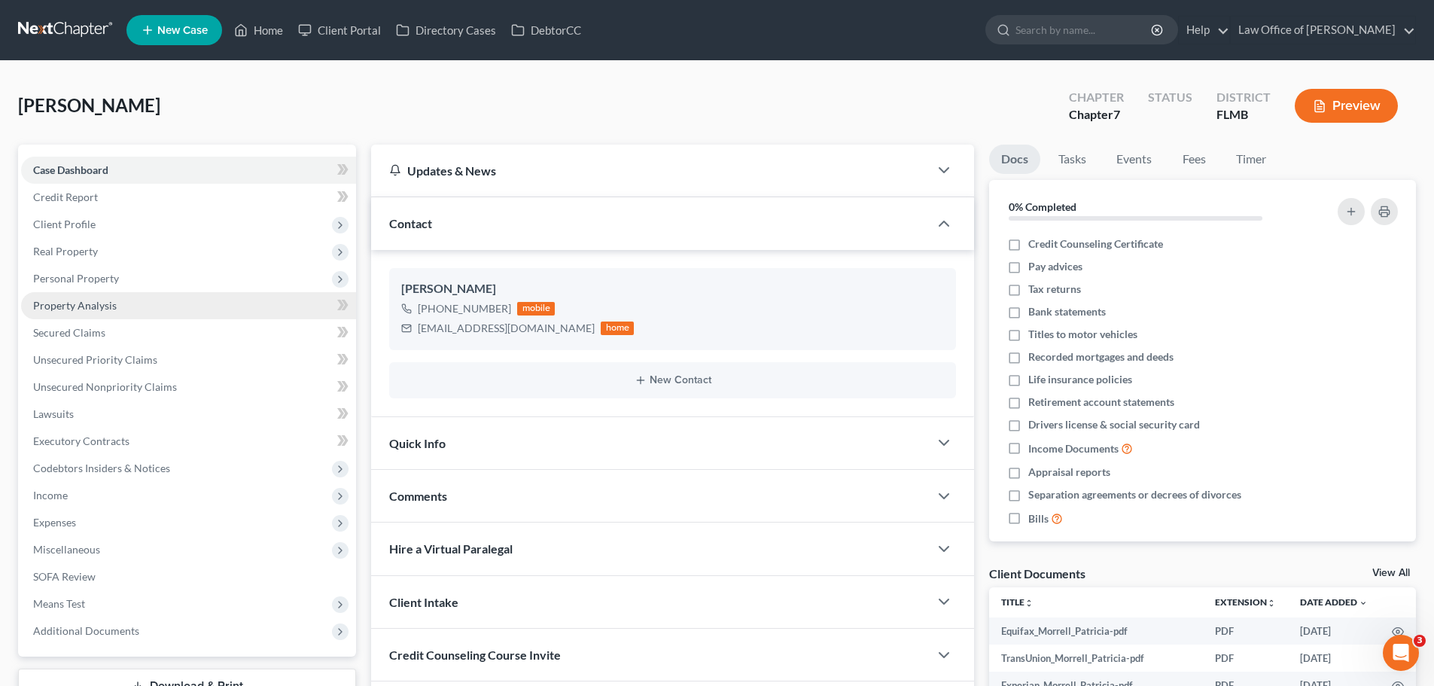
drag, startPoint x: 117, startPoint y: 286, endPoint x: 121, endPoint y: 293, distance: 8.4
click at [117, 286] on span "Personal Property" at bounding box center [188, 278] width 335 height 27
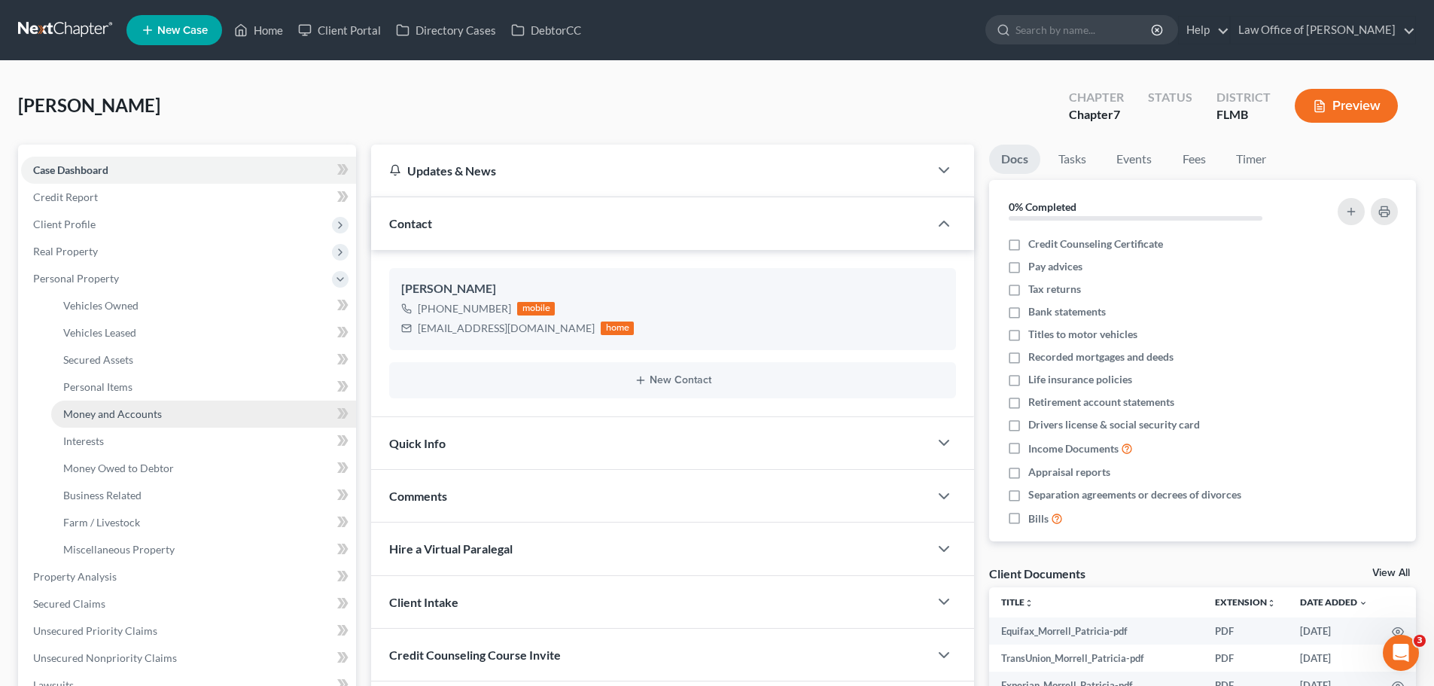
click at [116, 411] on span "Money and Accounts" at bounding box center [112, 413] width 99 height 13
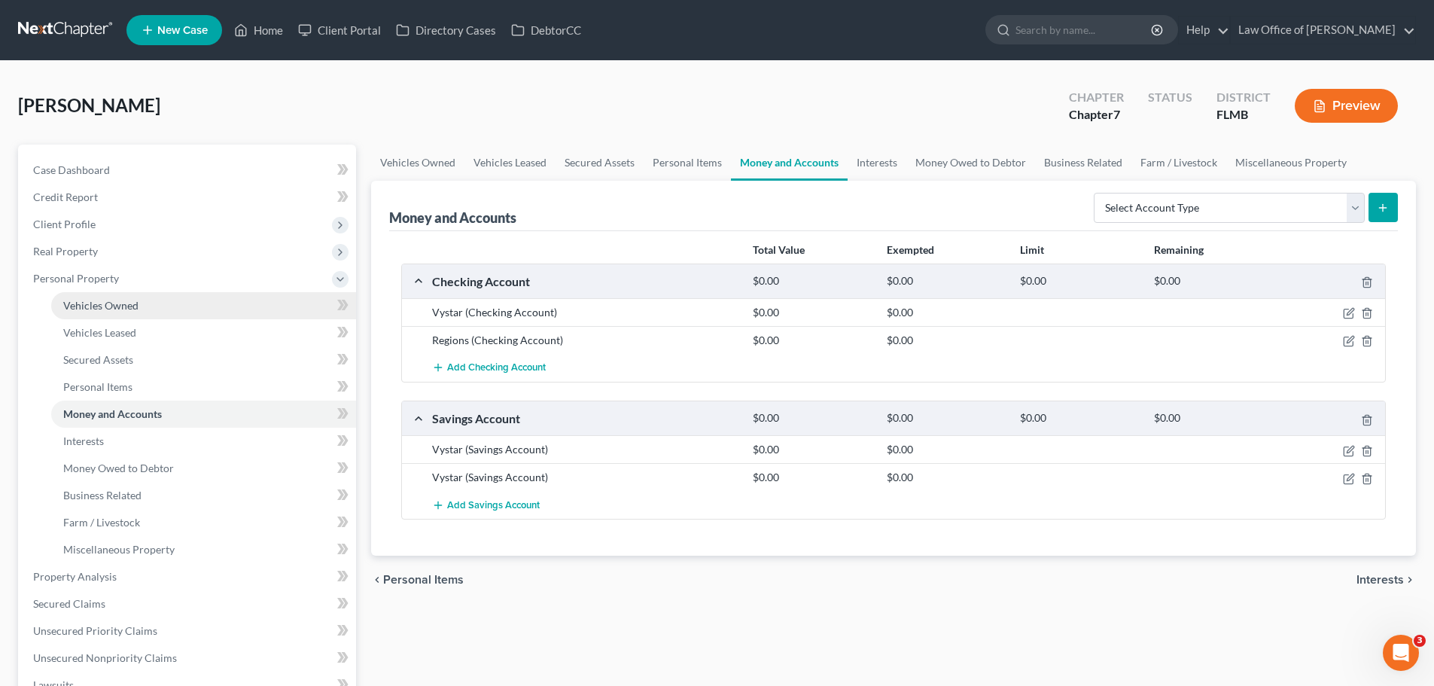
click at [90, 305] on span "Vehicles Owned" at bounding box center [100, 305] width 75 height 13
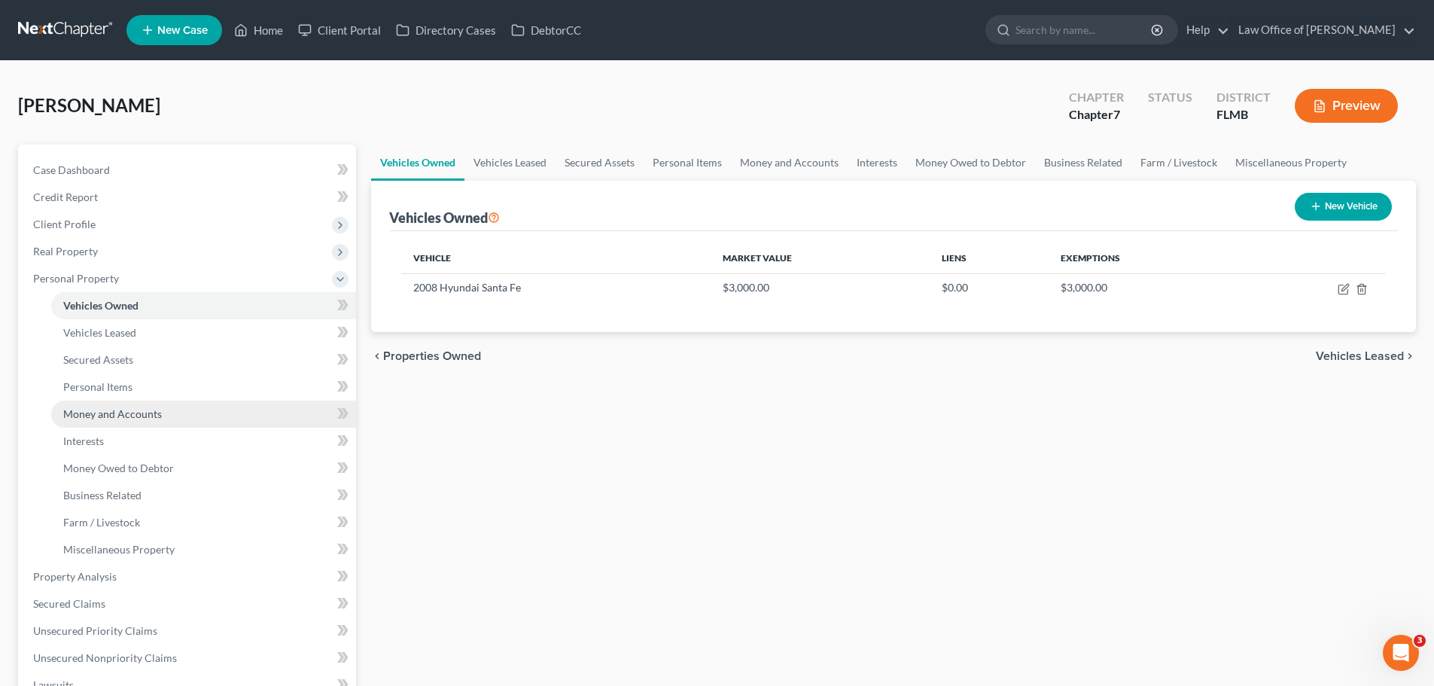
click at [106, 424] on link "Money and Accounts" at bounding box center [203, 413] width 305 height 27
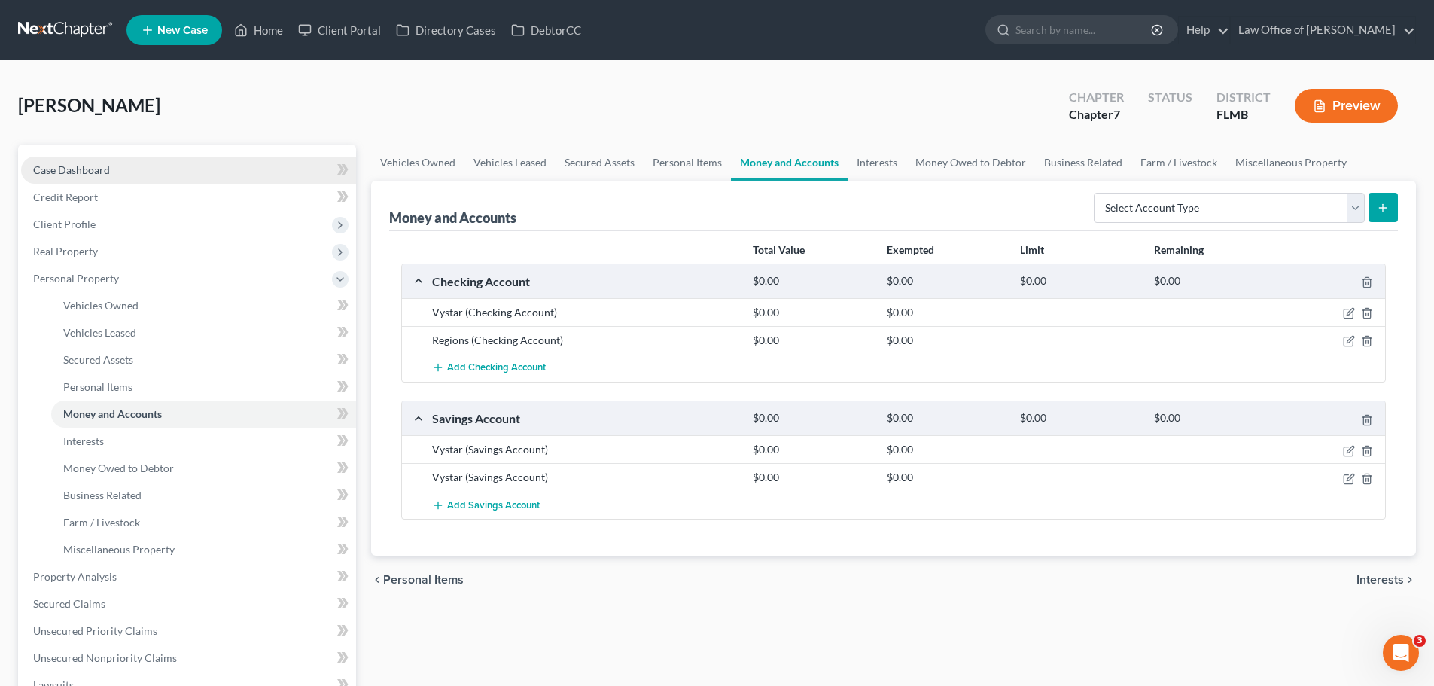
click at [130, 169] on link "Case Dashboard" at bounding box center [188, 170] width 335 height 27
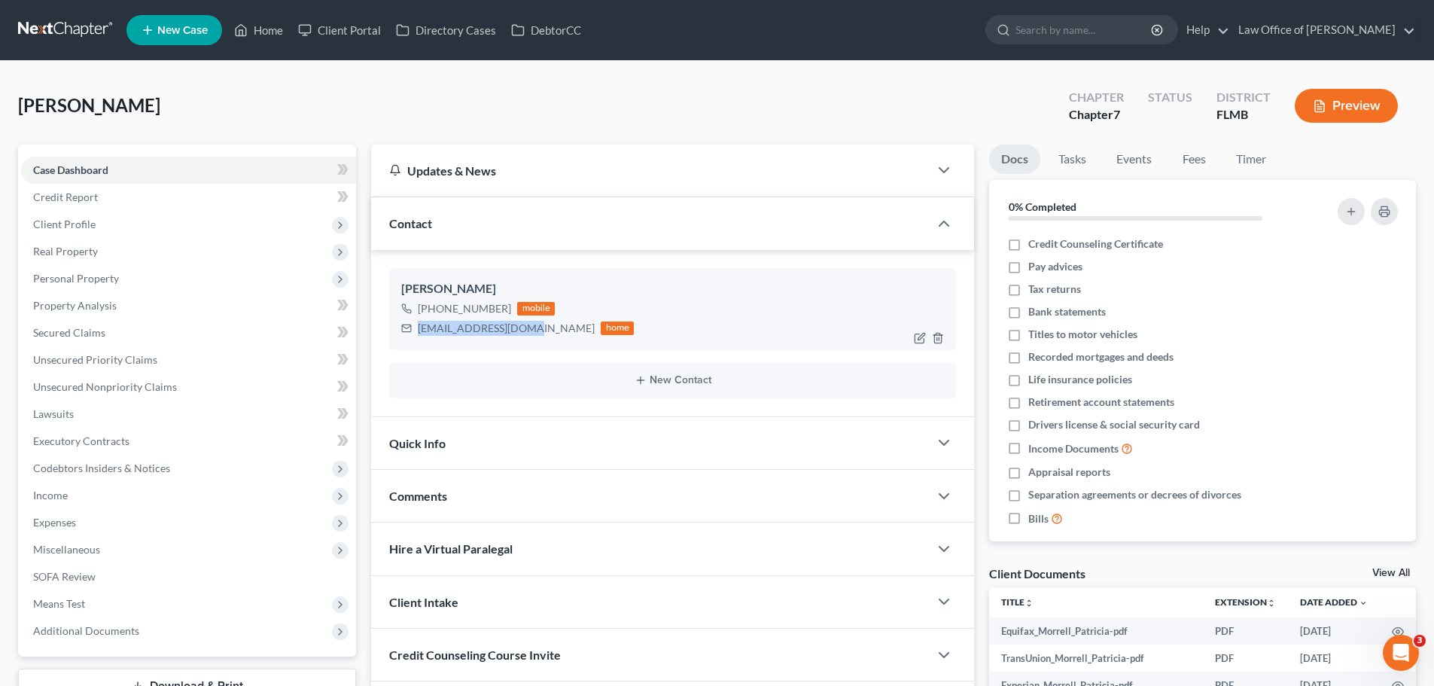
drag, startPoint x: 523, startPoint y: 330, endPoint x: 418, endPoint y: 333, distance: 104.6
click at [418, 333] on div "[EMAIL_ADDRESS][DOMAIN_NAME] home" at bounding box center [517, 328] width 233 height 20
copy div "[EMAIL_ADDRESS][DOMAIN_NAME]"
click at [147, 488] on span "Income" at bounding box center [188, 495] width 335 height 27
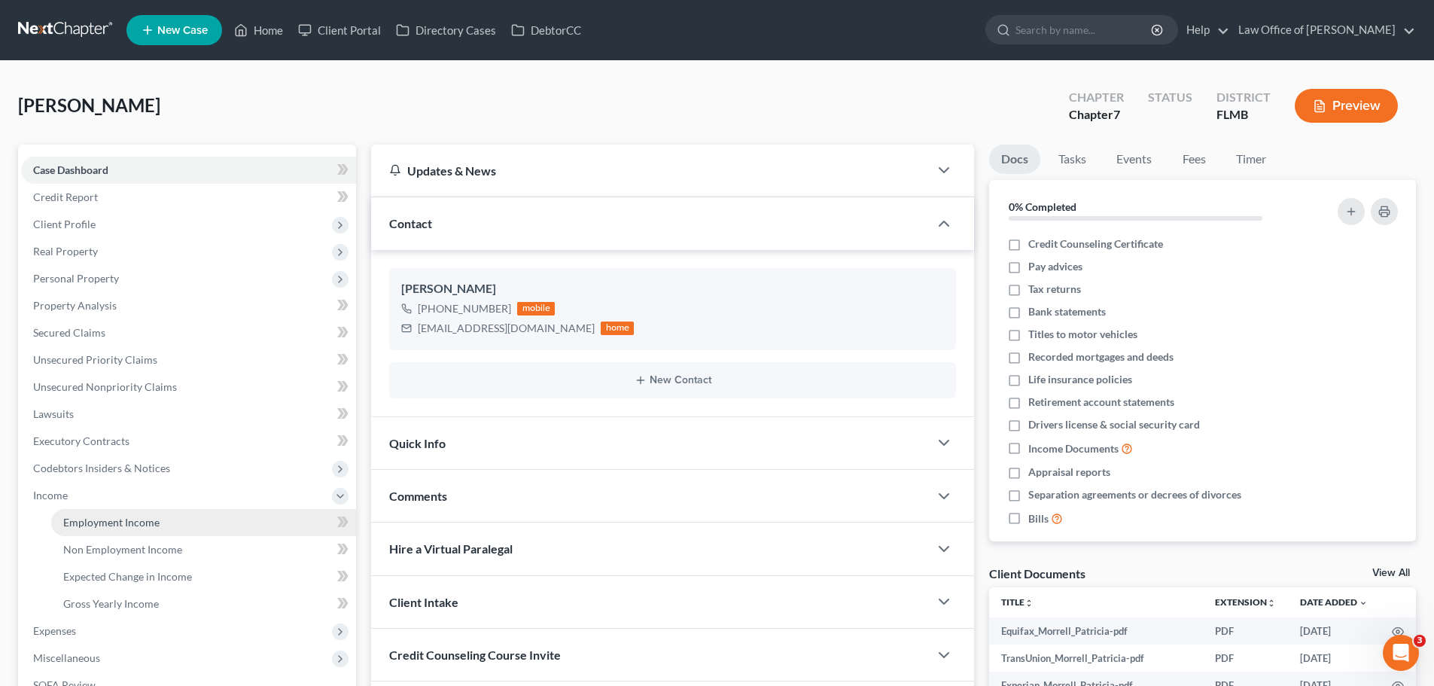
click at [157, 513] on link "Employment Income" at bounding box center [203, 522] width 305 height 27
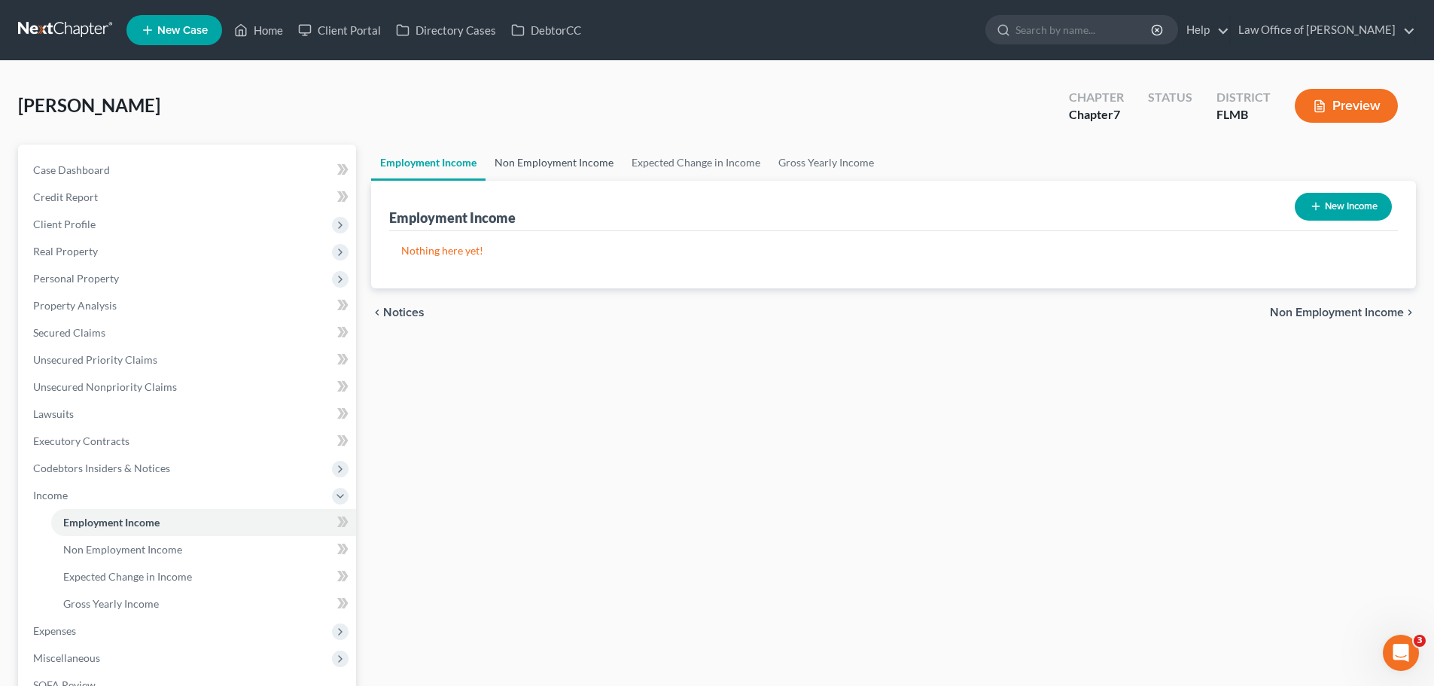
click at [589, 163] on link "Non Employment Income" at bounding box center [553, 162] width 137 height 36
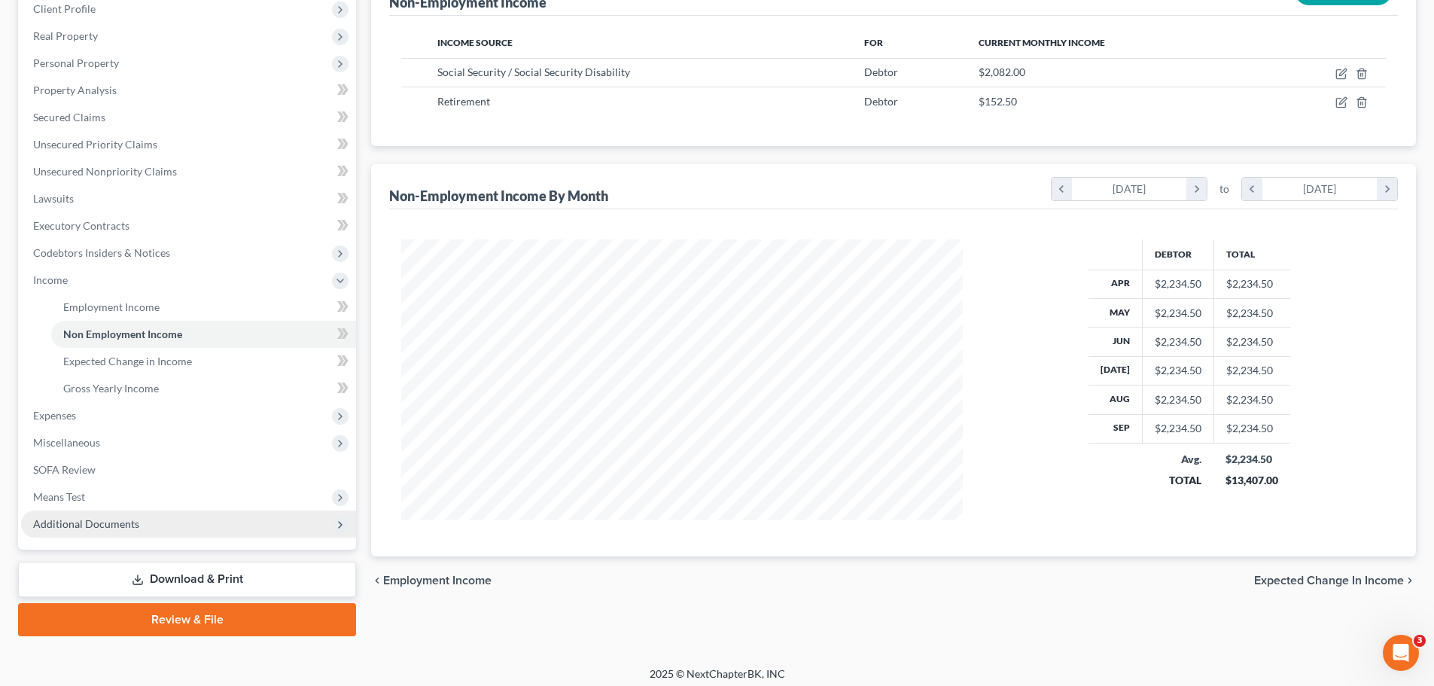
scroll to position [223, 0]
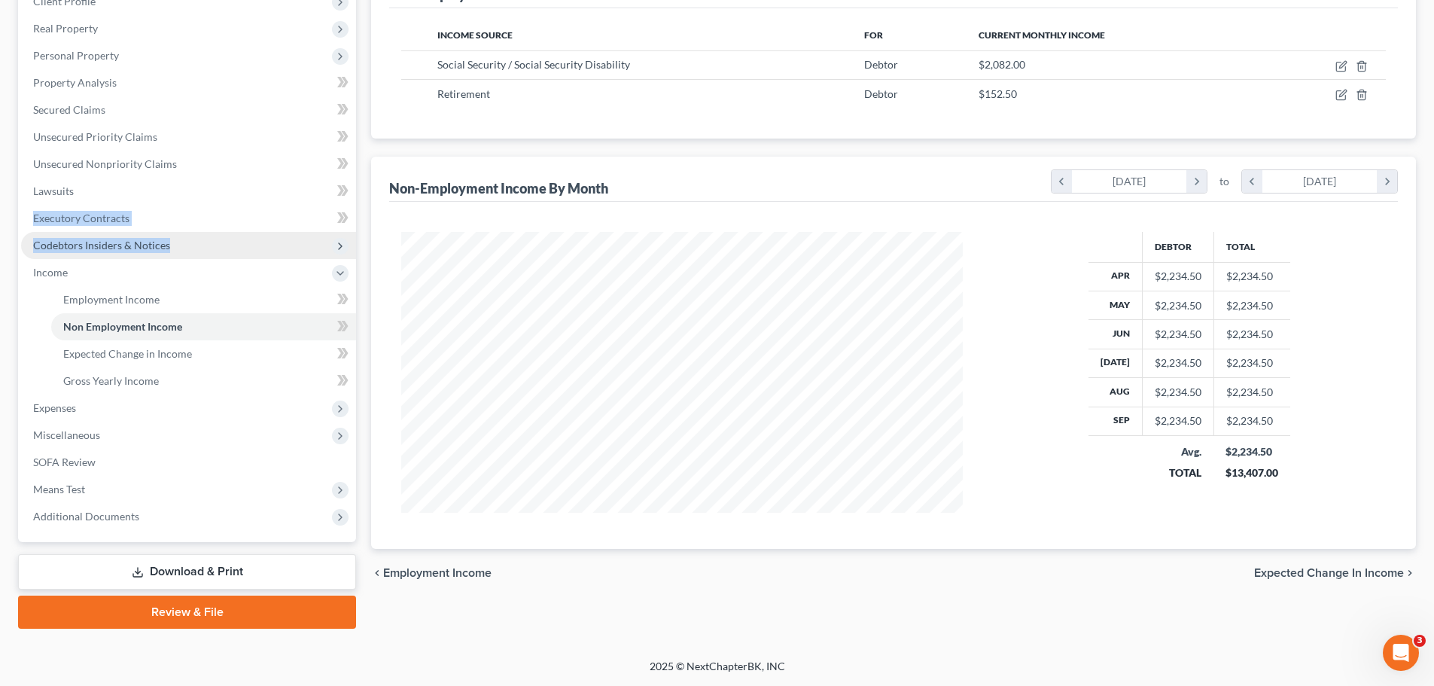
drag, startPoint x: 230, startPoint y: 220, endPoint x: 260, endPoint y: 235, distance: 33.3
click at [245, 215] on ul "Case Dashboard Payments Invoices Payments Payments Credit Report Client Profile" at bounding box center [188, 232] width 335 height 596
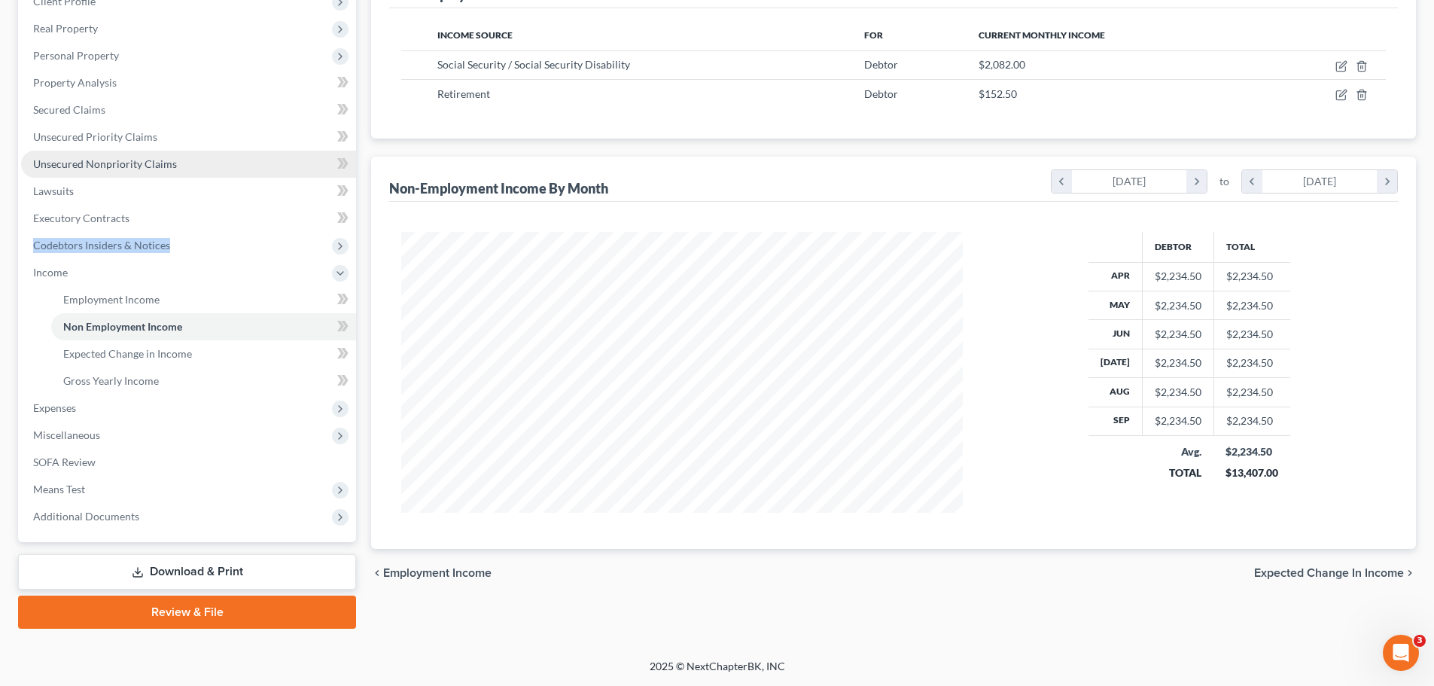
click at [130, 154] on link "Unsecured Nonpriority Claims" at bounding box center [188, 164] width 335 height 27
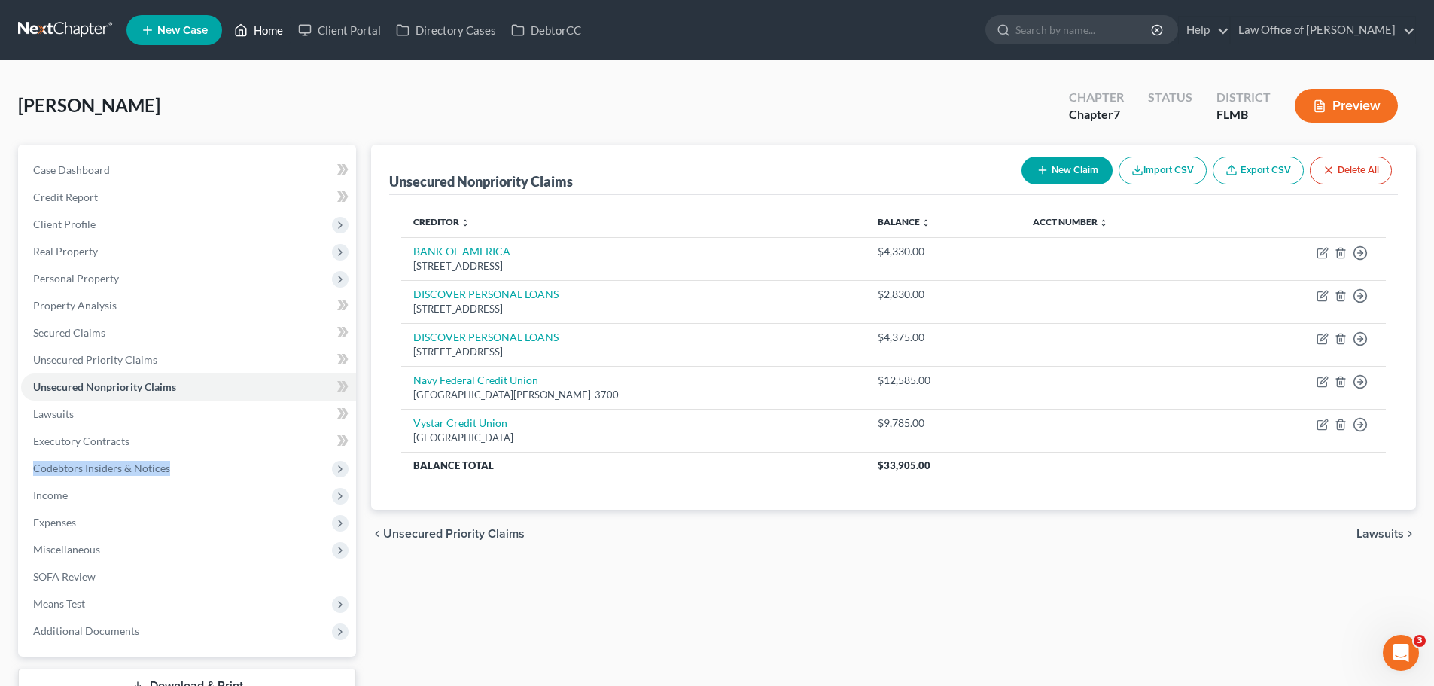
click at [272, 24] on link "Home" at bounding box center [259, 30] width 64 height 27
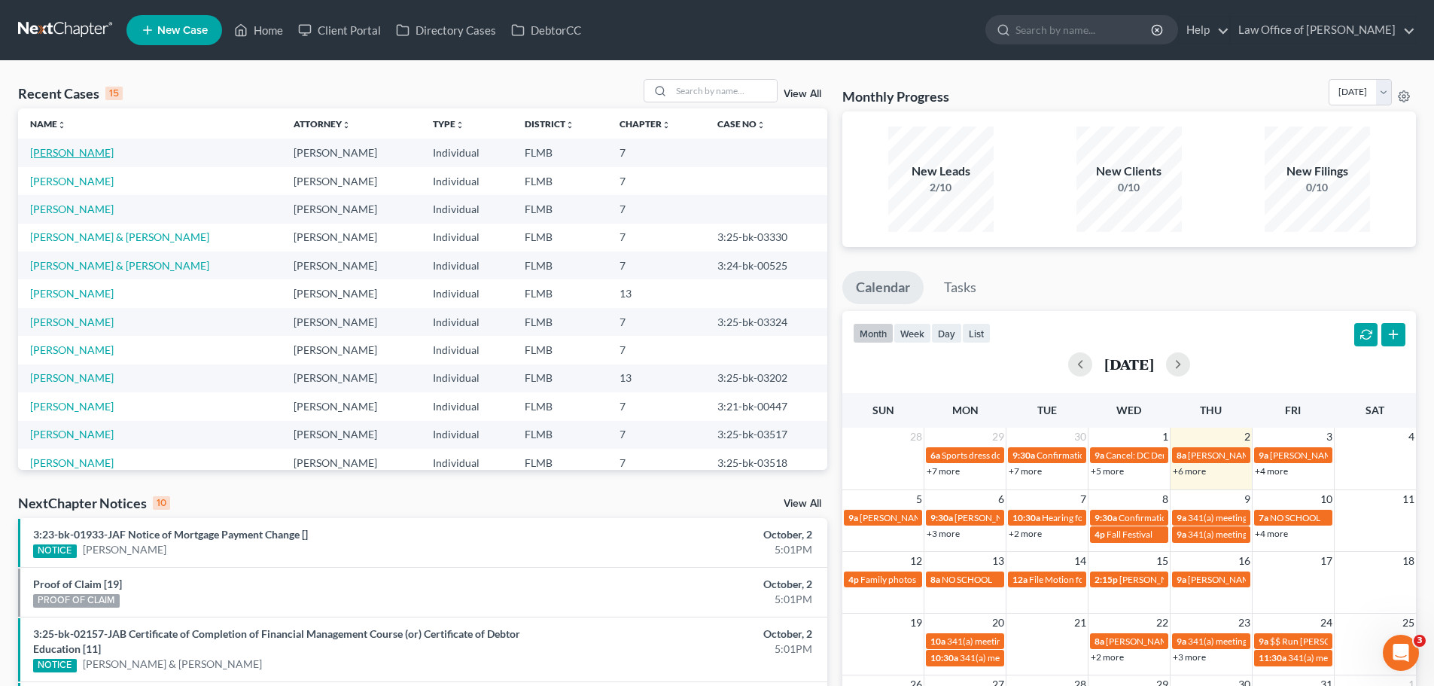
click at [98, 154] on link "[PERSON_NAME]" at bounding box center [72, 152] width 84 height 13
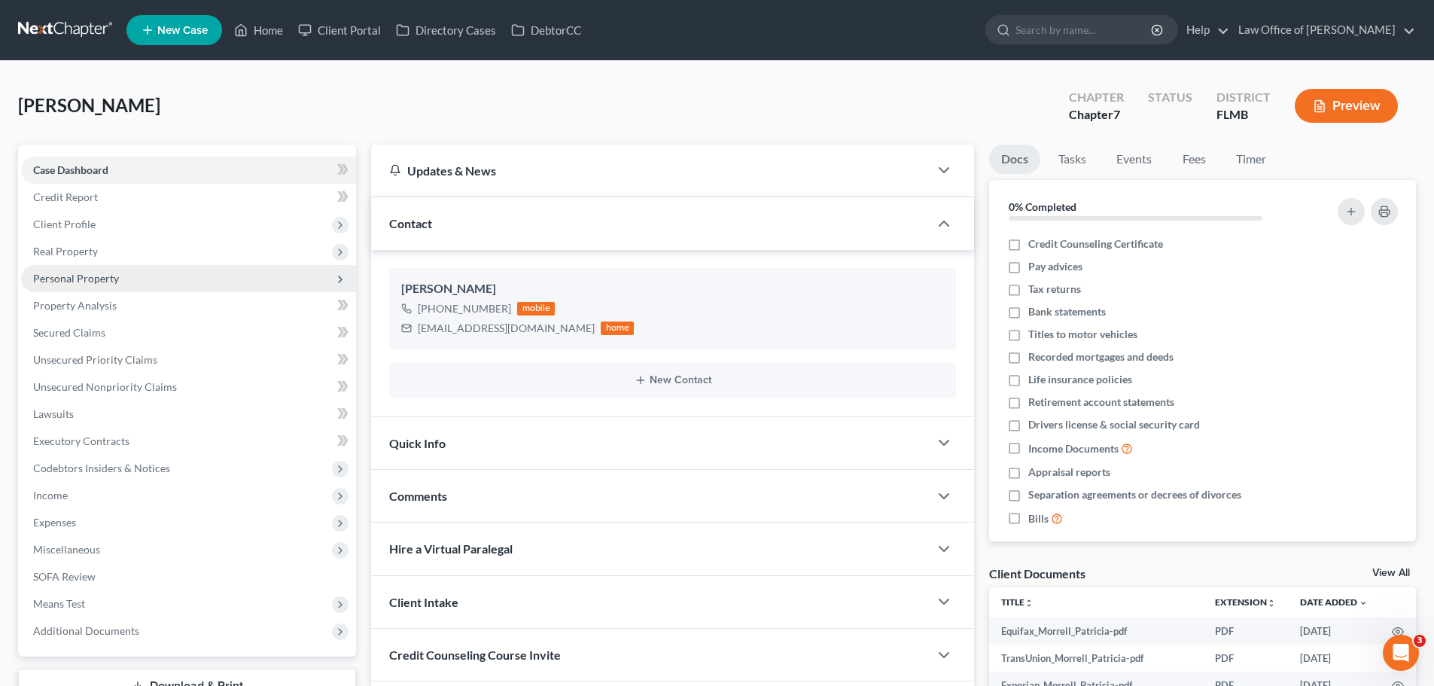
click at [123, 284] on span "Personal Property" at bounding box center [188, 278] width 335 height 27
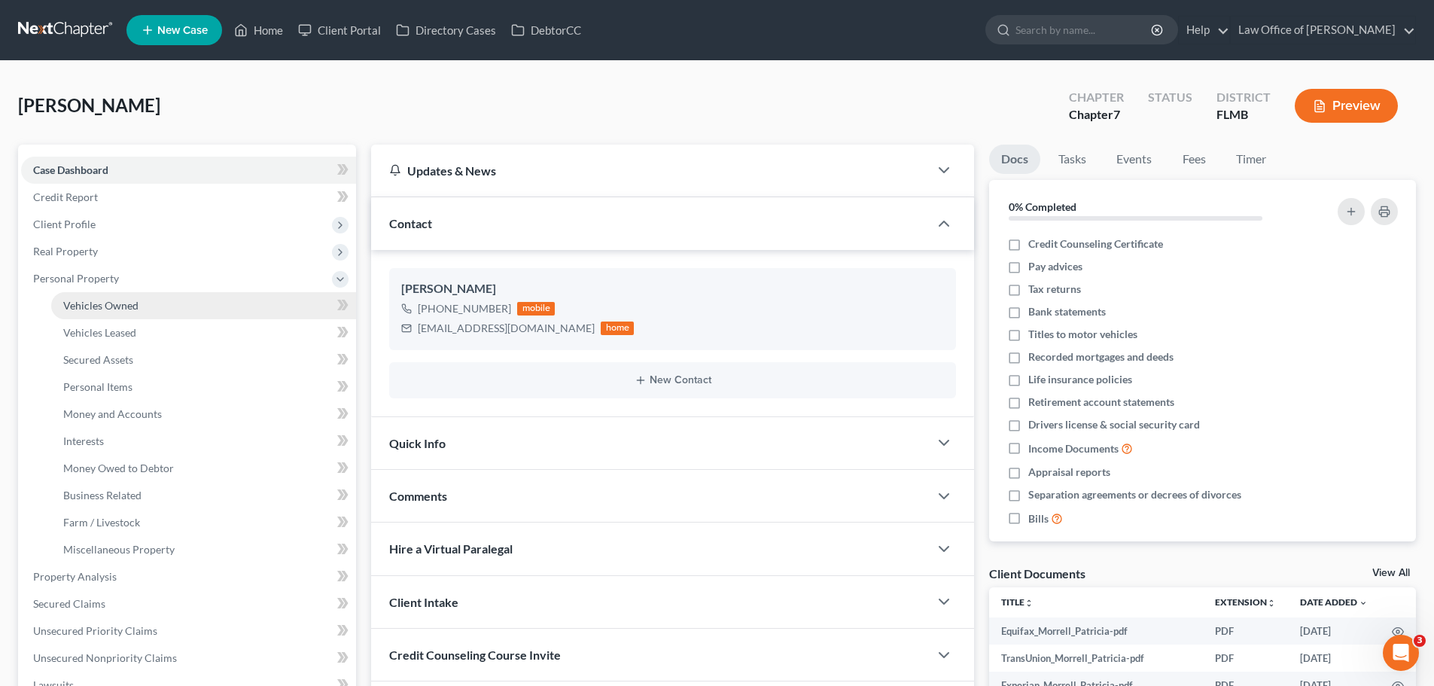
click at [163, 300] on link "Vehicles Owned" at bounding box center [203, 305] width 305 height 27
